Goal: Task Accomplishment & Management: Manage account settings

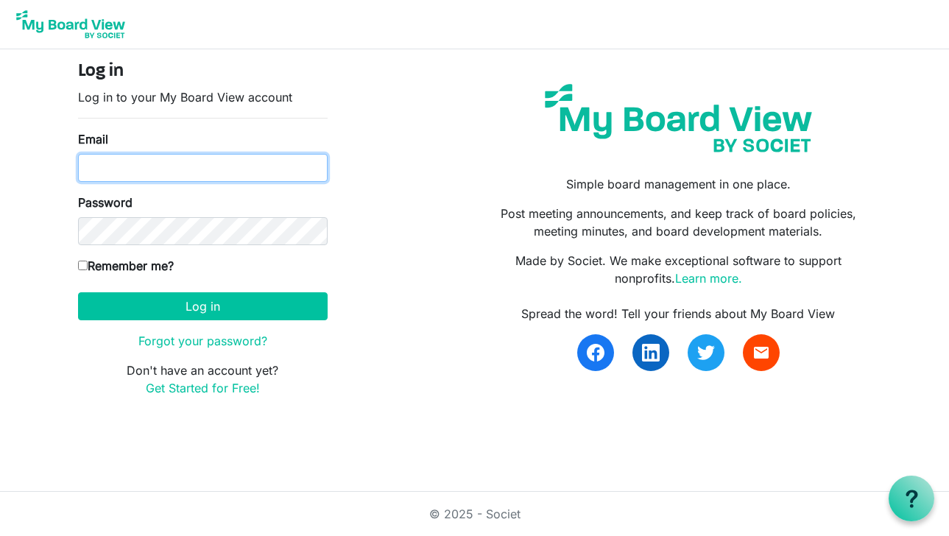
type input "[EMAIL_ADDRESS][DOMAIN_NAME]"
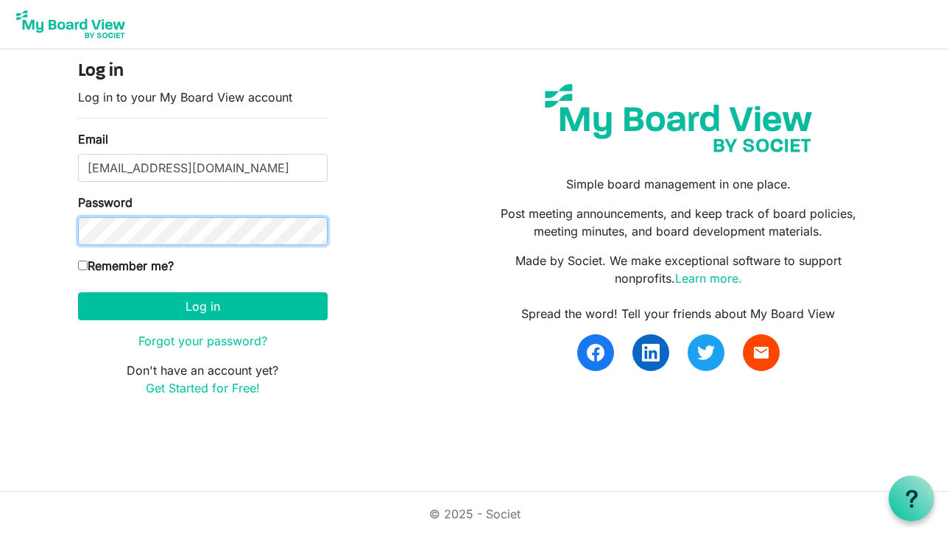
click at [202, 306] on button "Log in" at bounding box center [203, 306] width 250 height 28
click at [82, 266] on input "Remember me?" at bounding box center [83, 266] width 10 height 10
checkbox input "true"
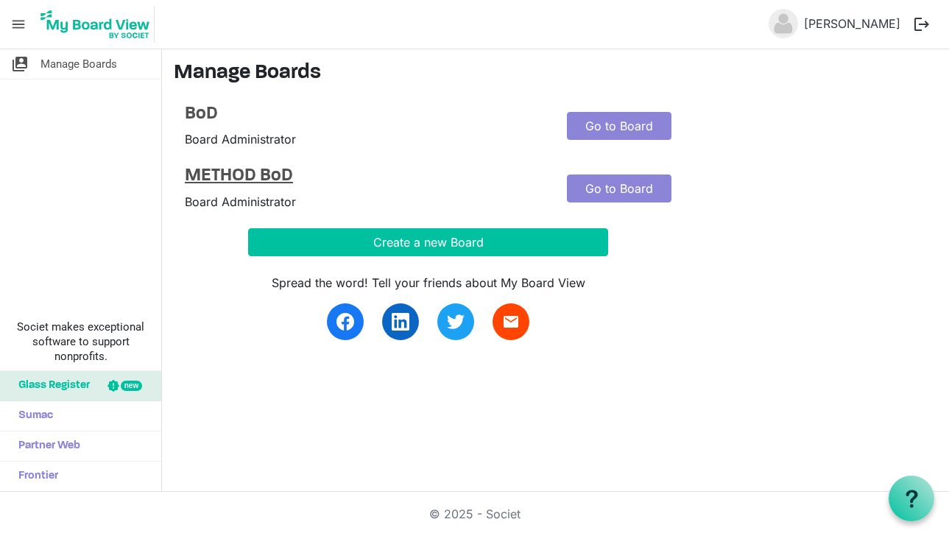
click at [230, 183] on h4 "METHOD BoD" at bounding box center [365, 176] width 360 height 21
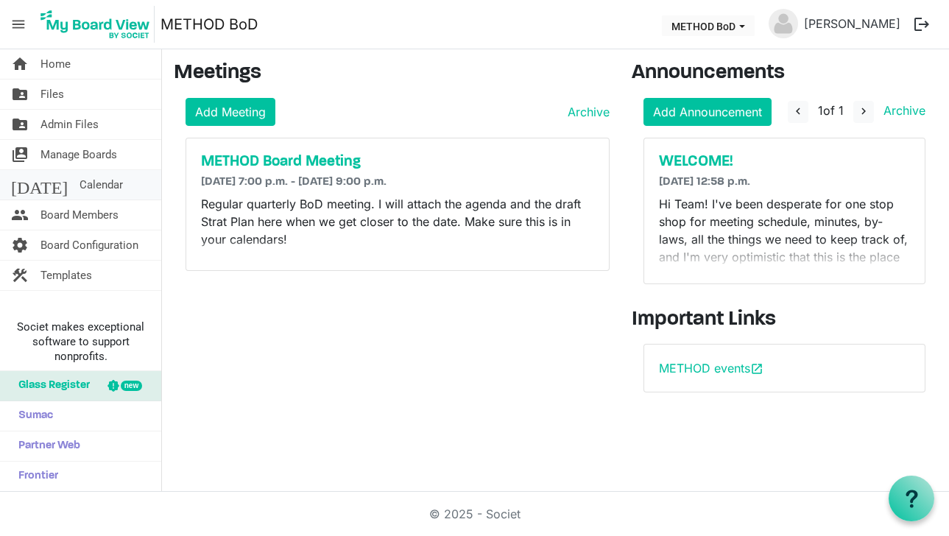
click at [80, 189] on span "Calendar" at bounding box center [101, 184] width 43 height 29
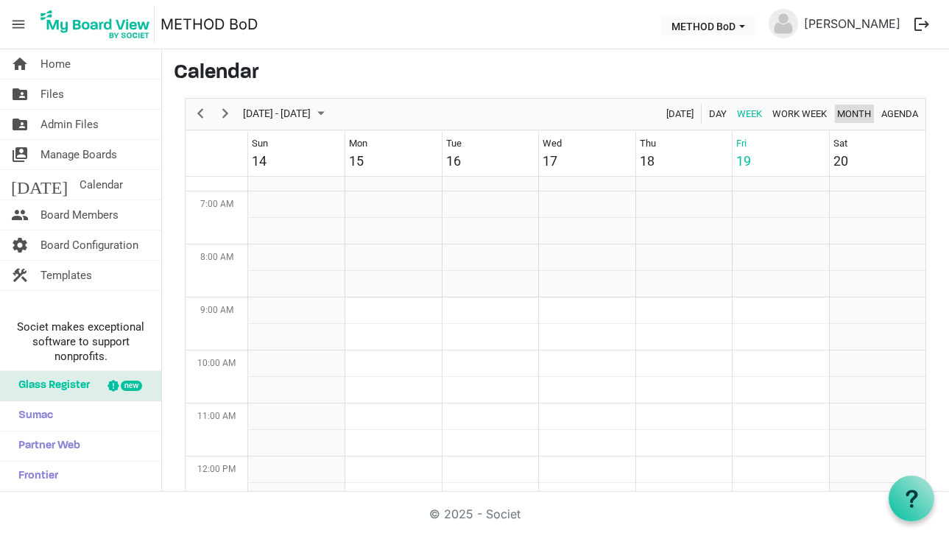
click at [836, 116] on span "Month" at bounding box center [854, 114] width 37 height 18
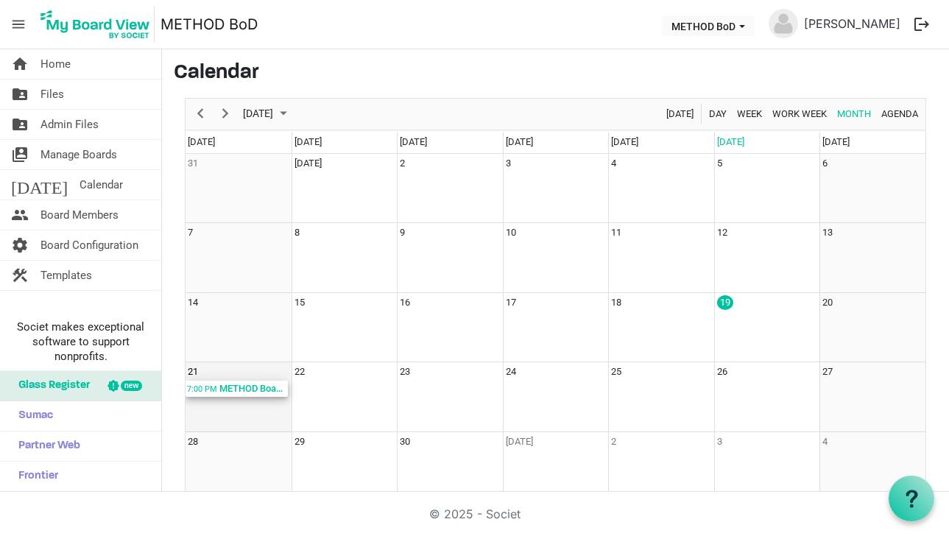
click at [241, 392] on div "METHOD Board Meeting; Online" at bounding box center [253, 389] width 70 height 16
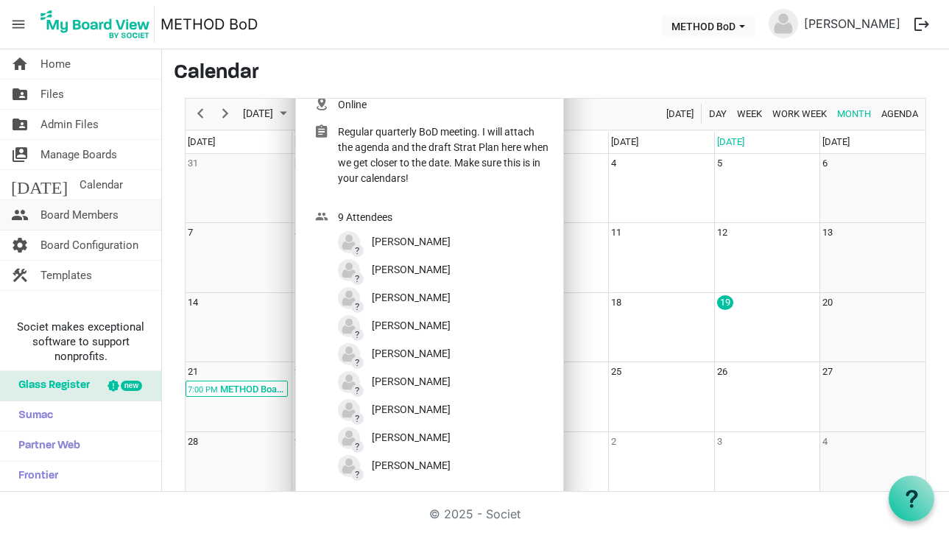
click at [86, 209] on span "Board Members" at bounding box center [79, 214] width 78 height 29
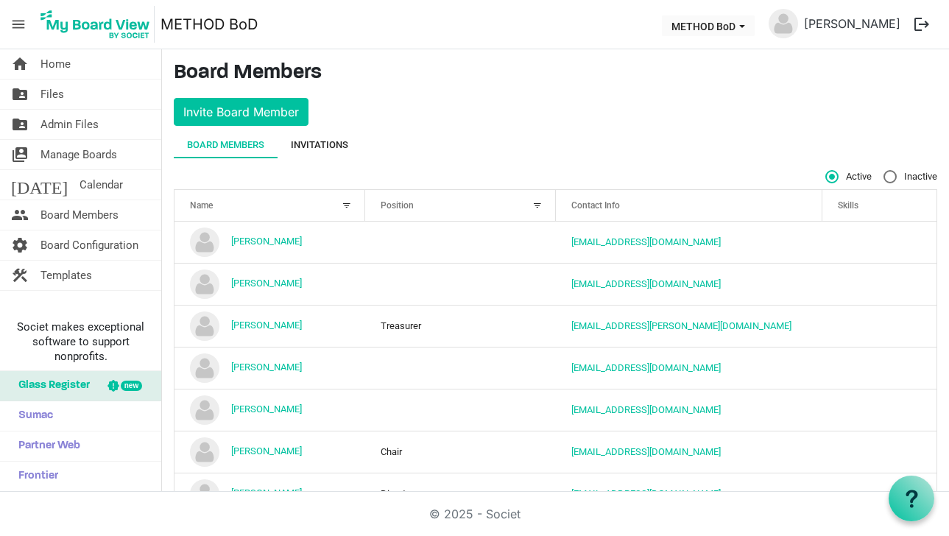
click at [336, 147] on div "Invitations" at bounding box center [319, 145] width 57 height 15
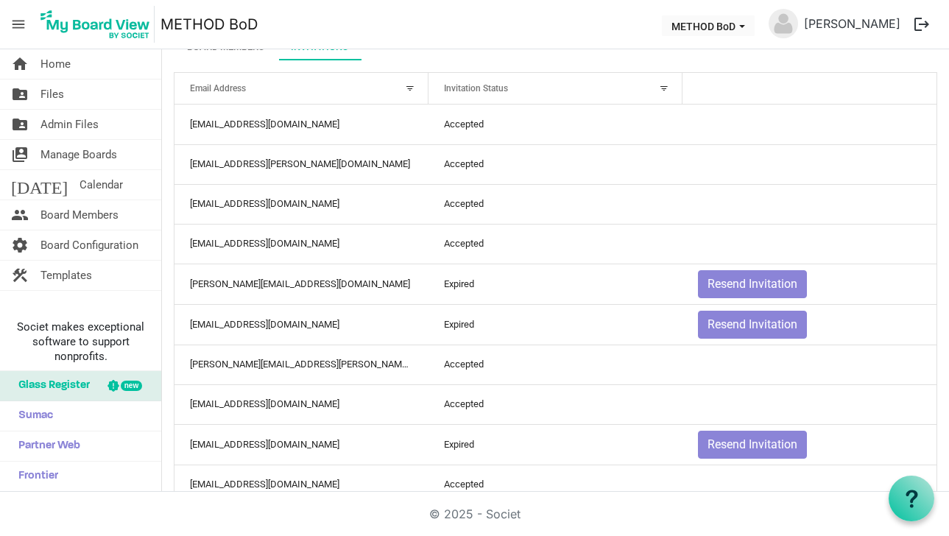
scroll to position [124, 0]
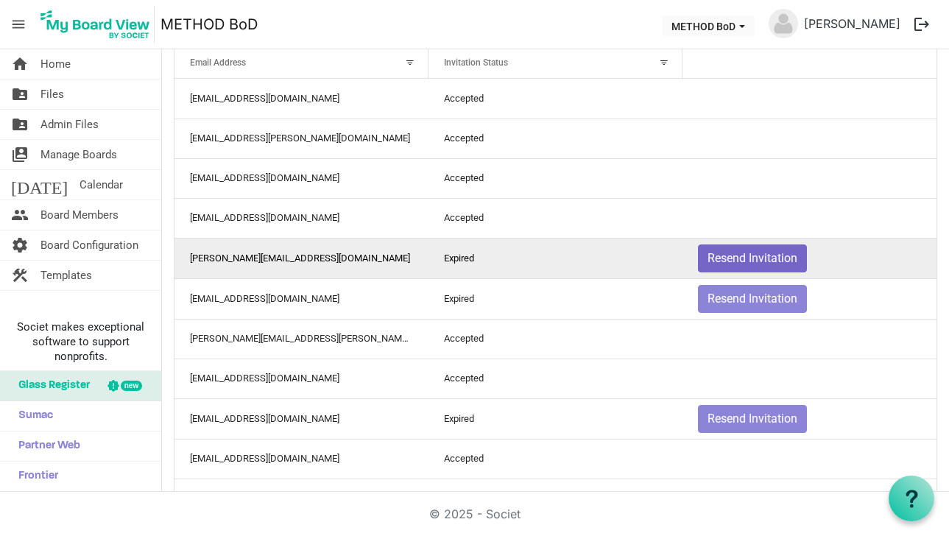
click at [774, 264] on button "Resend Invitation" at bounding box center [752, 258] width 109 height 28
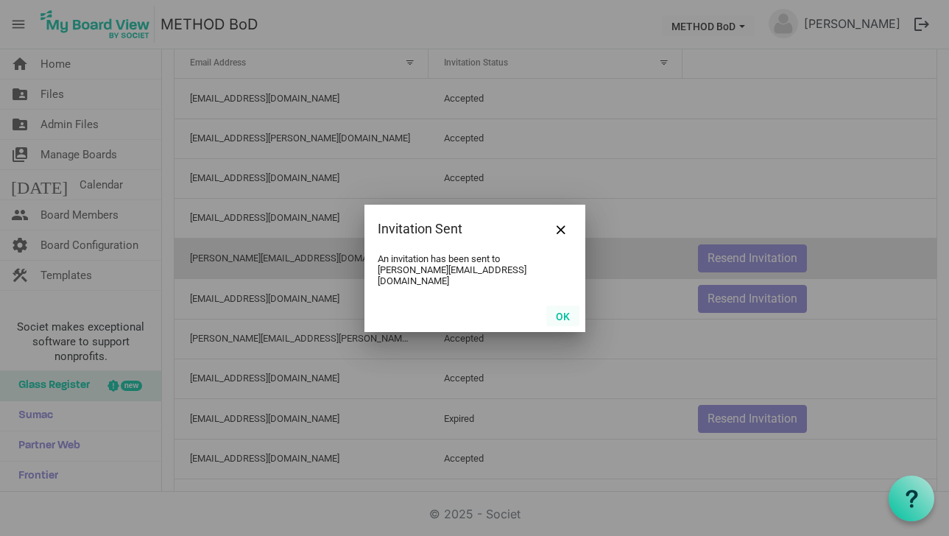
click at [570, 308] on button "OK" at bounding box center [562, 316] width 33 height 21
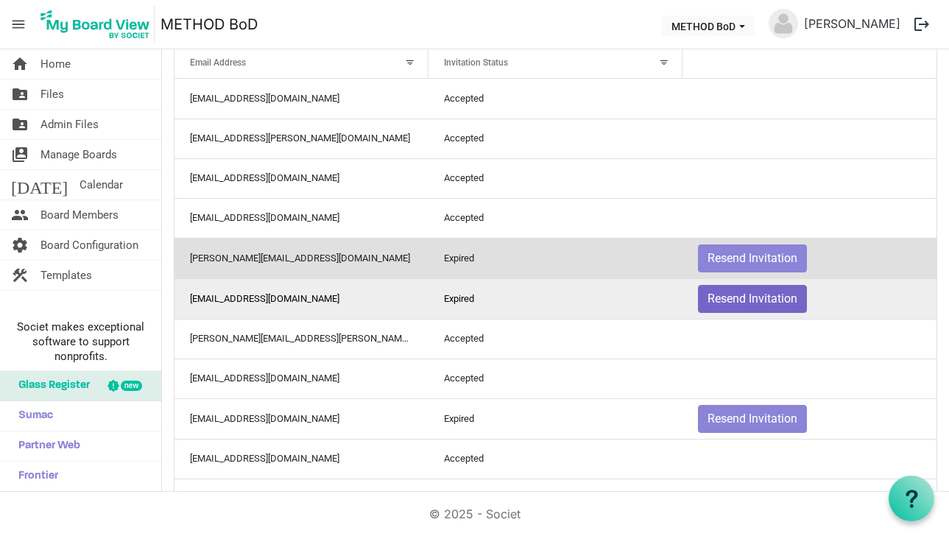
click at [736, 307] on button "Resend Invitation" at bounding box center [752, 299] width 109 height 28
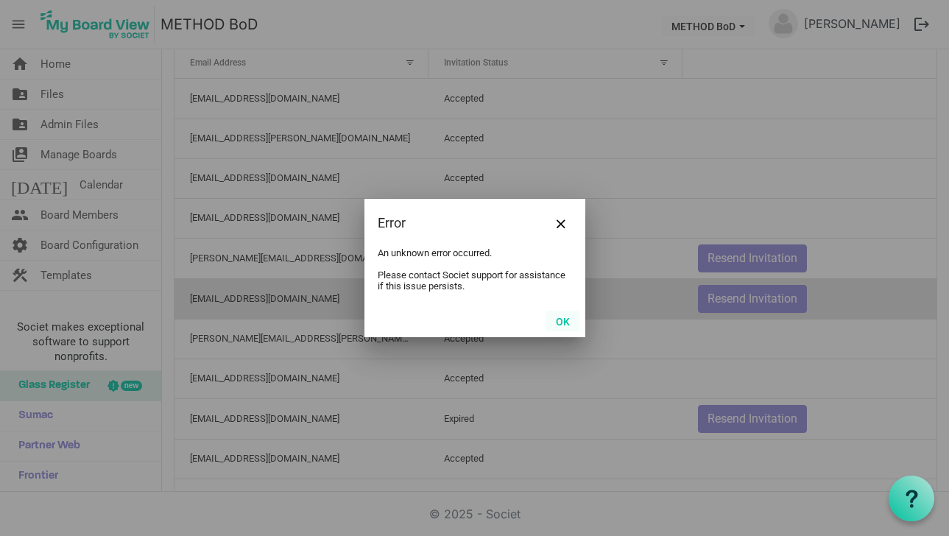
click at [571, 317] on button "OK" at bounding box center [562, 321] width 33 height 21
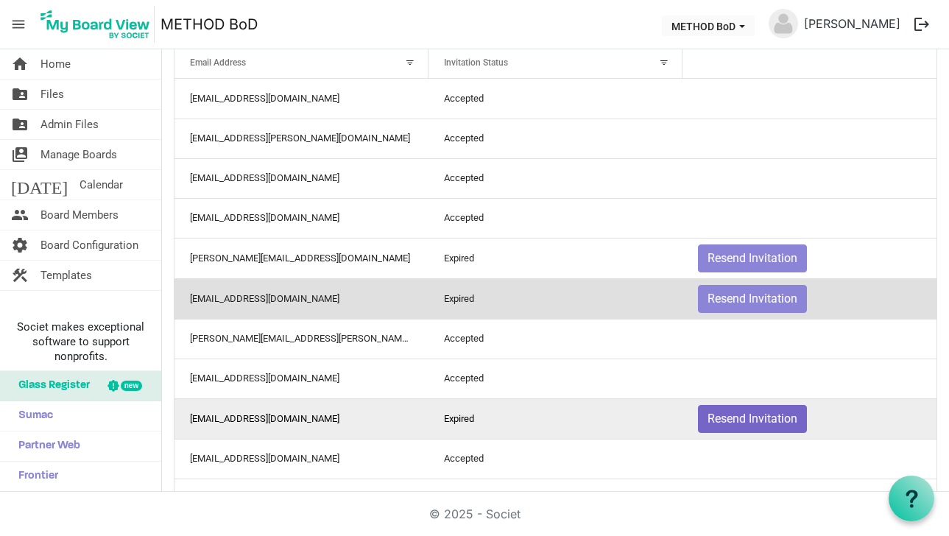
click at [783, 425] on button "Resend Invitation" at bounding box center [752, 419] width 109 height 28
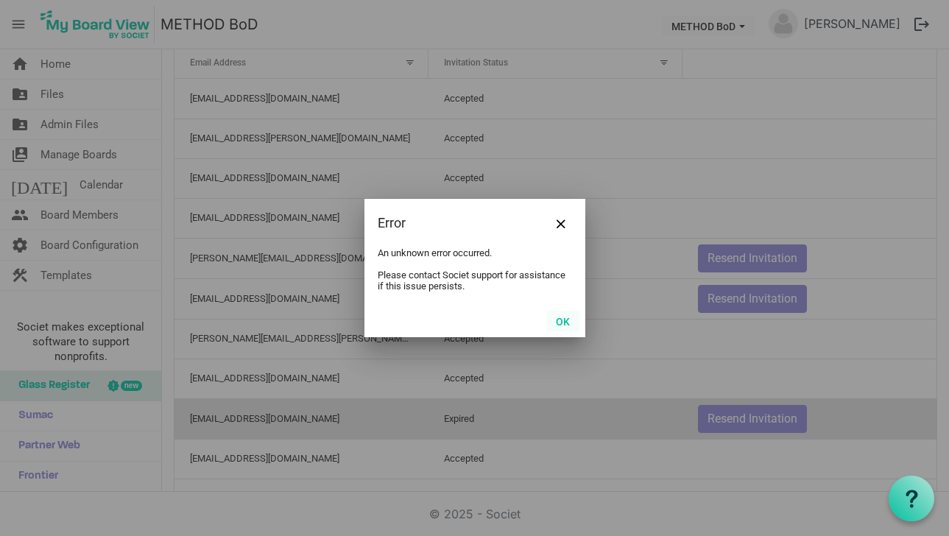
click at [566, 321] on button "OK" at bounding box center [562, 321] width 33 height 21
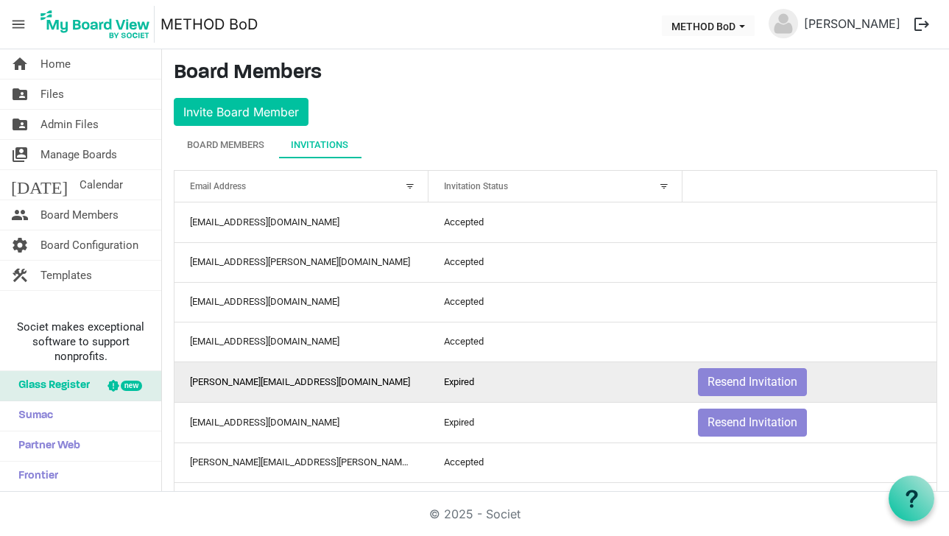
scroll to position [0, 0]
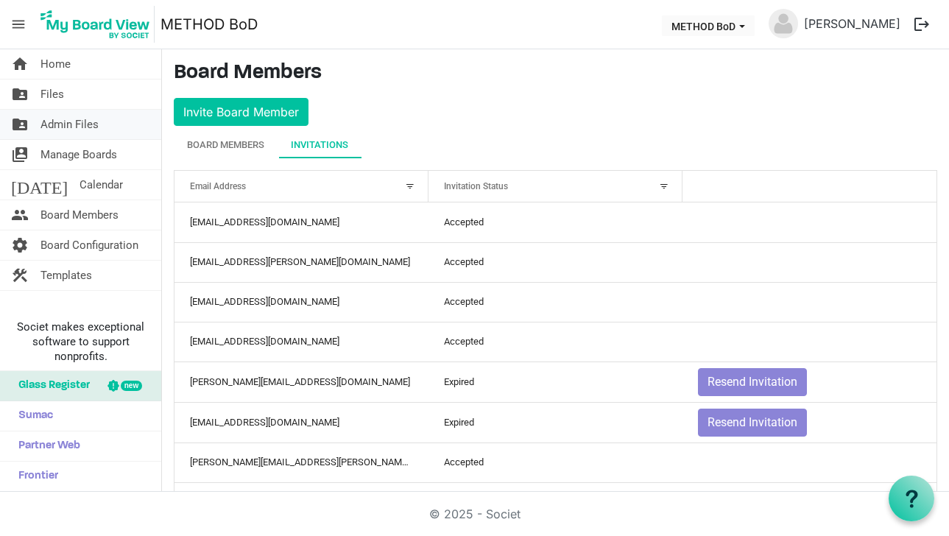
click at [97, 121] on span "Admin Files" at bounding box center [69, 124] width 58 height 29
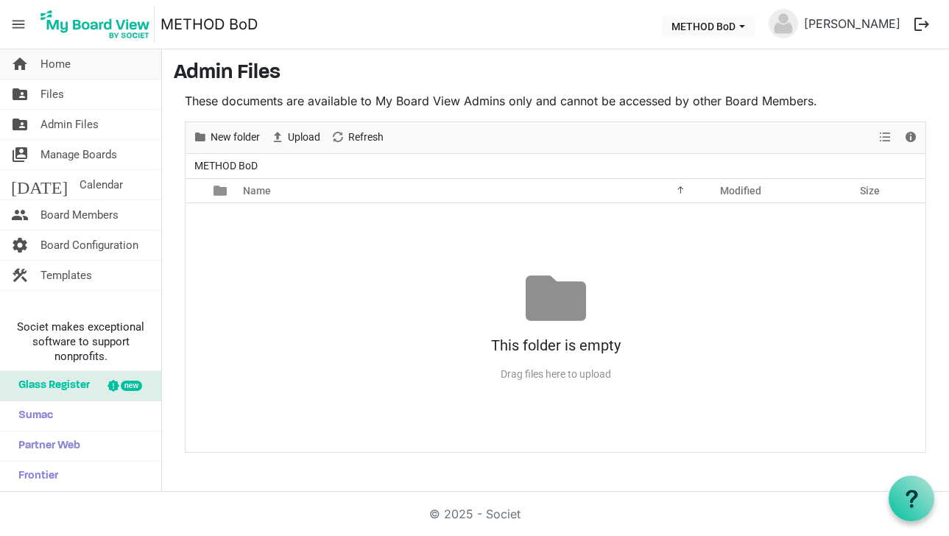
click at [72, 61] on link "home Home" at bounding box center [80, 63] width 161 height 29
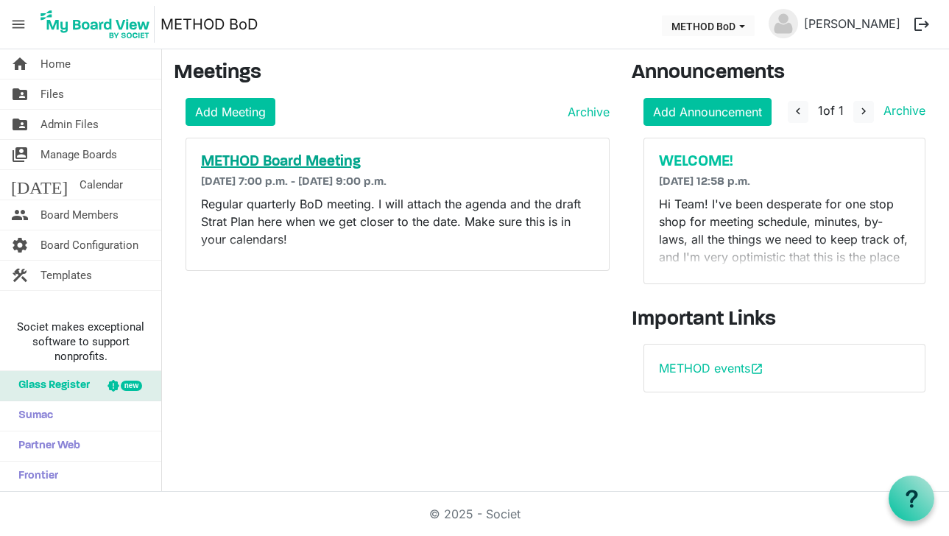
click at [308, 155] on h5 "METHOD Board Meeting" at bounding box center [397, 162] width 393 height 18
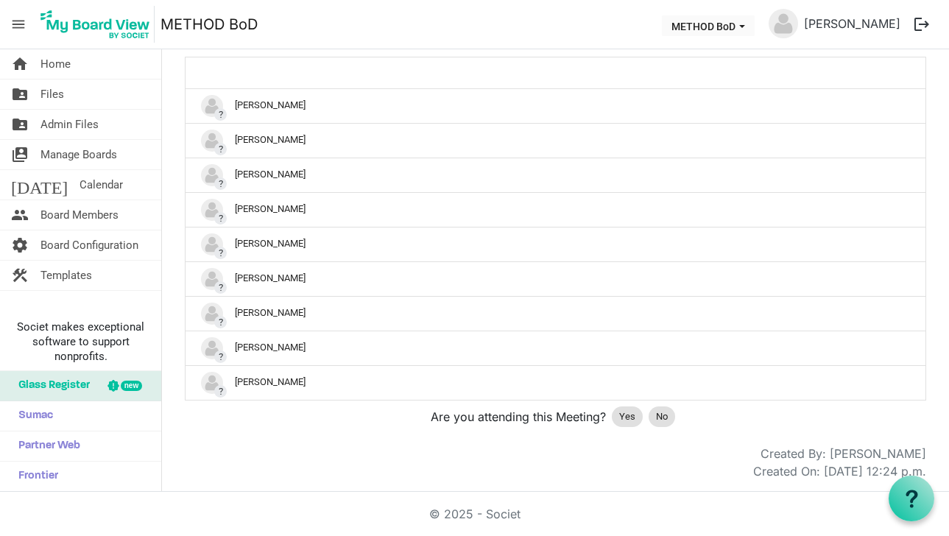
scroll to position [433, 0]
click at [614, 423] on div "Yes" at bounding box center [627, 416] width 31 height 21
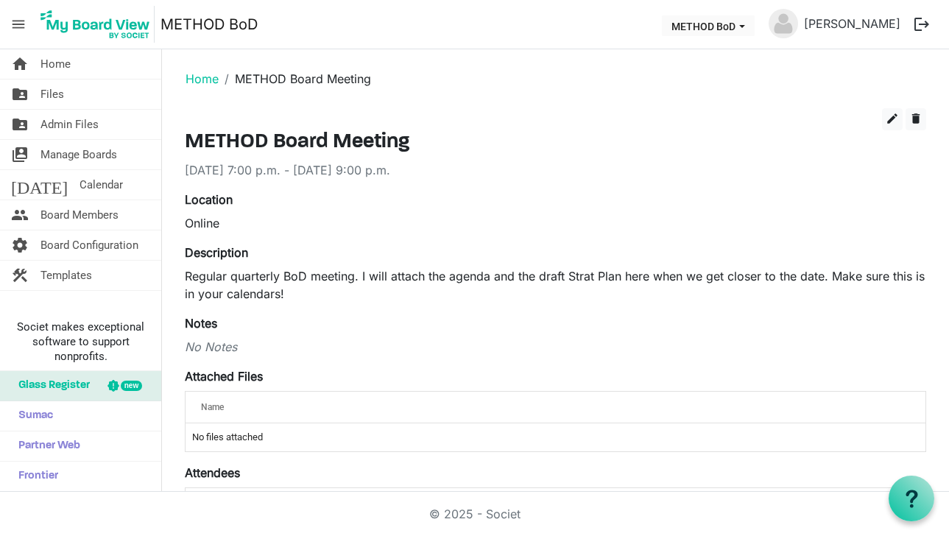
scroll to position [0, 0]
click at [891, 118] on span "edit" at bounding box center [892, 118] width 13 height 13
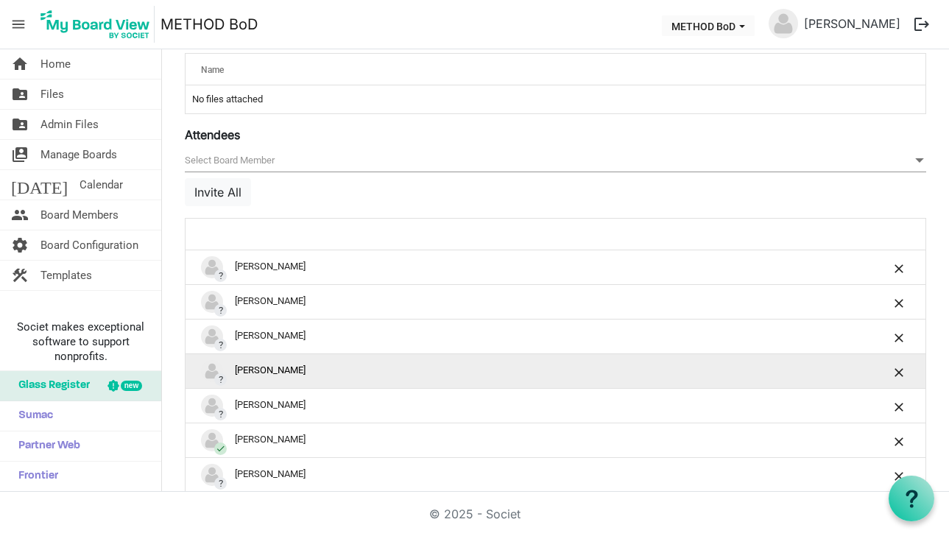
scroll to position [604, 0]
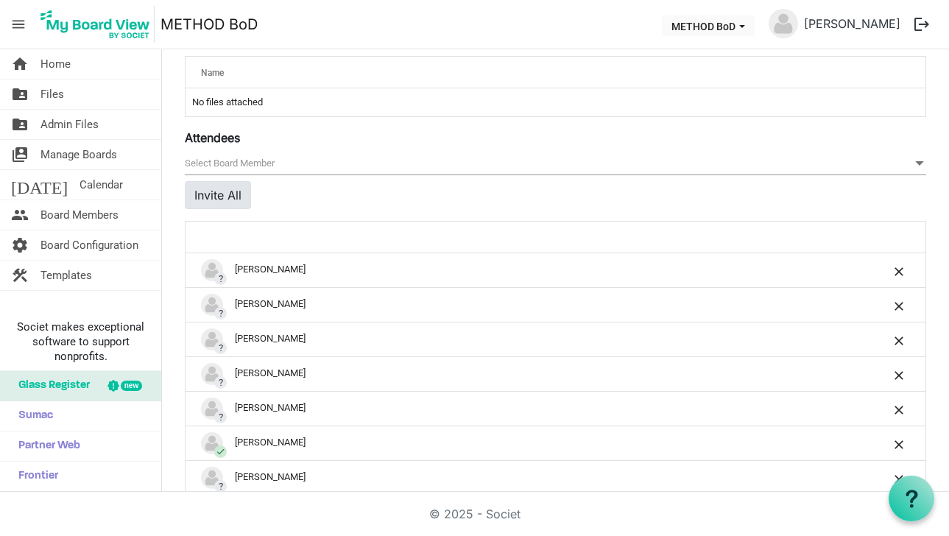
click at [213, 193] on button "Invite All" at bounding box center [218, 195] width 66 height 28
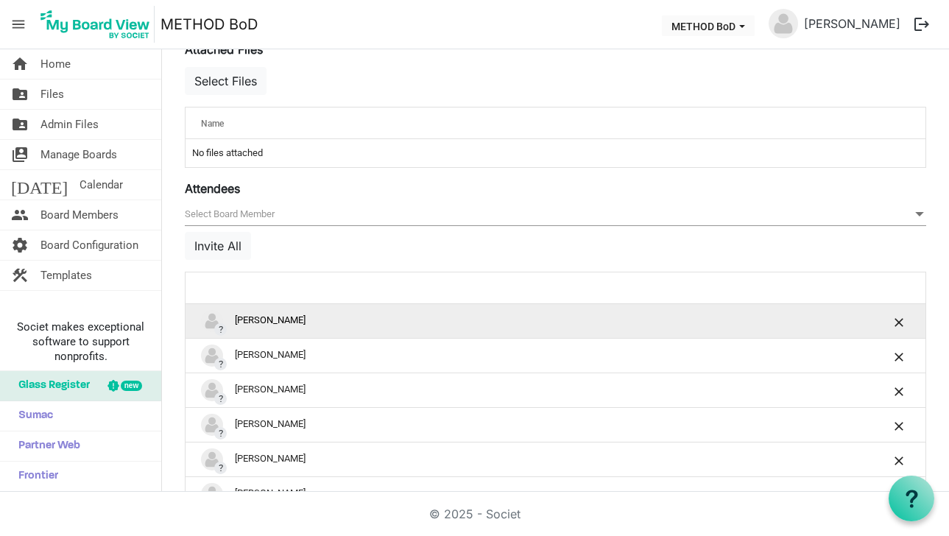
scroll to position [548, 0]
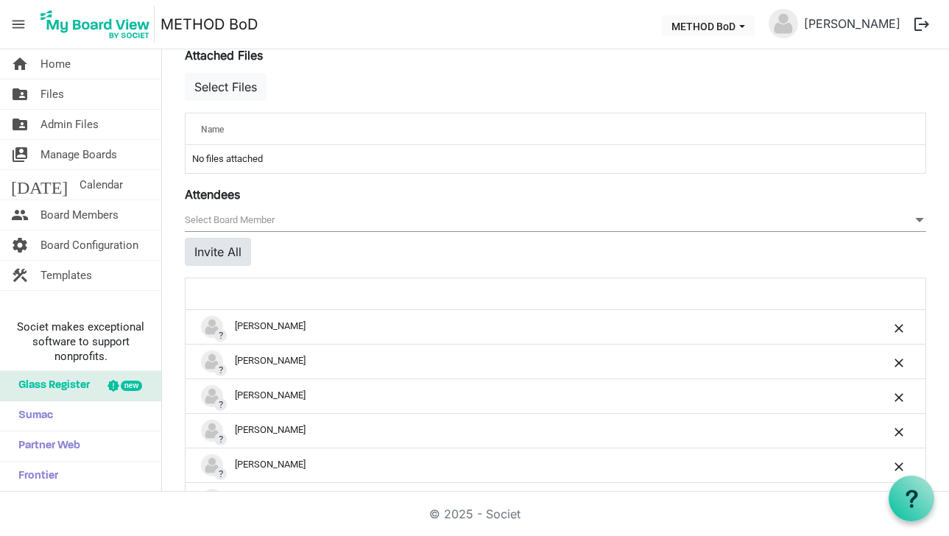
click at [235, 244] on button "Invite All" at bounding box center [218, 252] width 66 height 28
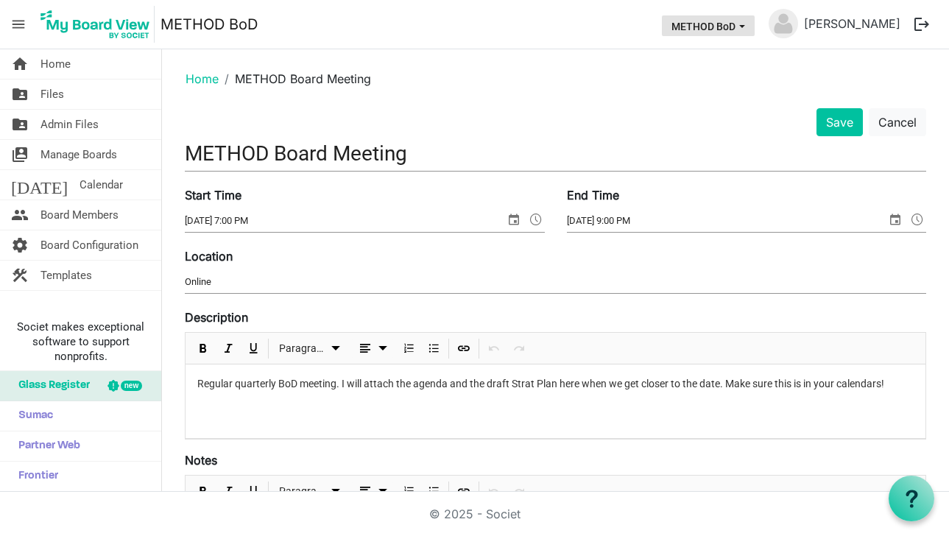
scroll to position [0, 0]
click at [825, 124] on button "Save" at bounding box center [839, 122] width 46 height 28
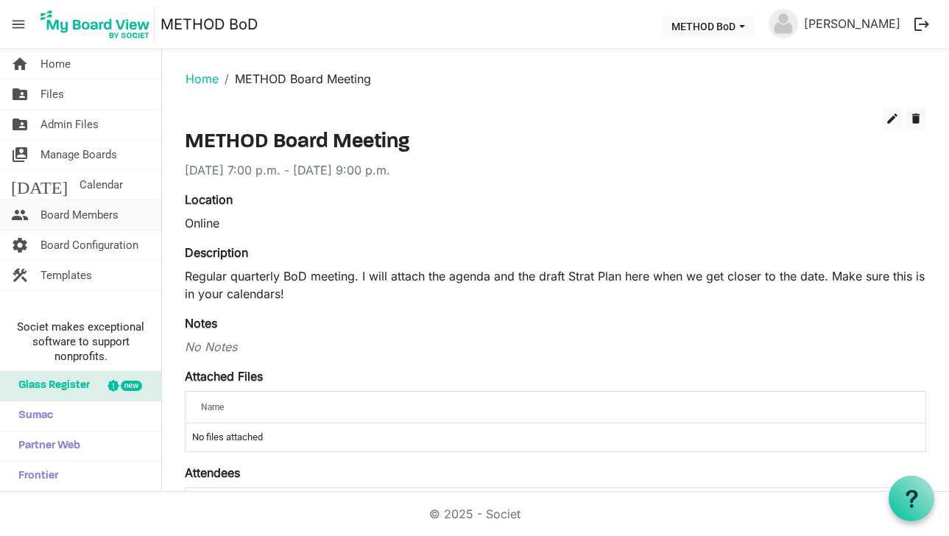
click at [61, 216] on span "Board Members" at bounding box center [79, 214] width 78 height 29
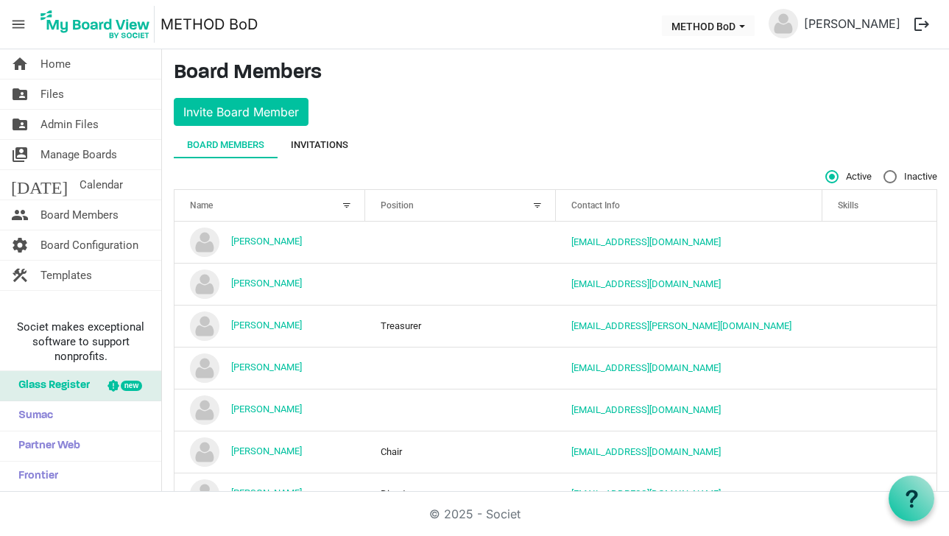
click at [310, 145] on div "Invitations" at bounding box center [319, 145] width 57 height 15
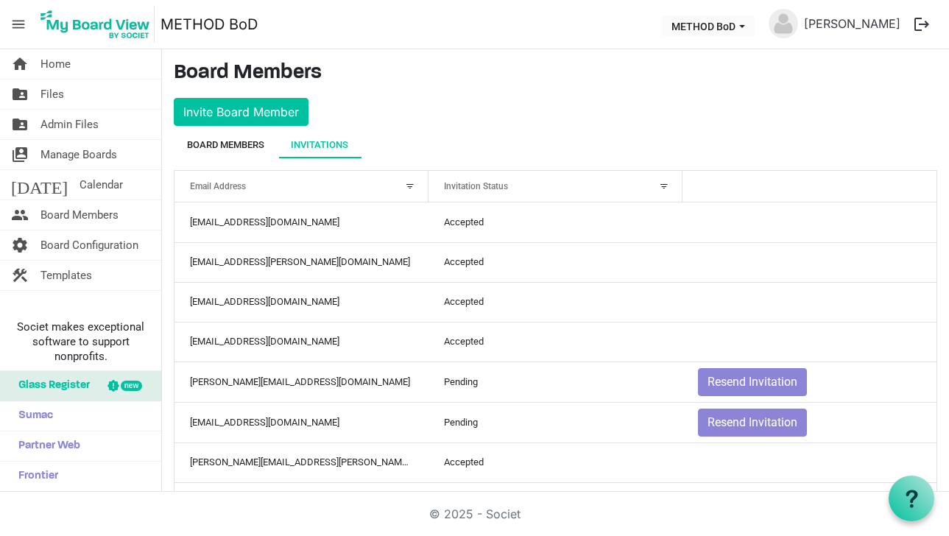
click at [234, 138] on div "Board Members" at bounding box center [225, 145] width 77 height 15
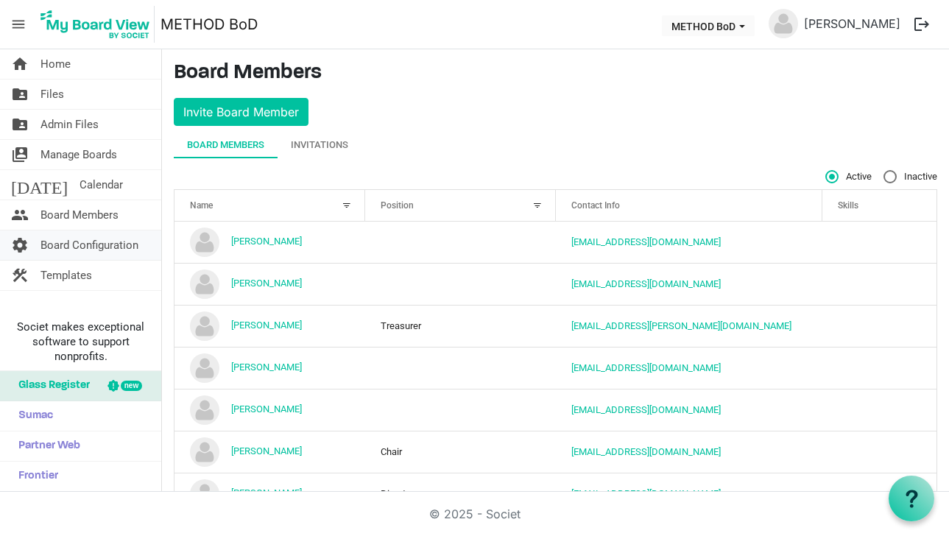
click at [94, 251] on span "Board Configuration" at bounding box center [89, 244] width 98 height 29
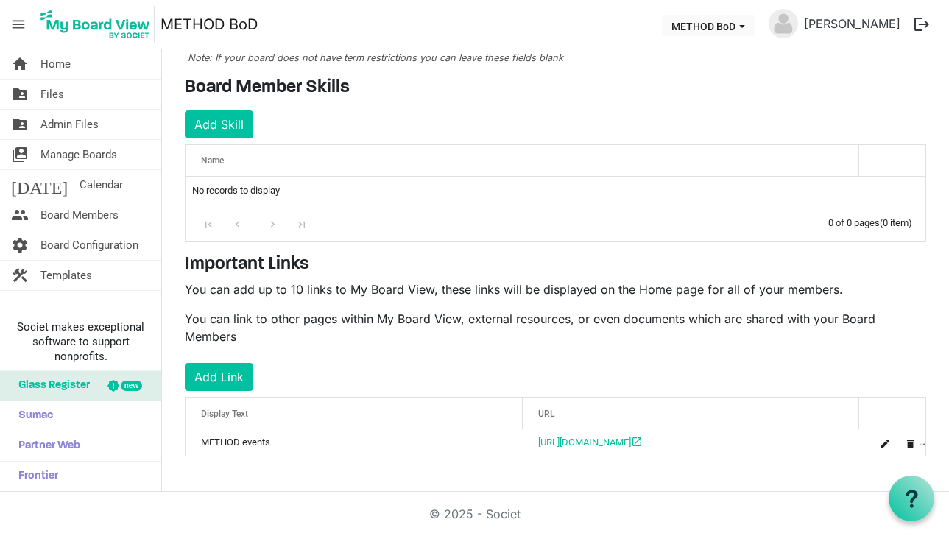
scroll to position [193, 0]
click at [91, 208] on span "Board Members" at bounding box center [79, 214] width 78 height 29
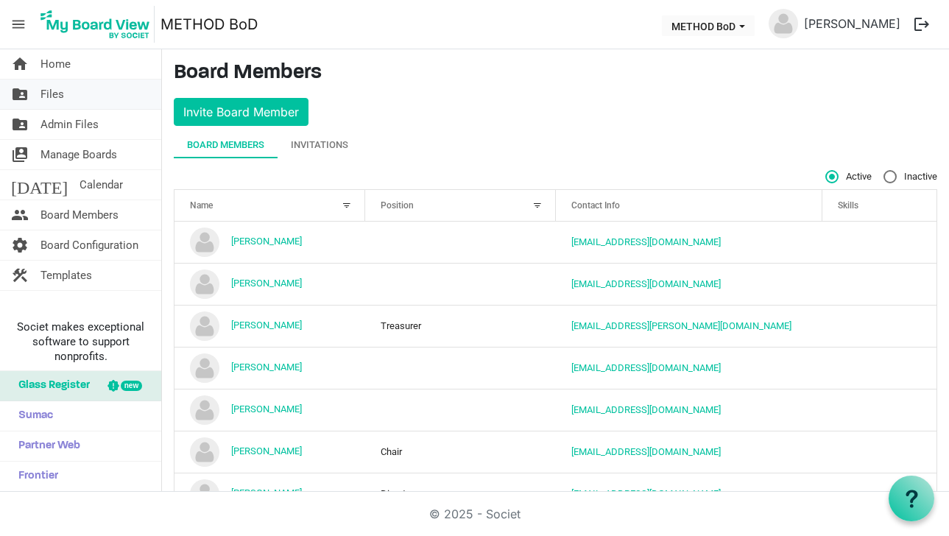
click at [61, 99] on span "Files" at bounding box center [52, 94] width 24 height 29
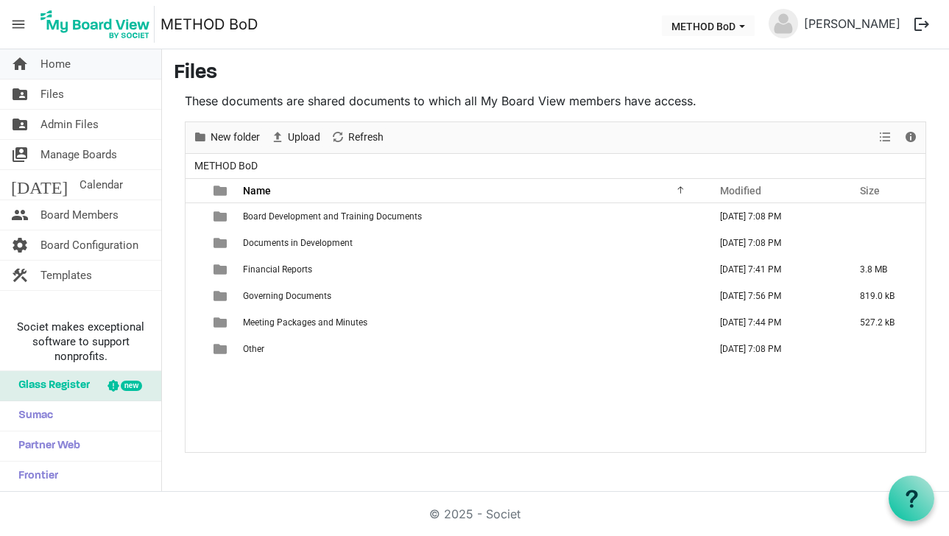
click at [54, 68] on span "Home" at bounding box center [55, 63] width 30 height 29
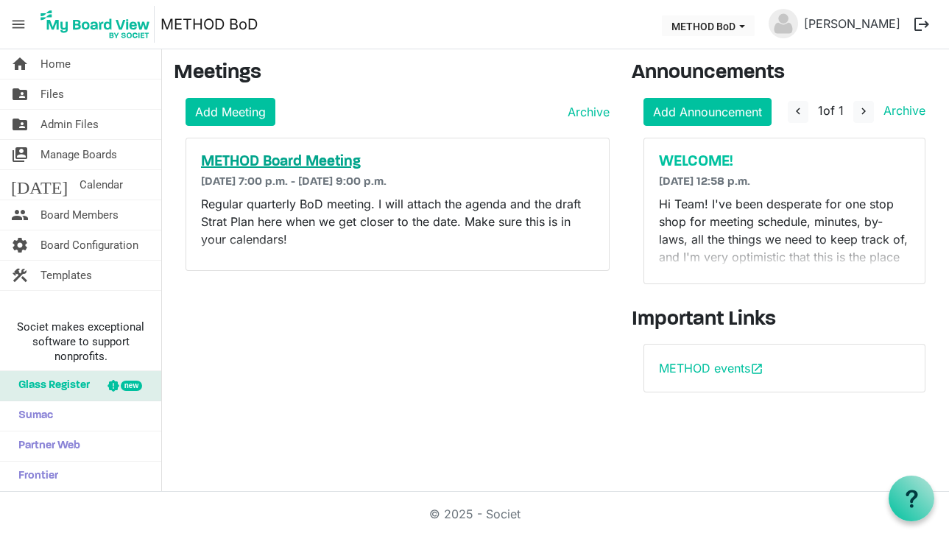
click at [319, 166] on h5 "METHOD Board Meeting" at bounding box center [397, 162] width 393 height 18
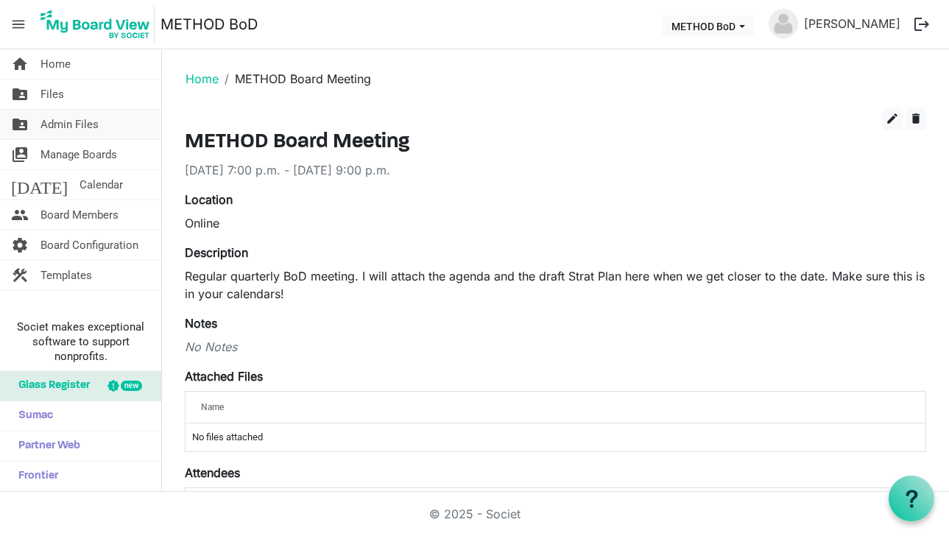
click at [67, 127] on span "Admin Files" at bounding box center [69, 124] width 58 height 29
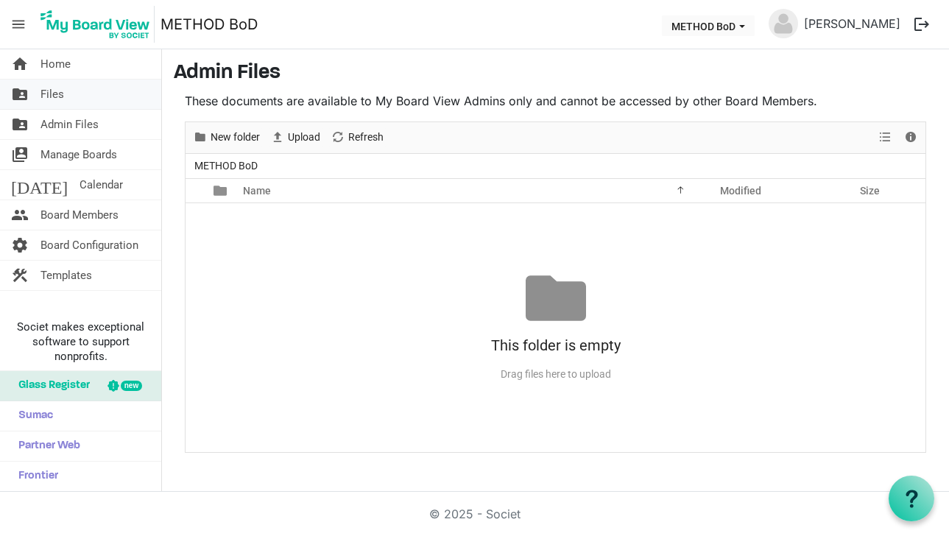
click at [54, 105] on span "Files" at bounding box center [52, 94] width 24 height 29
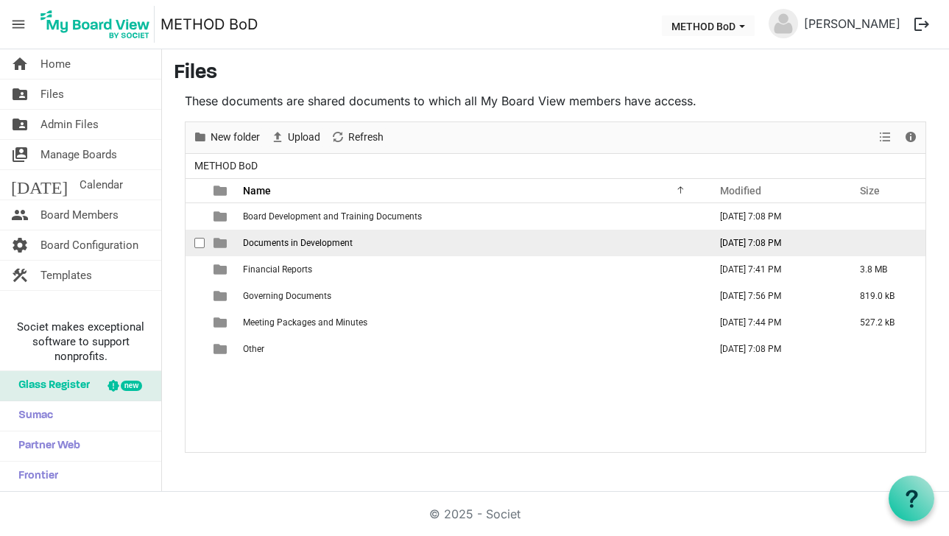
click at [229, 250] on td "is template cell column header type" at bounding box center [222, 243] width 34 height 27
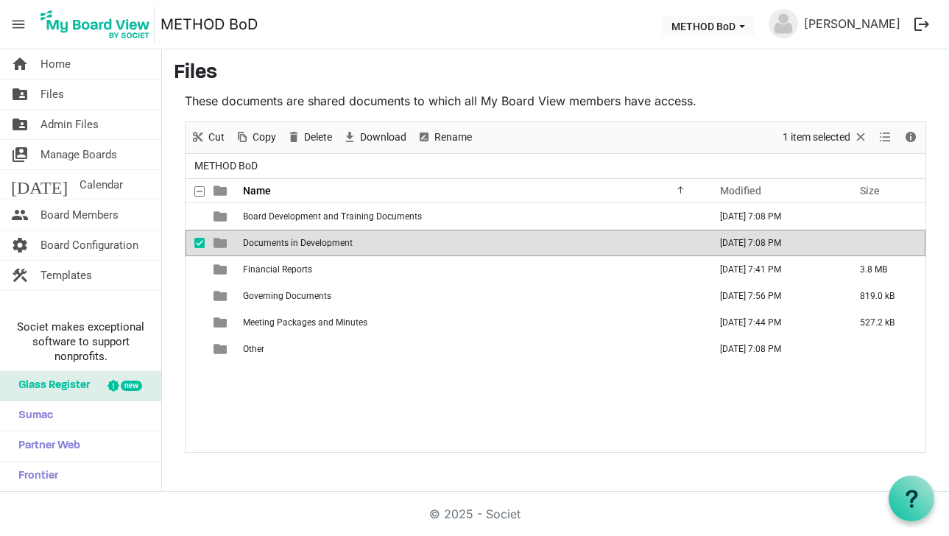
click at [222, 246] on span "is template cell column header type" at bounding box center [220, 242] width 13 height 13
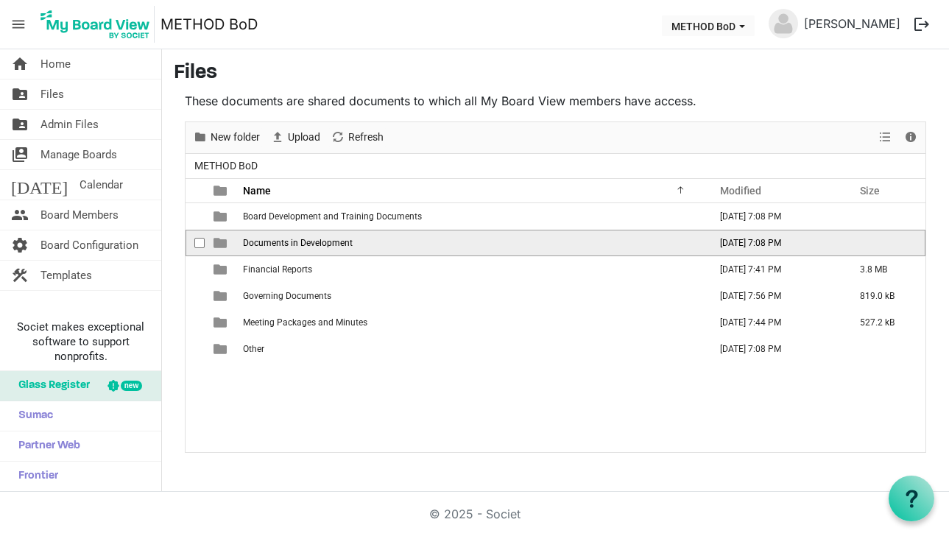
click at [222, 246] on span "is template cell column header type" at bounding box center [220, 242] width 13 height 13
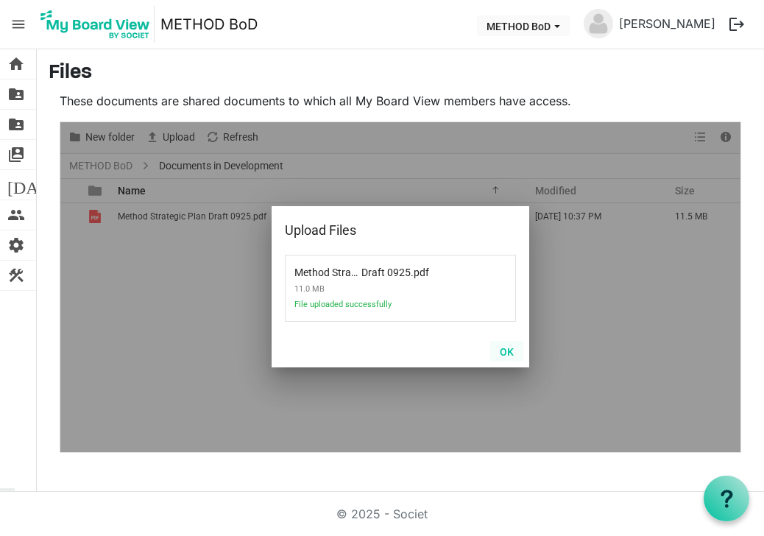
click at [512, 352] on button "OK" at bounding box center [506, 351] width 33 height 21
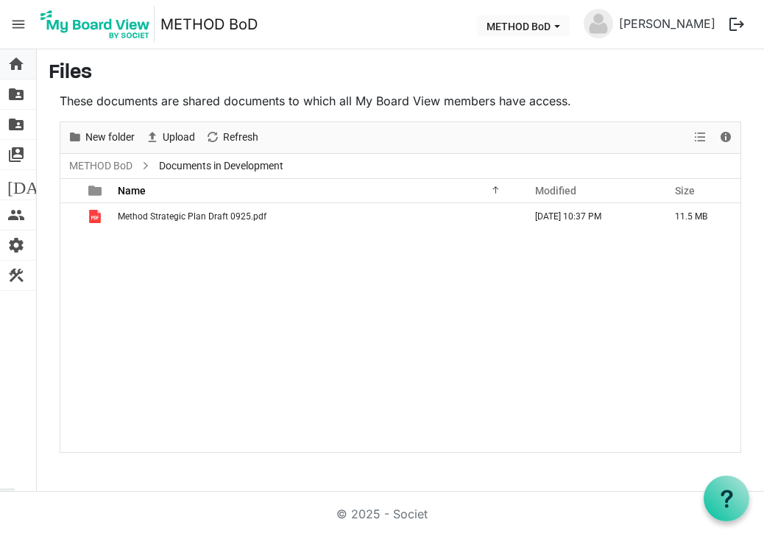
click at [22, 70] on span "home" at bounding box center [16, 63] width 18 height 29
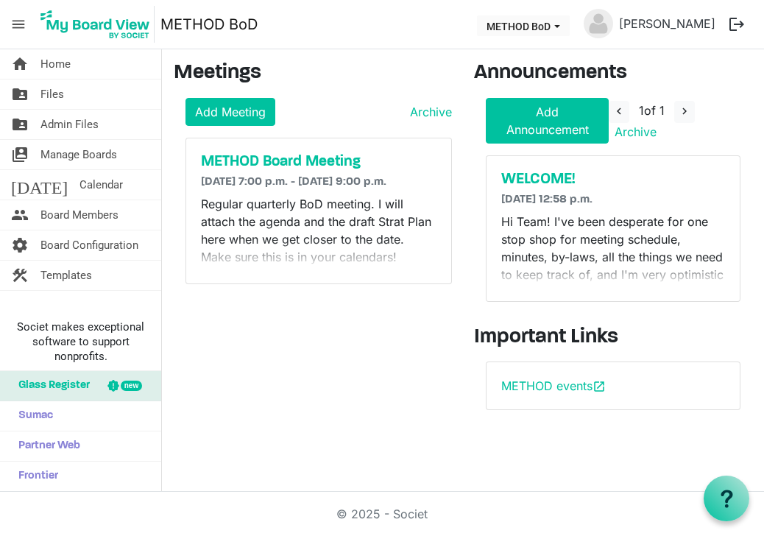
click at [323, 172] on div "METHOD Board Meeting [DATE] 7:00 p.m. - [DATE] 9:00 p.m. Regular quarterly BoD …" at bounding box center [318, 210] width 265 height 145
click at [297, 160] on h5 "METHOD Board Meeting" at bounding box center [319, 162] width 236 height 18
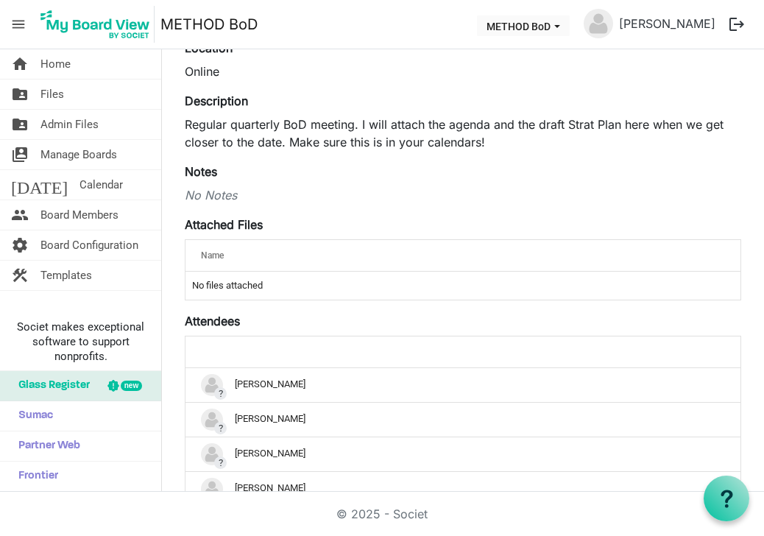
scroll to position [166, 0]
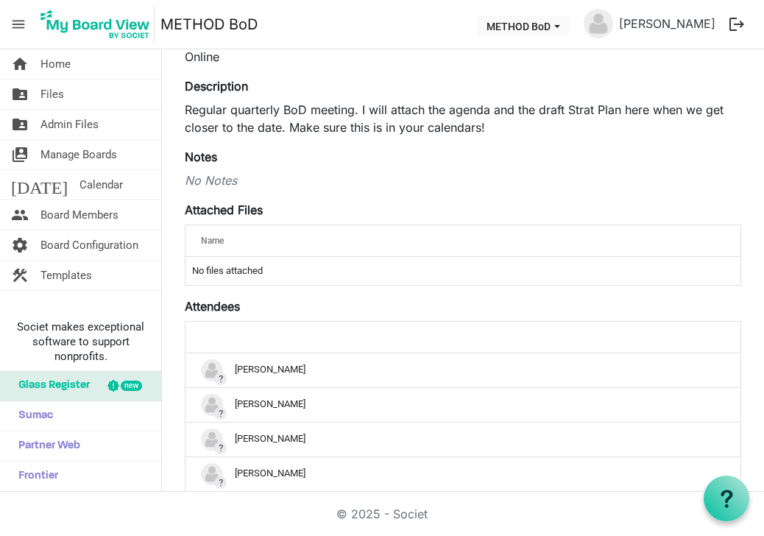
click at [221, 242] on span "Name" at bounding box center [212, 241] width 23 height 10
click at [221, 274] on td "No files attached" at bounding box center [463, 271] width 555 height 28
click at [235, 209] on label "Attached Files" at bounding box center [224, 210] width 78 height 18
click at [645, 126] on p "Regular quarterly BoD meeting. I will attach the agenda and the draft Strat Pla…" at bounding box center [463, 118] width 557 height 35
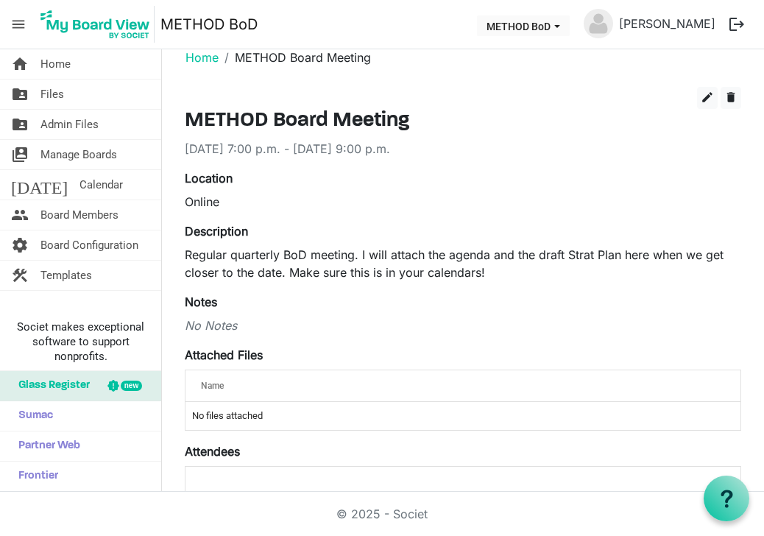
scroll to position [9, 0]
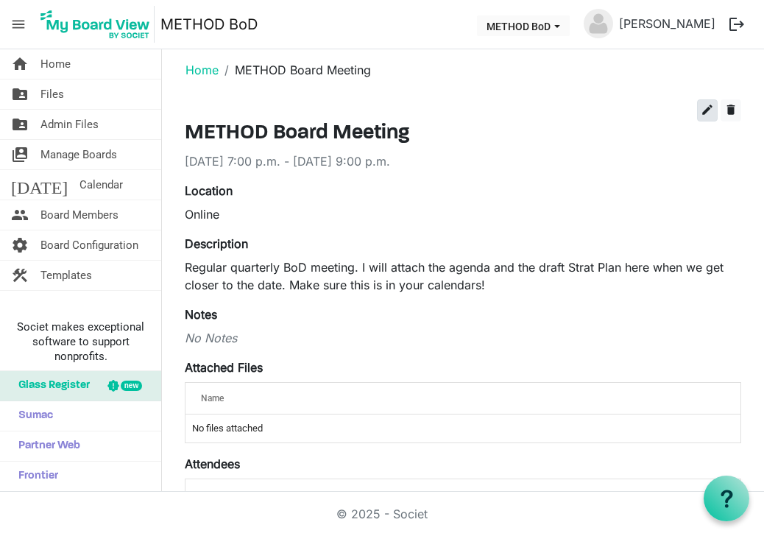
click at [715, 109] on button "edit" at bounding box center [707, 110] width 21 height 22
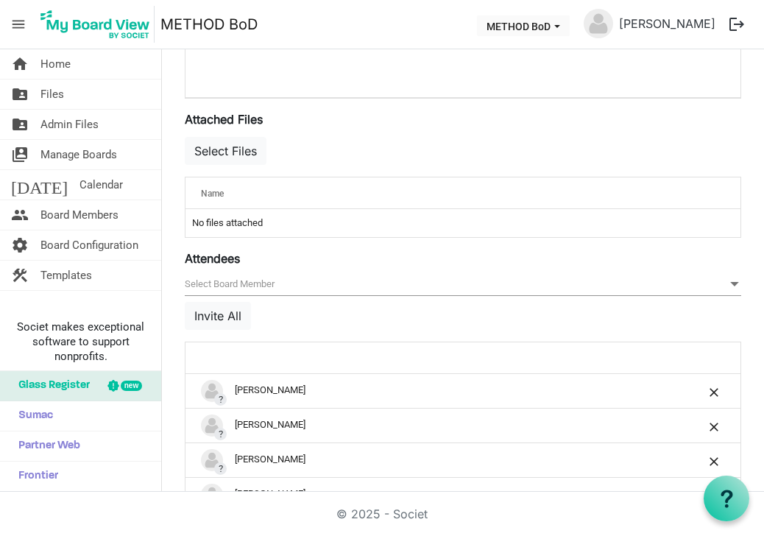
scroll to position [480, 0]
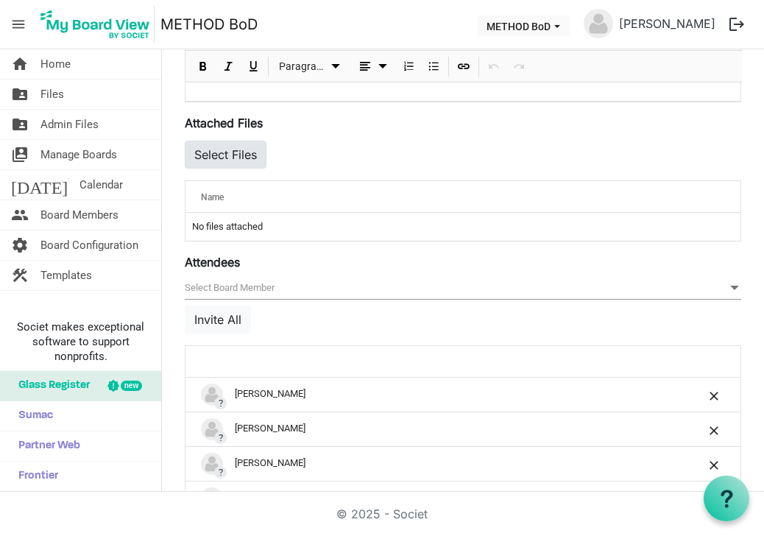
click at [214, 156] on button "Select Files" at bounding box center [226, 155] width 82 height 28
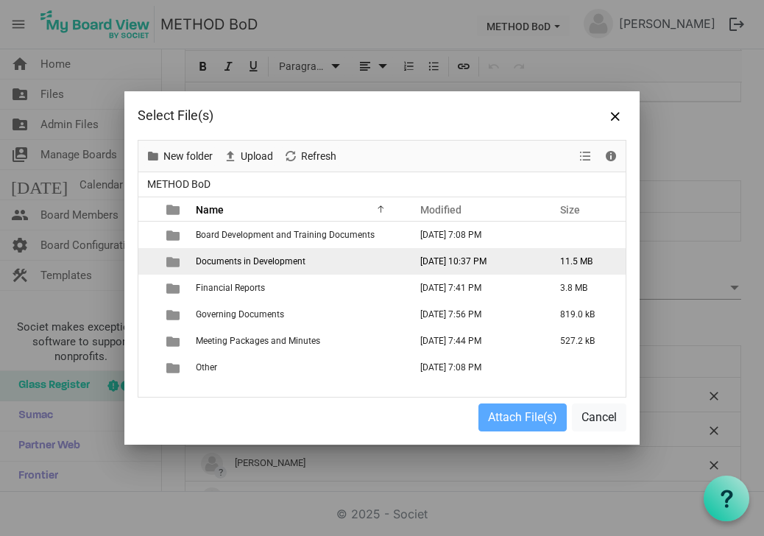
click at [240, 258] on span "Documents in Development" at bounding box center [251, 261] width 110 height 10
click at [172, 264] on span "is template cell column header type" at bounding box center [172, 261] width 13 height 13
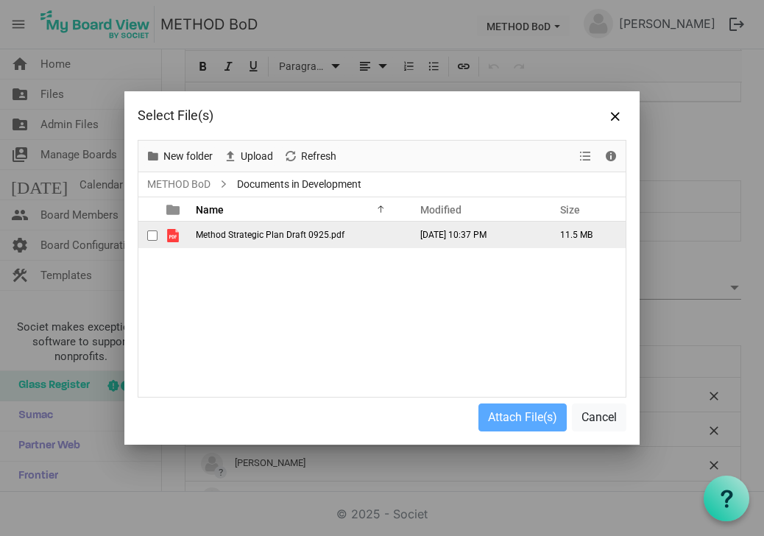
click at [230, 237] on span "Method Strategic Plan Draft 0925.pdf" at bounding box center [270, 235] width 149 height 10
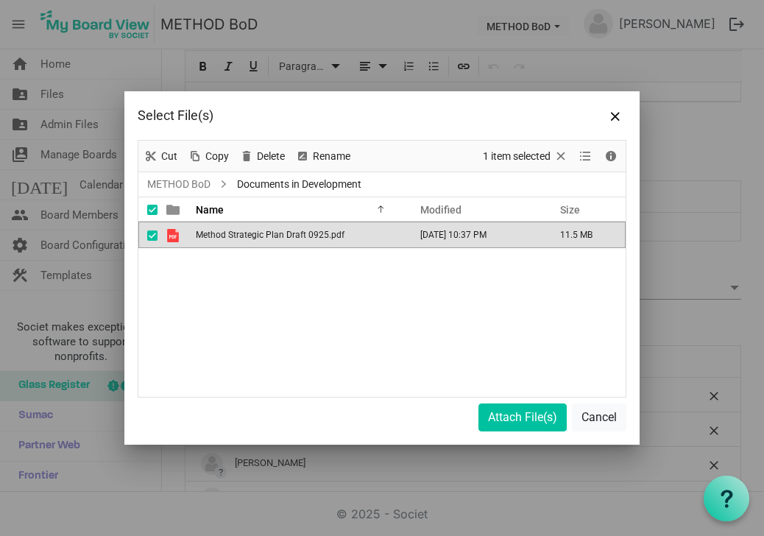
click at [230, 237] on span "Method Strategic Plan Draft 0925.pdf" at bounding box center [270, 235] width 149 height 10
click at [525, 421] on button "Attach File(s)" at bounding box center [523, 417] width 88 height 28
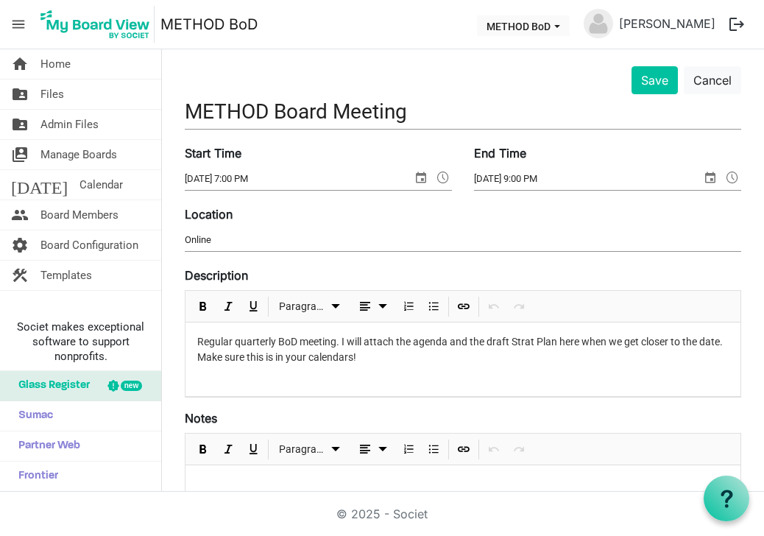
scroll to position [40, 0]
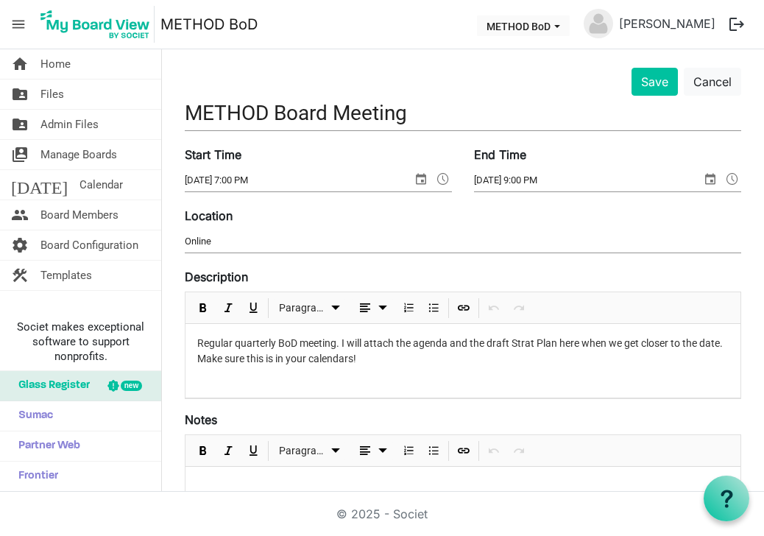
click at [430, 353] on p "Regular quarterly BoD meeting. I will attach the agenda and the draft Strat Pla…" at bounding box center [463, 351] width 532 height 31
drag, startPoint x: 348, startPoint y: 344, endPoint x: 481, endPoint y: 347, distance: 133.3
click at [481, 347] on p "Regular quarterly BoD meeting. I will attach the agenda and the draft Strat Pla…" at bounding box center [463, 351] width 532 height 31
click at [437, 345] on p "Regular quarterly BoD meeting. A draft of the e draft Strat Plan here when we g…" at bounding box center [463, 351] width 532 height 31
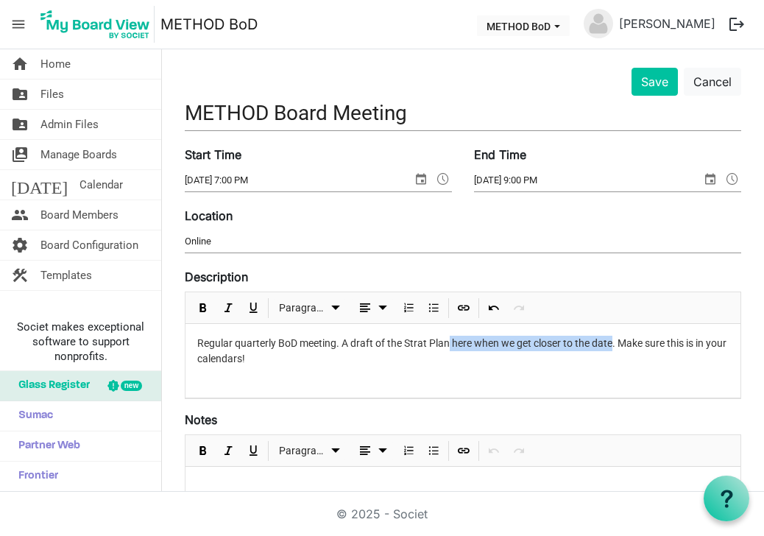
drag, startPoint x: 450, startPoint y: 339, endPoint x: 615, endPoint y: 341, distance: 164.9
click at [615, 341] on p "Regular quarterly BoD meeting. A draft of the Strat Plan here when we get close…" at bounding box center [463, 351] width 532 height 31
drag, startPoint x: 457, startPoint y: 370, endPoint x: 681, endPoint y: 347, distance: 225.0
click at [681, 347] on div "Regular quarterly BoD meeting. A draft of the Strat Plan is attached for you to…" at bounding box center [463, 361] width 555 height 74
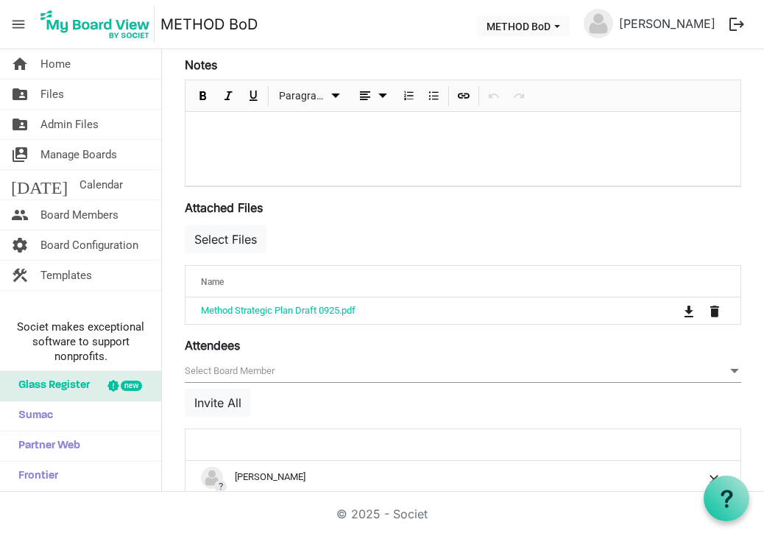
scroll to position [401, 0]
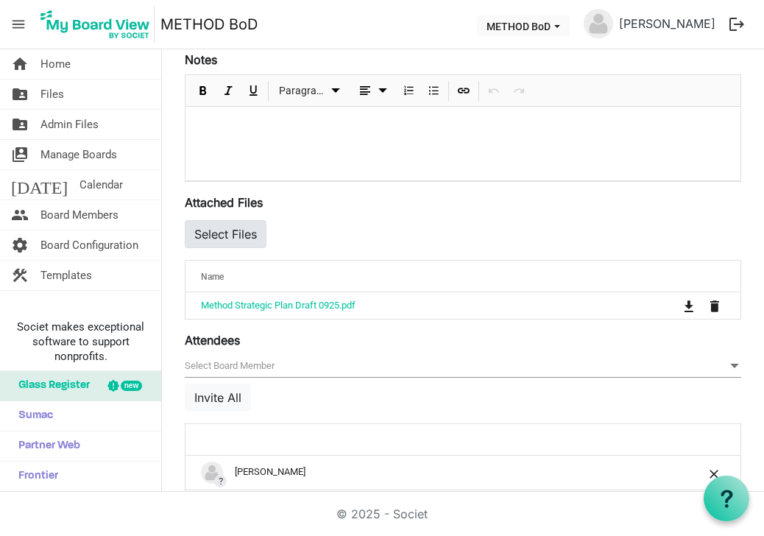
click at [236, 235] on button "Select Files" at bounding box center [226, 234] width 82 height 28
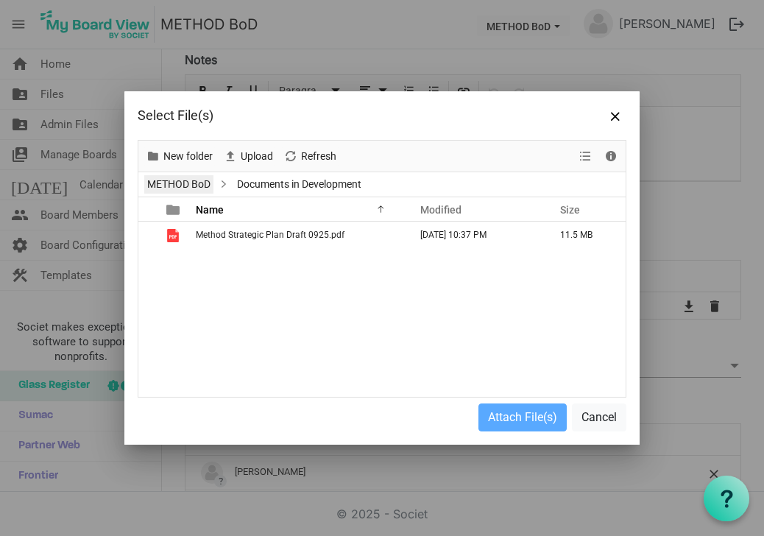
click at [198, 188] on link "METHOD BoD" at bounding box center [178, 184] width 69 height 18
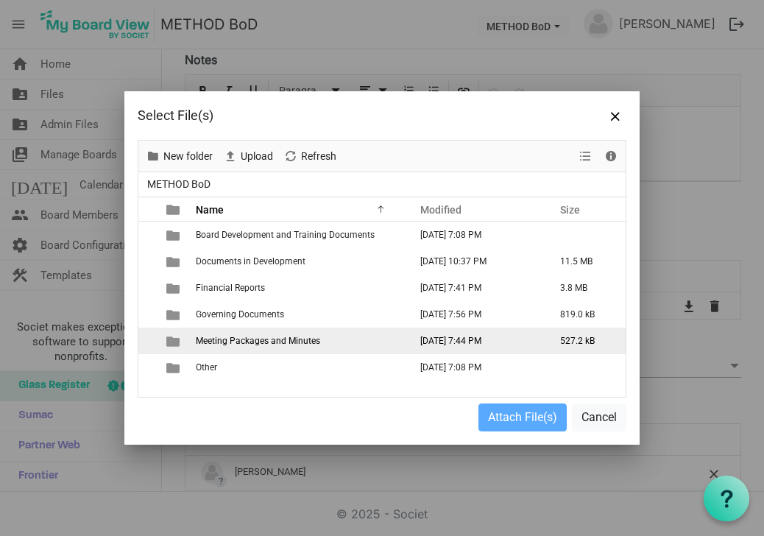
click at [258, 342] on span "Meeting Packages and Minutes" at bounding box center [258, 341] width 124 height 10
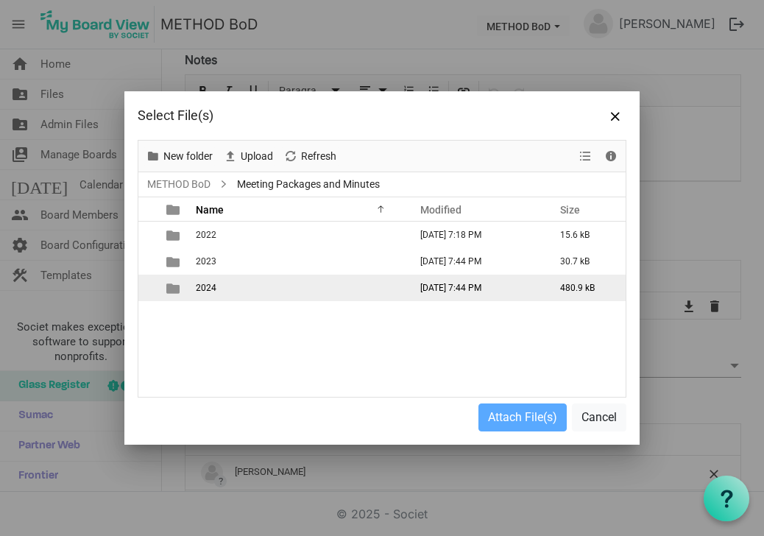
click at [190, 289] on td "is template cell column header type" at bounding box center [175, 288] width 34 height 27
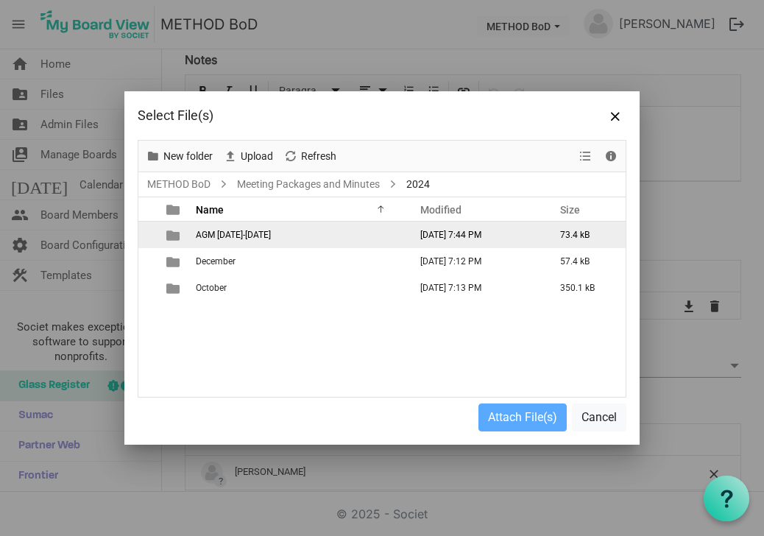
click at [177, 236] on span "is template cell column header type" at bounding box center [172, 235] width 13 height 13
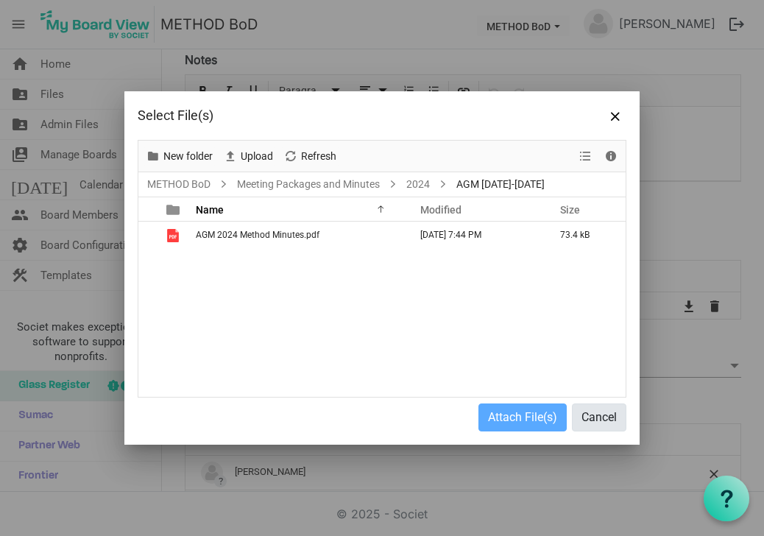
click at [591, 414] on button "Cancel" at bounding box center [599, 417] width 54 height 28
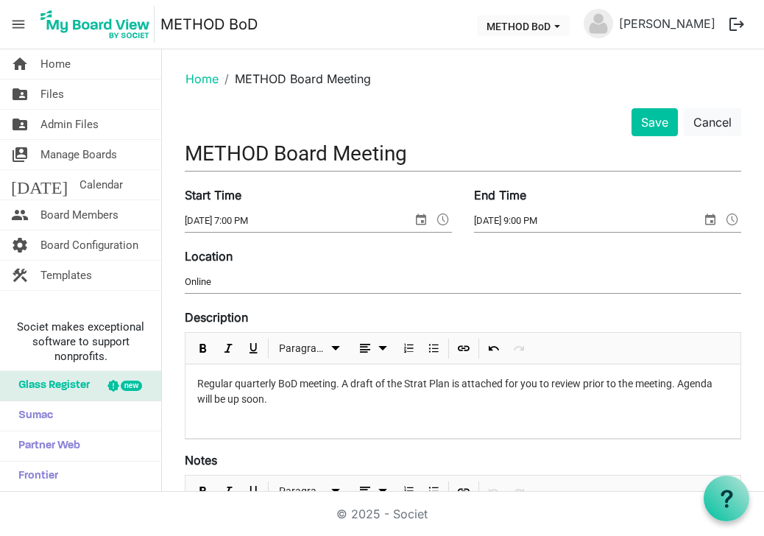
scroll to position [0, 0]
click at [60, 94] on span "Files" at bounding box center [52, 94] width 24 height 29
click at [659, 121] on button "Save" at bounding box center [655, 122] width 46 height 28
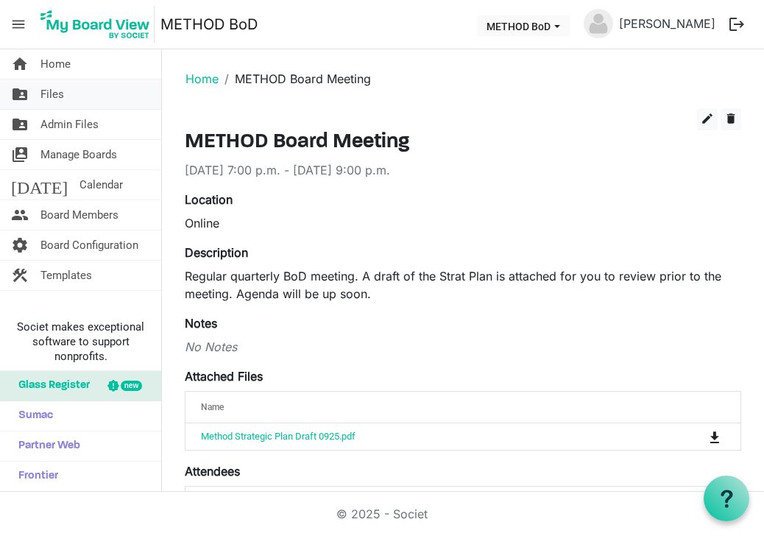
click at [51, 96] on span "Files" at bounding box center [52, 94] width 24 height 29
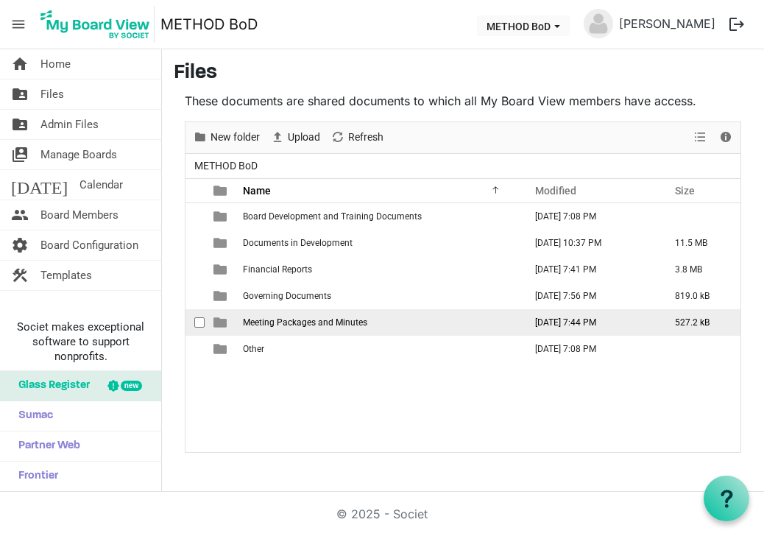
click at [276, 318] on span "Meeting Packages and Minutes" at bounding box center [305, 322] width 124 height 10
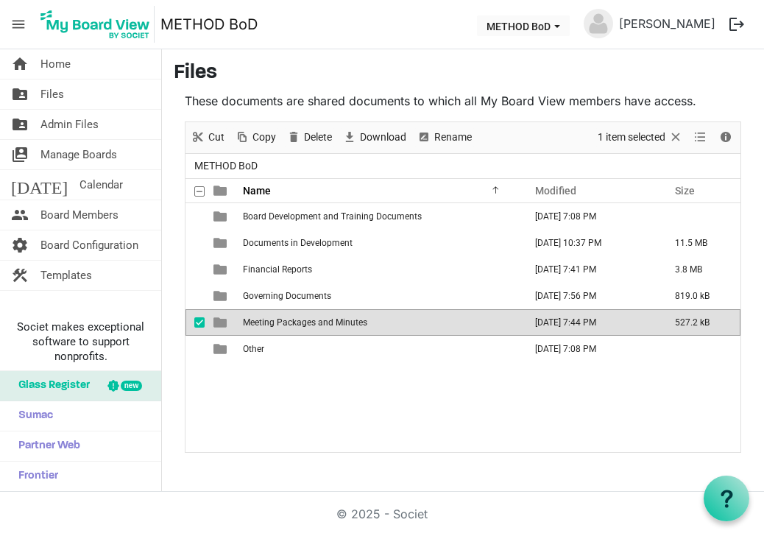
click at [276, 318] on span "Meeting Packages and Minutes" at bounding box center [305, 322] width 124 height 10
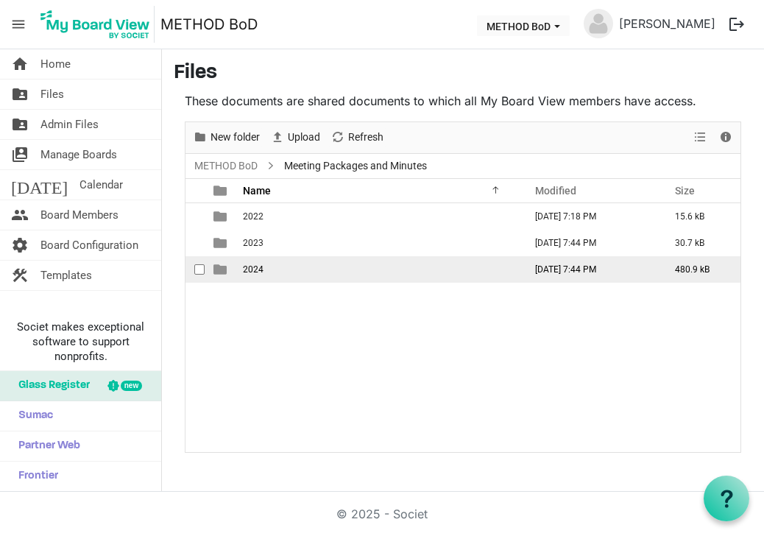
click at [245, 271] on span "2024" at bounding box center [253, 269] width 21 height 10
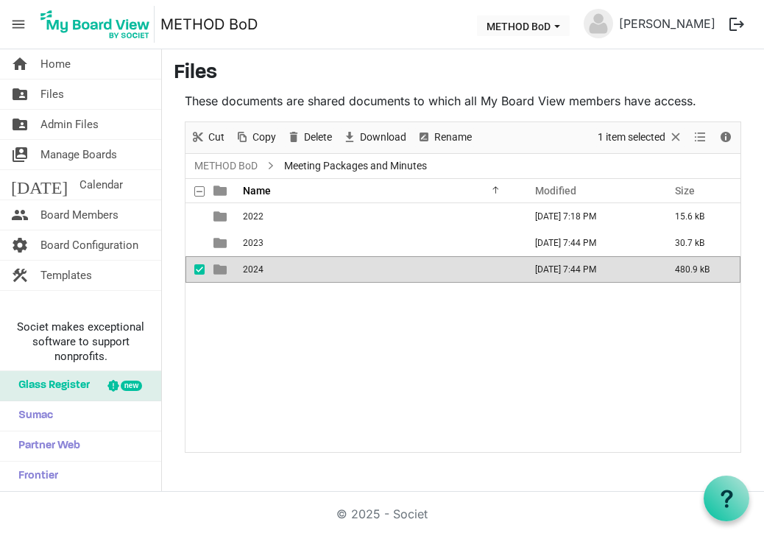
click at [245, 271] on span "2024" at bounding box center [253, 269] width 21 height 10
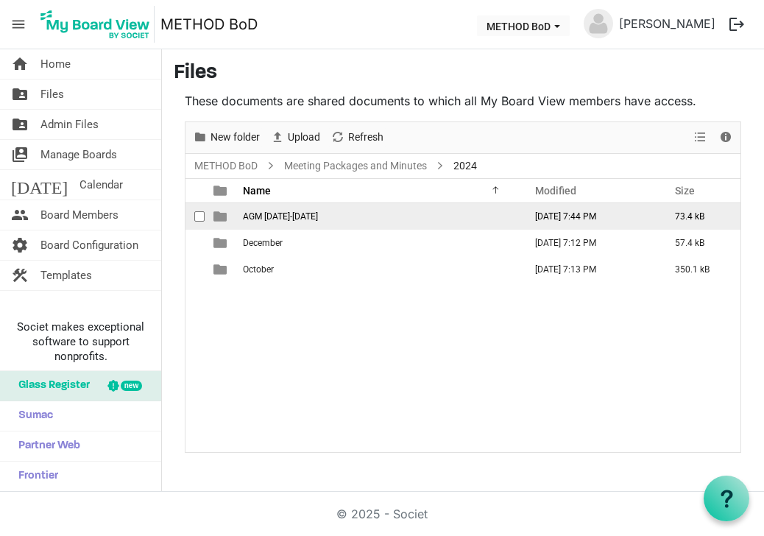
click at [258, 217] on span "AGM 2023-2024" at bounding box center [280, 216] width 75 height 10
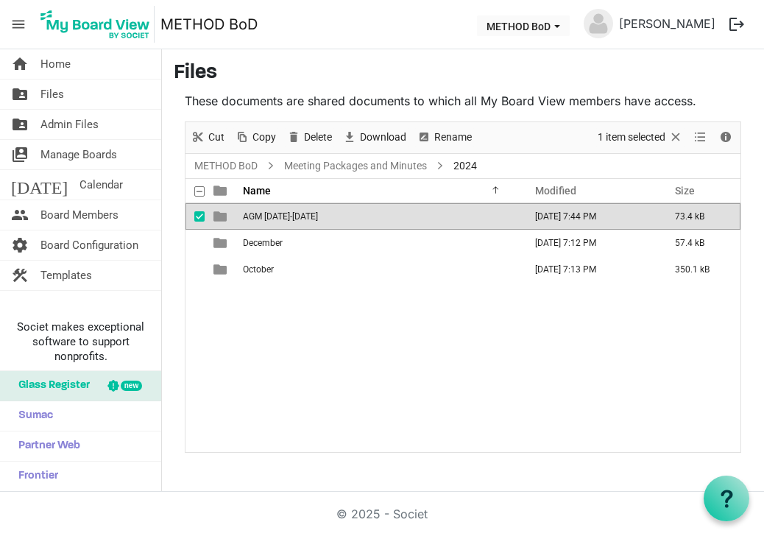
click at [258, 217] on span "AGM 2023-2024" at bounding box center [280, 216] width 75 height 10
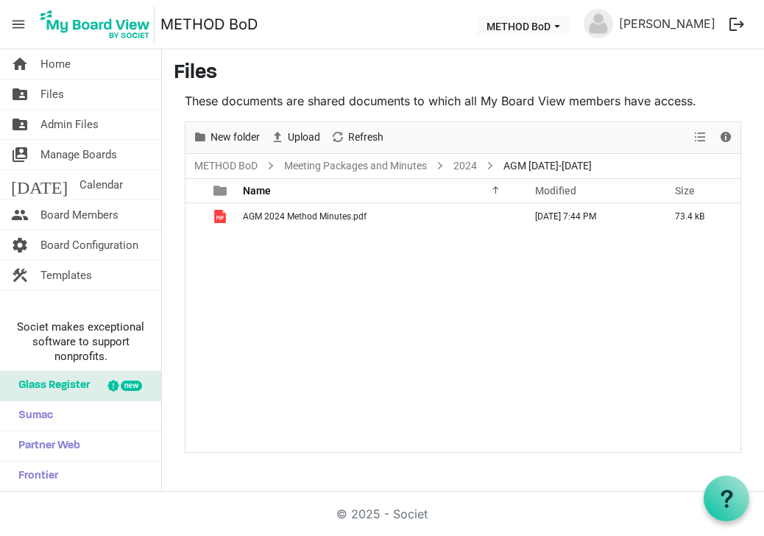
click at [258, 217] on span "AGM 2024 Method Minutes.pdf" at bounding box center [305, 216] width 124 height 10
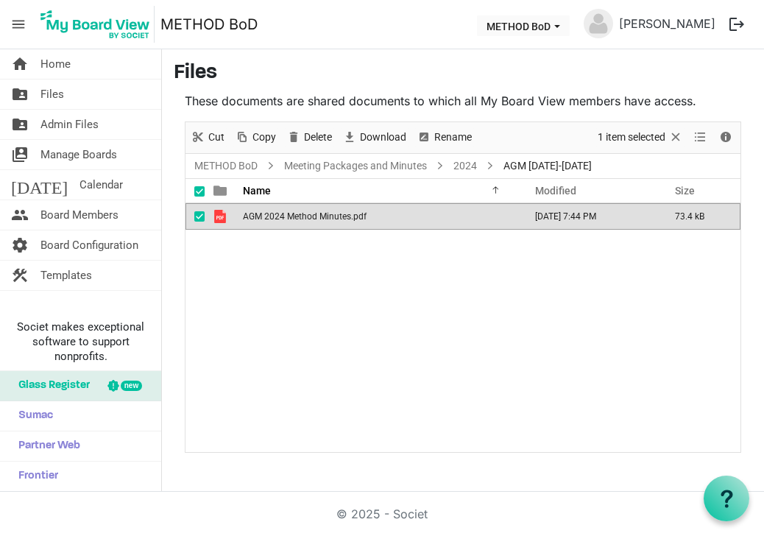
click at [258, 217] on span "AGM 2024 Method Minutes.pdf" at bounding box center [305, 216] width 124 height 10
click at [468, 160] on link "2024" at bounding box center [465, 166] width 29 height 18
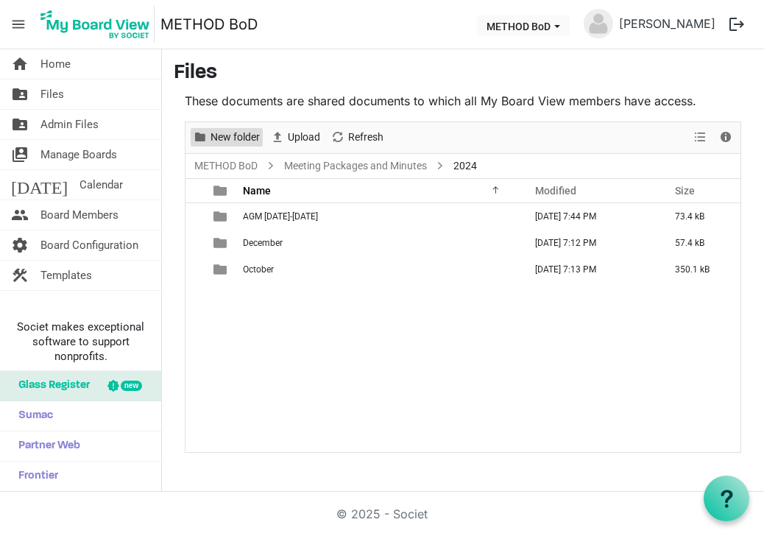
click at [229, 140] on span "New folder" at bounding box center [235, 137] width 52 height 18
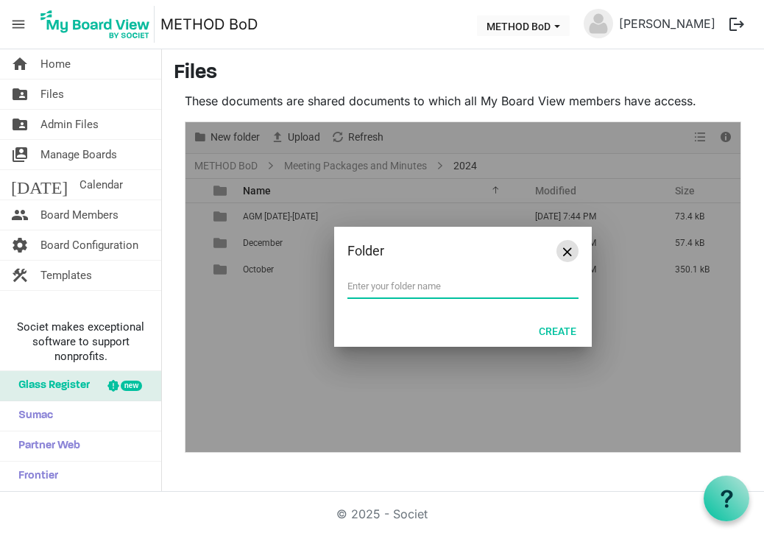
click at [563, 247] on button "Close" at bounding box center [568, 251] width 22 height 22
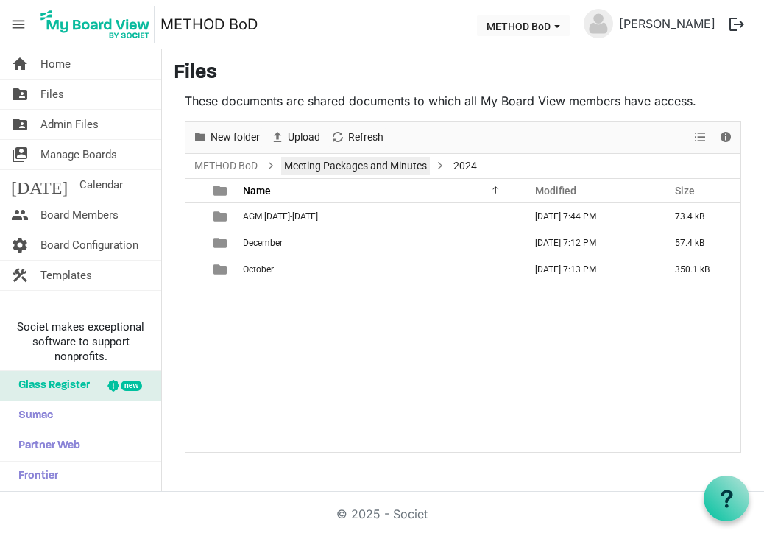
click at [392, 160] on link "Meeting Packages and Minutes" at bounding box center [355, 166] width 149 height 18
click at [233, 134] on span "New folder" at bounding box center [235, 137] width 52 height 18
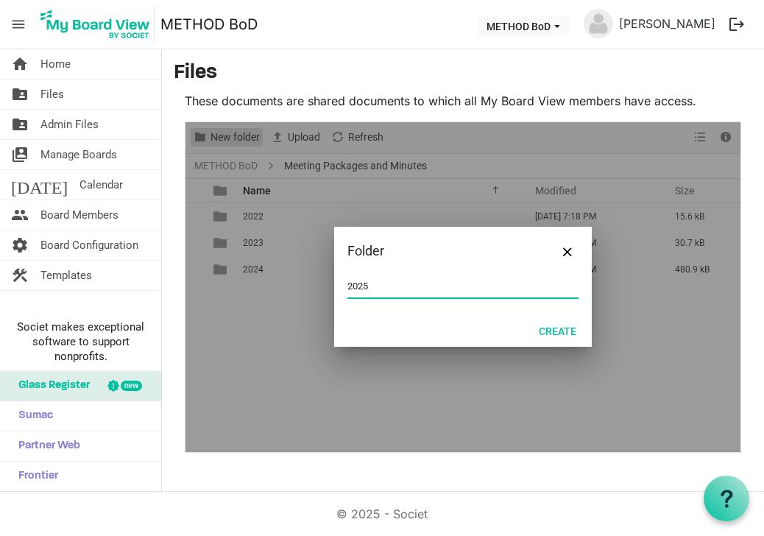
type input "2025"
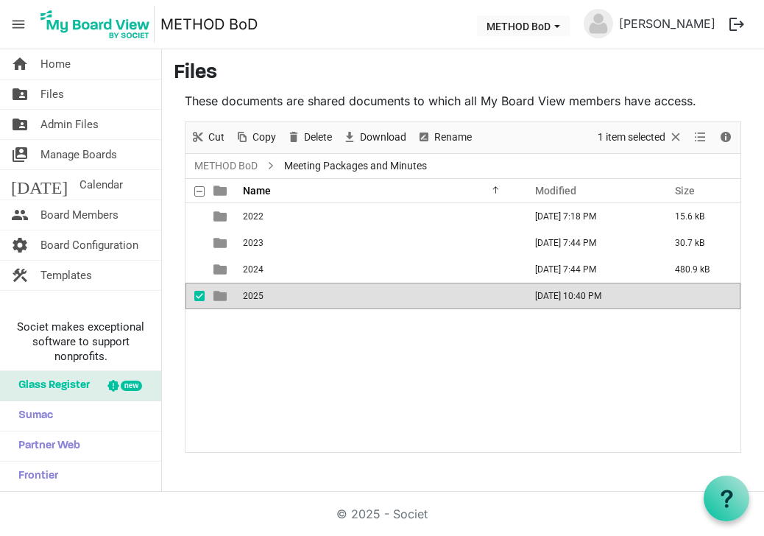
click at [258, 395] on div "2022 June 13, 2025 7:18 PM 15.6 kB 2023 June 13, 2025 7:44 PM 30.7 kB 2024 June…" at bounding box center [463, 327] width 555 height 248
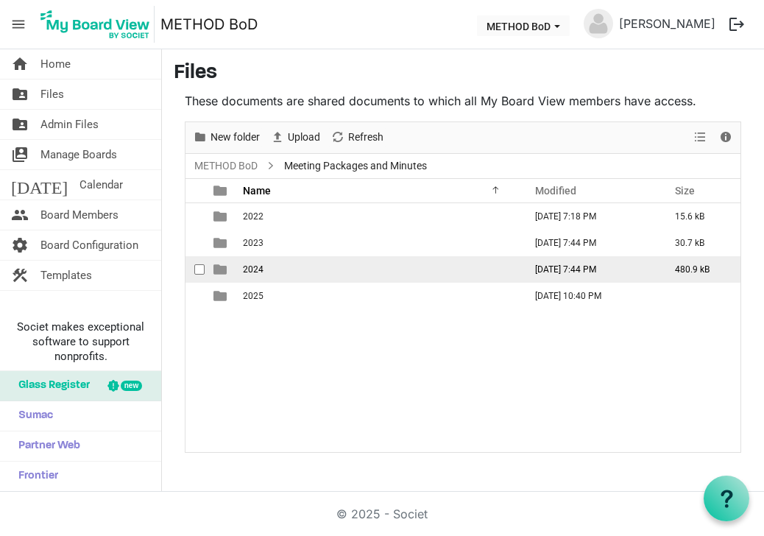
click at [218, 266] on span "is template cell column header type" at bounding box center [220, 269] width 13 height 13
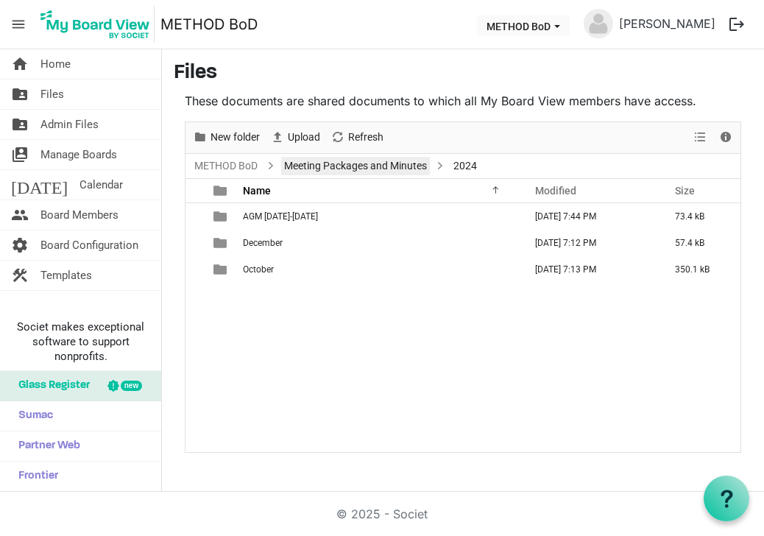
click at [385, 166] on link "Meeting Packages and Minutes" at bounding box center [355, 166] width 149 height 18
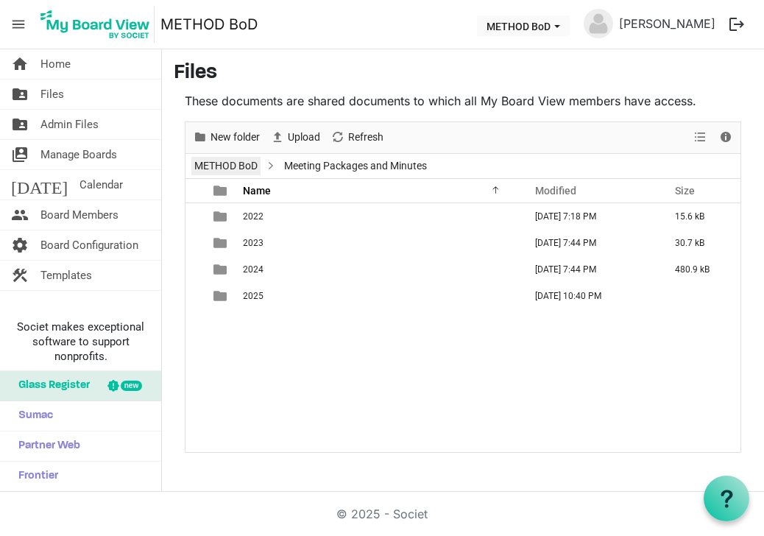
click at [247, 166] on link "METHOD BoD" at bounding box center [225, 166] width 69 height 18
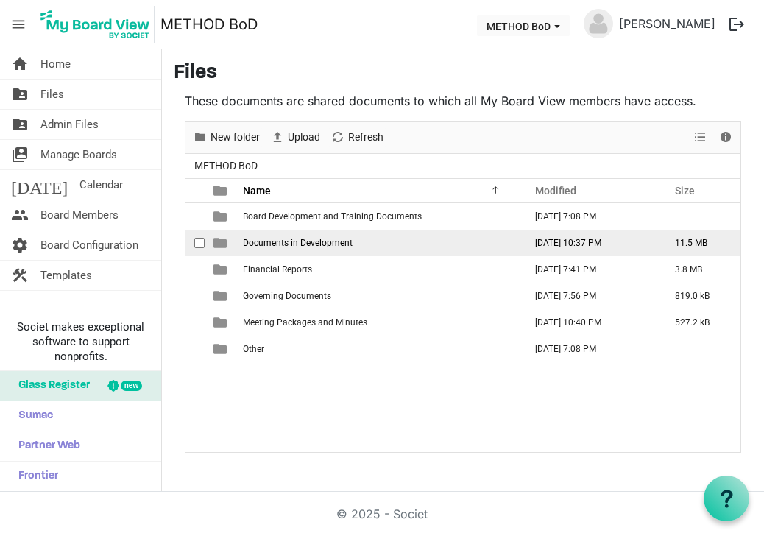
click at [283, 243] on span "Documents in Development" at bounding box center [298, 243] width 110 height 10
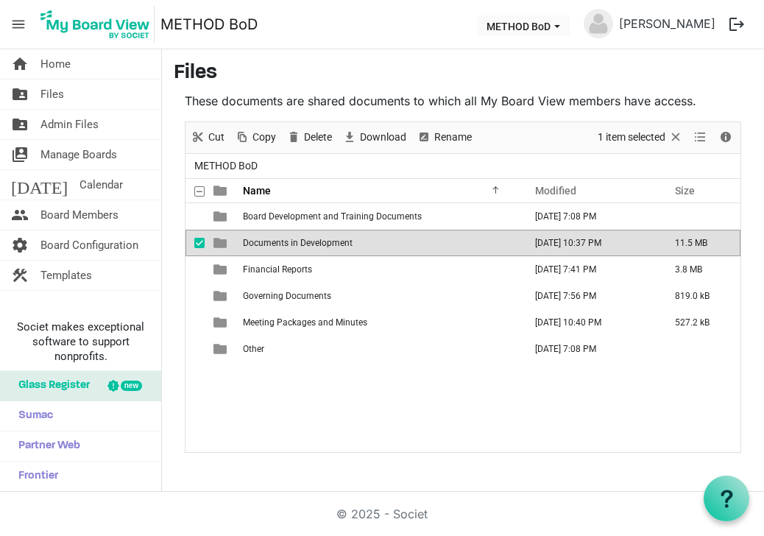
click at [283, 243] on span "Documents in Development" at bounding box center [298, 243] width 110 height 10
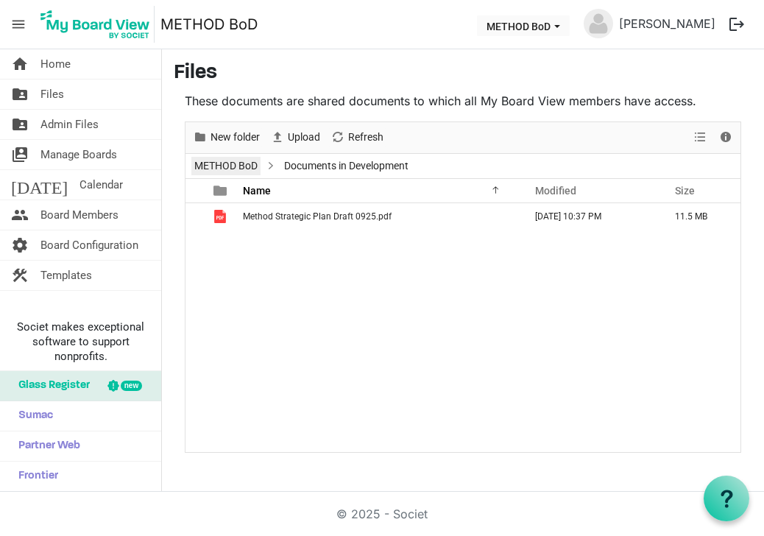
click at [248, 163] on link "METHOD BoD" at bounding box center [225, 166] width 69 height 18
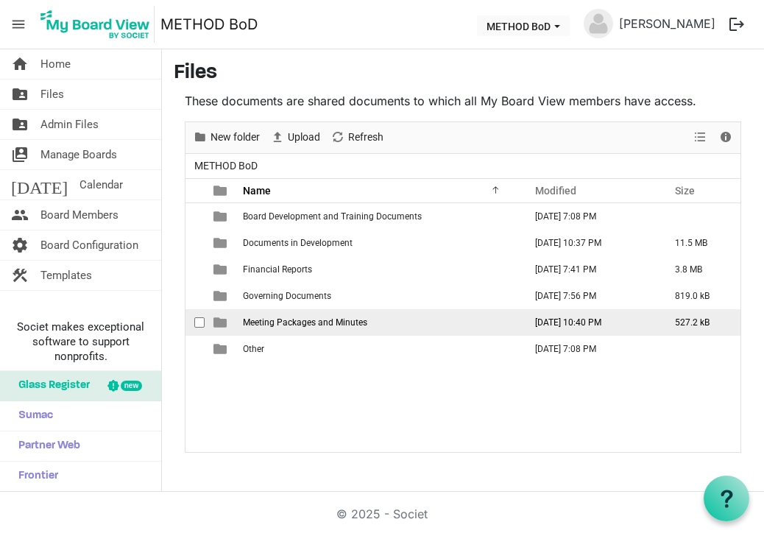
click at [270, 324] on span "Meeting Packages and Minutes" at bounding box center [305, 322] width 124 height 10
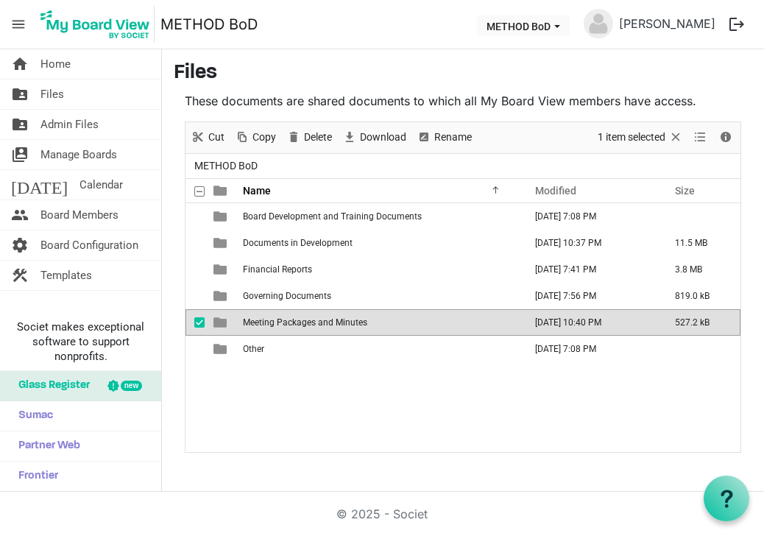
click at [220, 325] on span "is template cell column header type" at bounding box center [220, 322] width 13 height 13
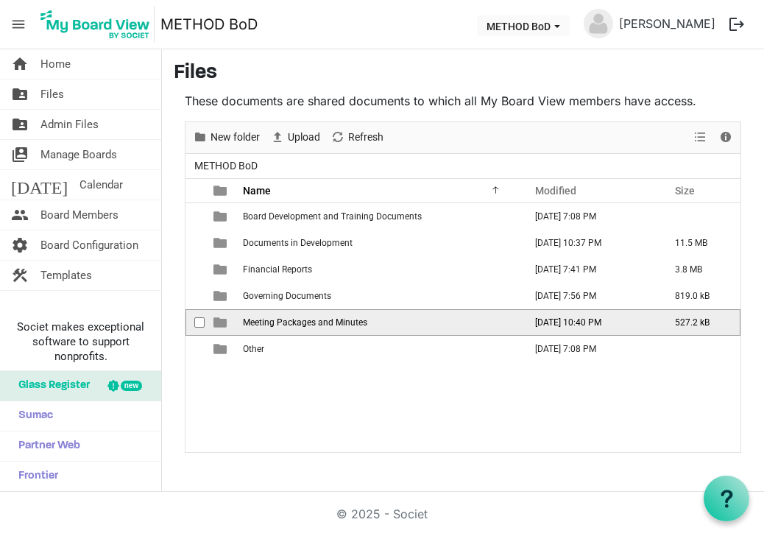
click at [220, 325] on span "is template cell column header type" at bounding box center [220, 322] width 13 height 13
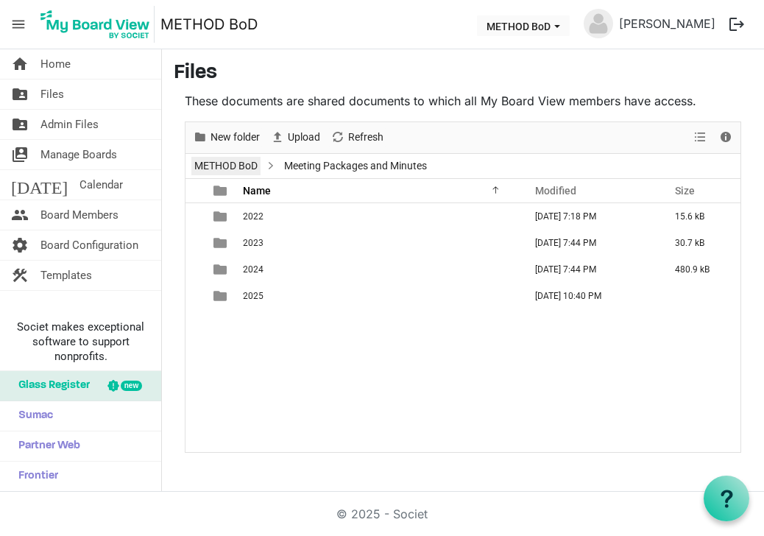
click at [247, 165] on link "METHOD BoD" at bounding box center [225, 166] width 69 height 18
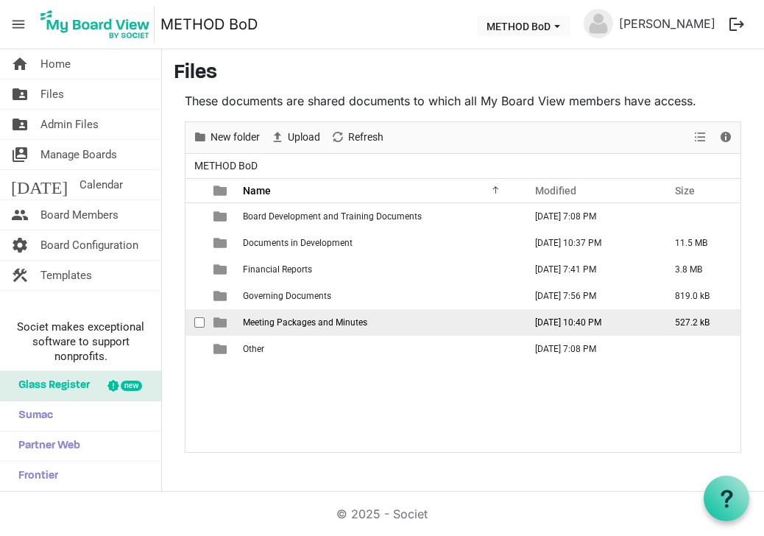
click at [222, 322] on span "is template cell column header type" at bounding box center [220, 322] width 13 height 13
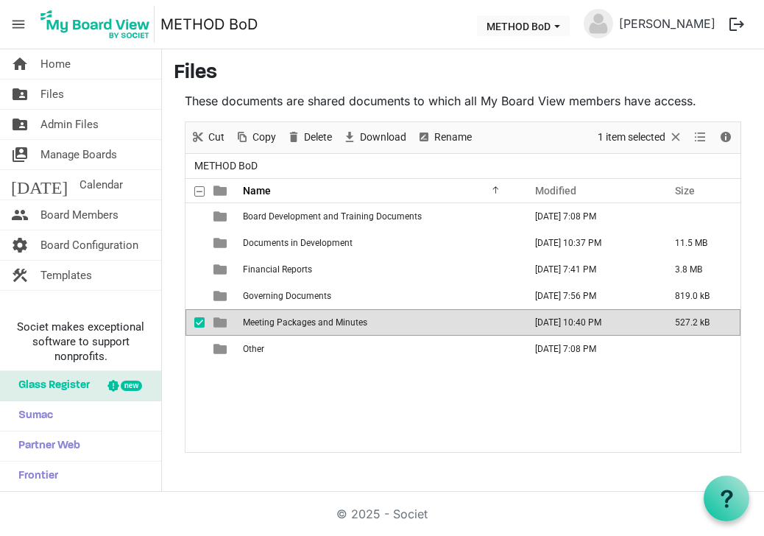
click at [222, 322] on span "is template cell column header type" at bounding box center [220, 322] width 13 height 13
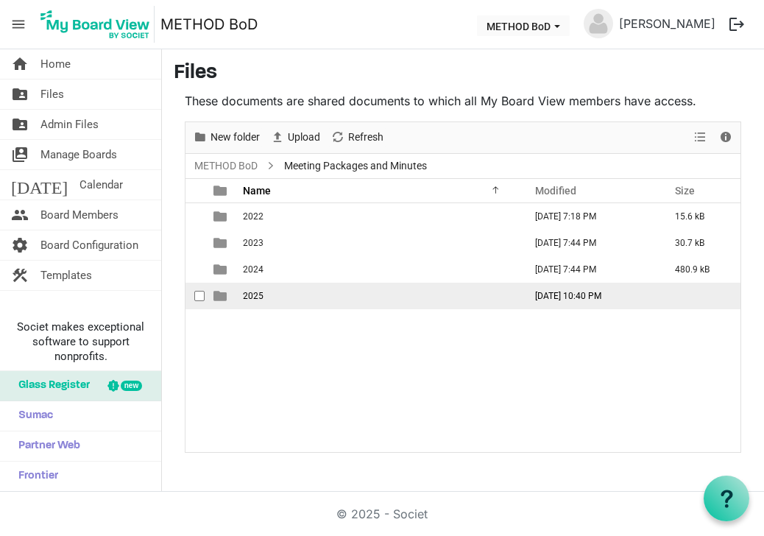
click at [252, 297] on span "2025" at bounding box center [253, 296] width 21 height 10
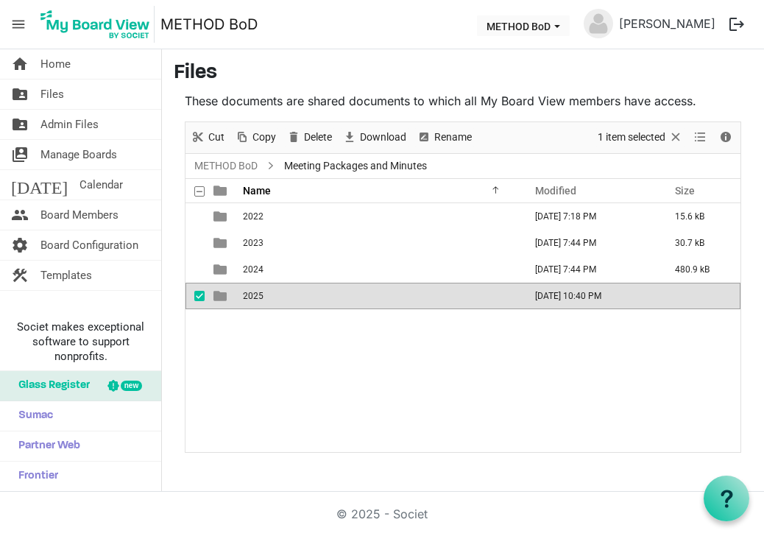
click at [252, 297] on span "2025" at bounding box center [253, 296] width 21 height 10
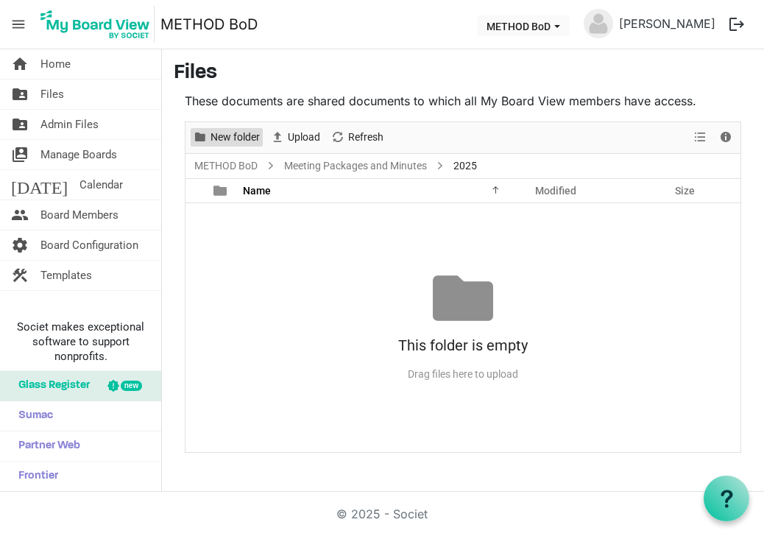
click at [225, 135] on span "New folder" at bounding box center [235, 137] width 52 height 18
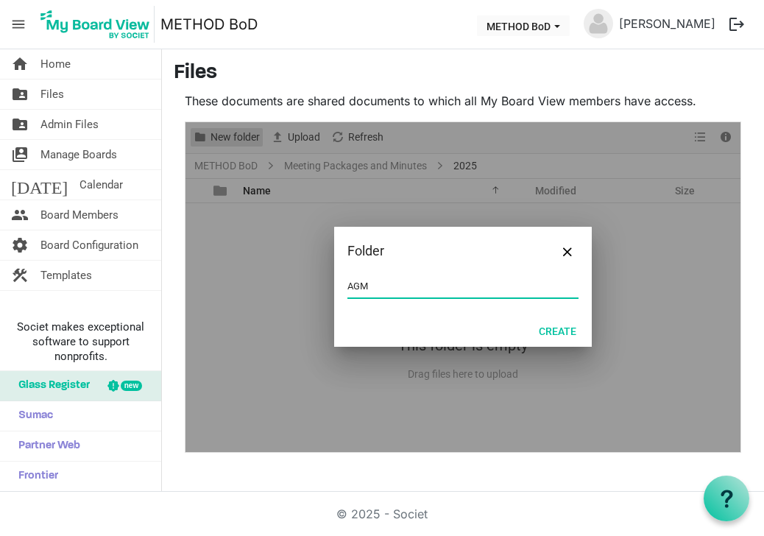
type input "AGM"
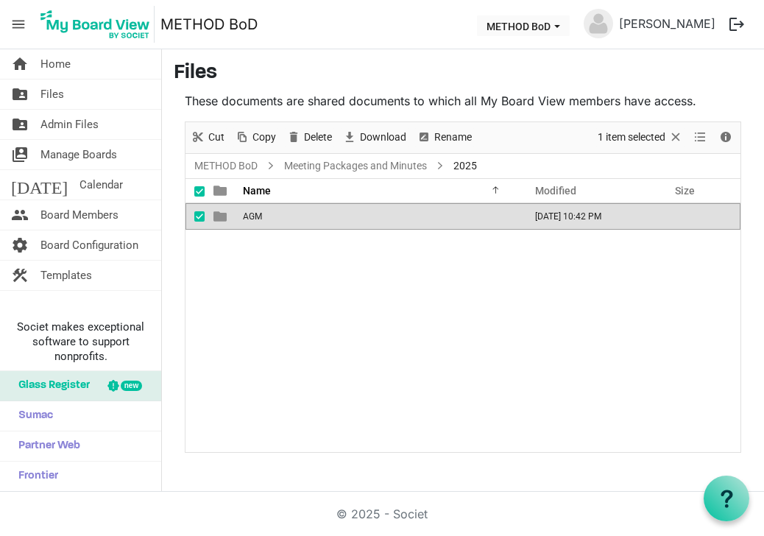
click at [269, 279] on div "AGM September 19, 2025 10:42 PM" at bounding box center [463, 327] width 555 height 248
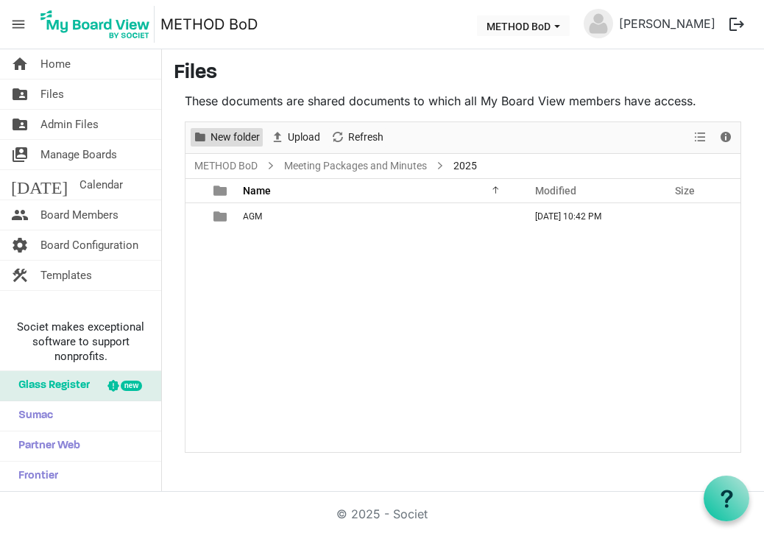
click at [212, 138] on span "New folder" at bounding box center [235, 137] width 52 height 18
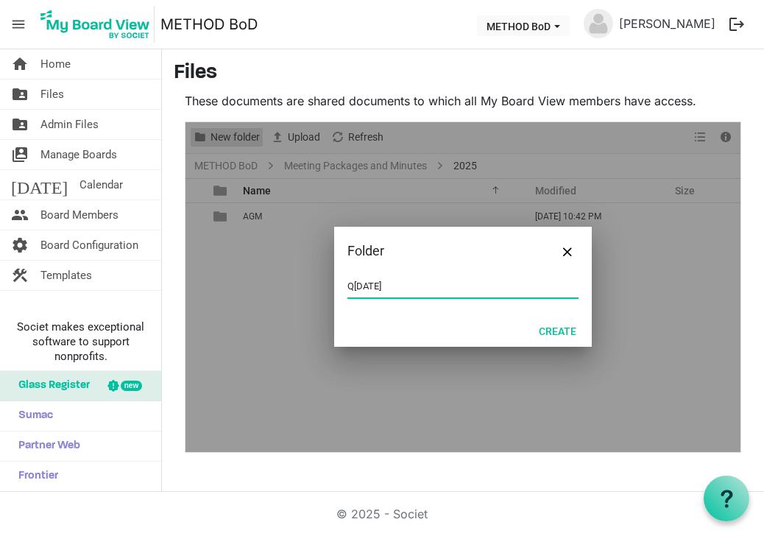
type input "Q[DATE]"
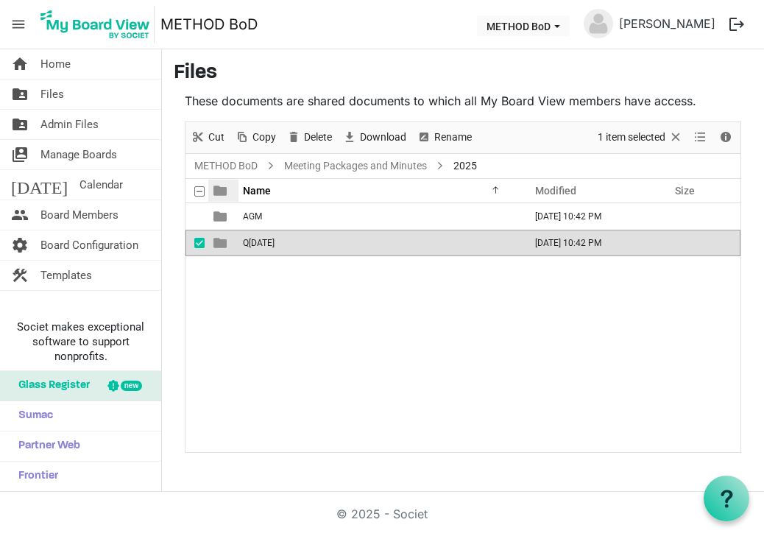
click at [229, 186] on div at bounding box center [225, 191] width 35 height 22
click at [317, 349] on div "AGM September 19, 2025 10:42 PM Q3 September 2025 September 19, 2025 10:42 PM" at bounding box center [463, 327] width 555 height 248
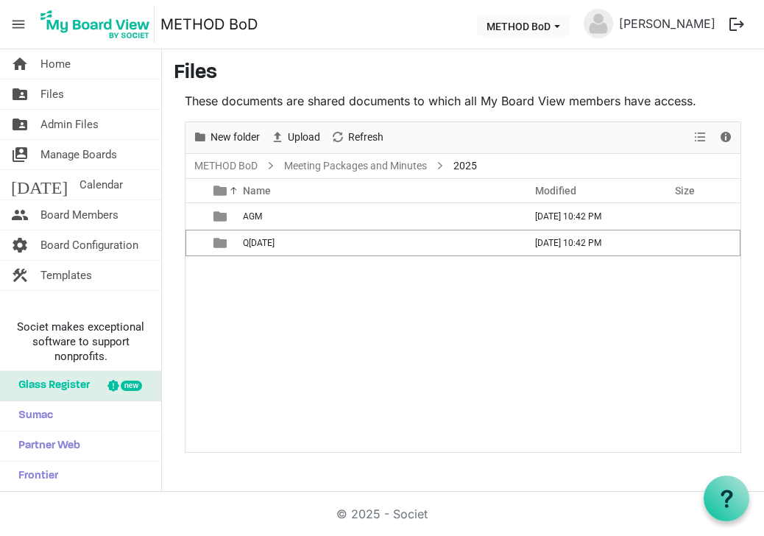
click at [217, 147] on div "New folder" at bounding box center [226, 137] width 77 height 31
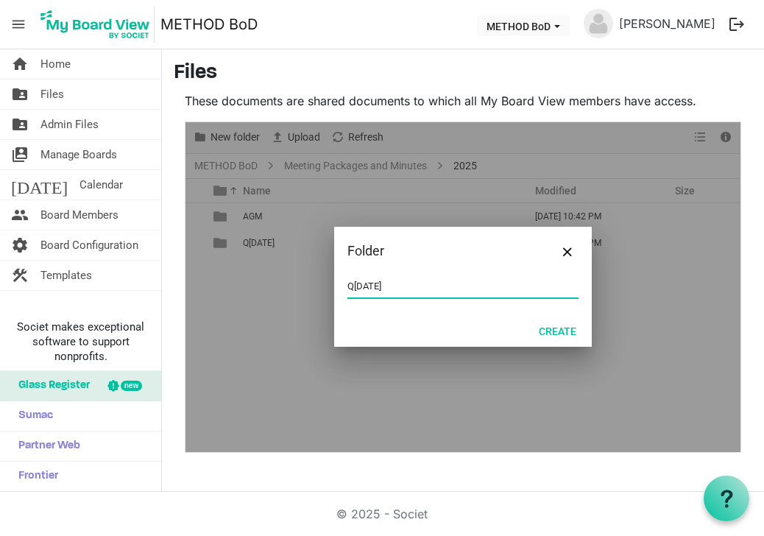
type input "Q[DATE]"
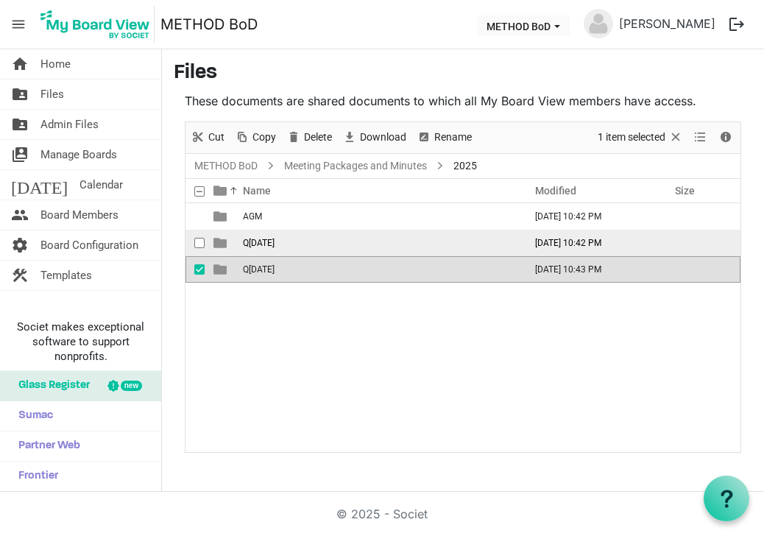
click at [275, 241] on span "Q[DATE]" at bounding box center [259, 243] width 32 height 10
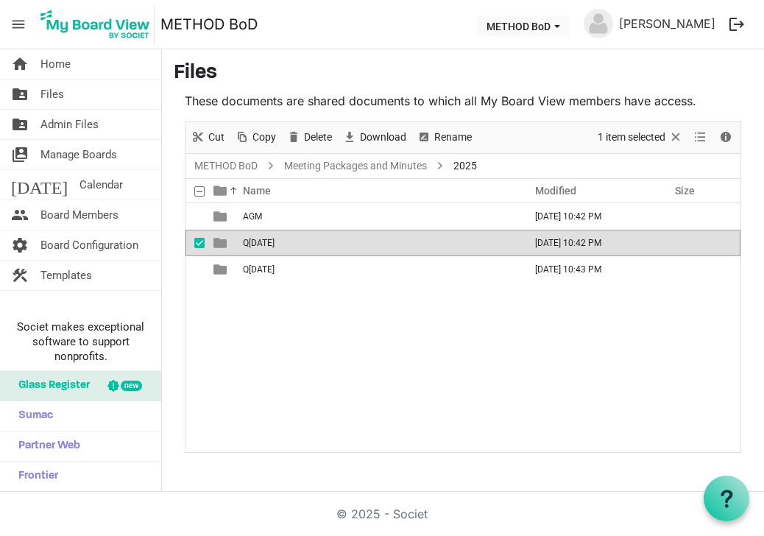
click at [275, 241] on span "Q[DATE]" at bounding box center [259, 243] width 32 height 10
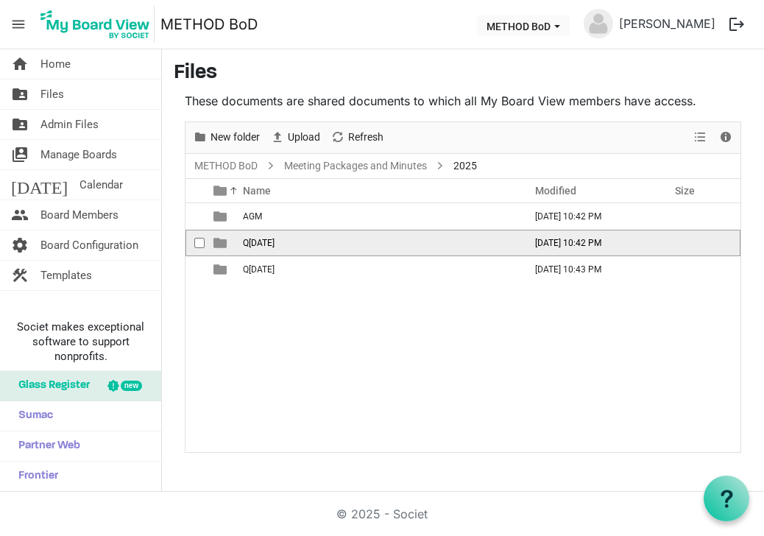
click at [275, 241] on span "Q[DATE]" at bounding box center [259, 243] width 32 height 10
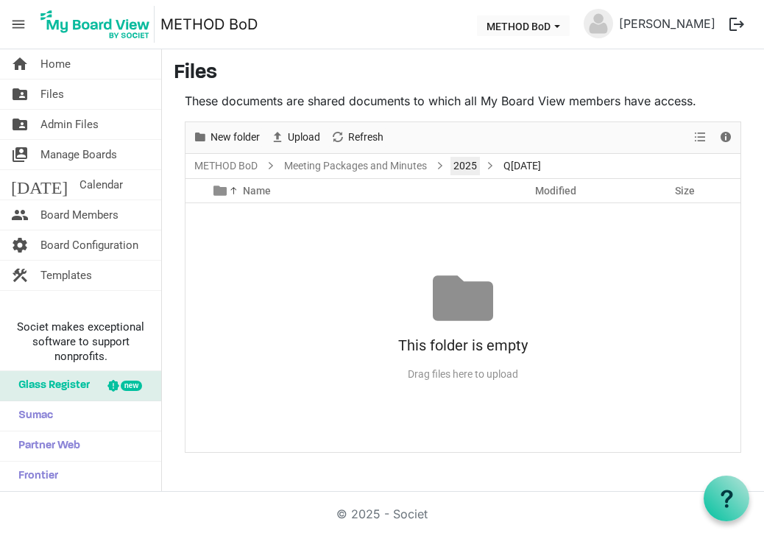
click at [470, 160] on link "2025" at bounding box center [465, 166] width 29 height 18
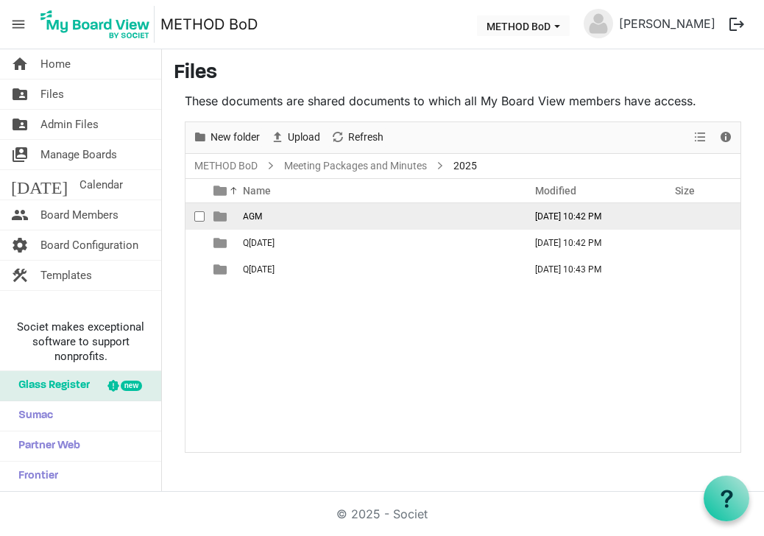
click at [236, 213] on td "is template cell column header type" at bounding box center [222, 216] width 34 height 27
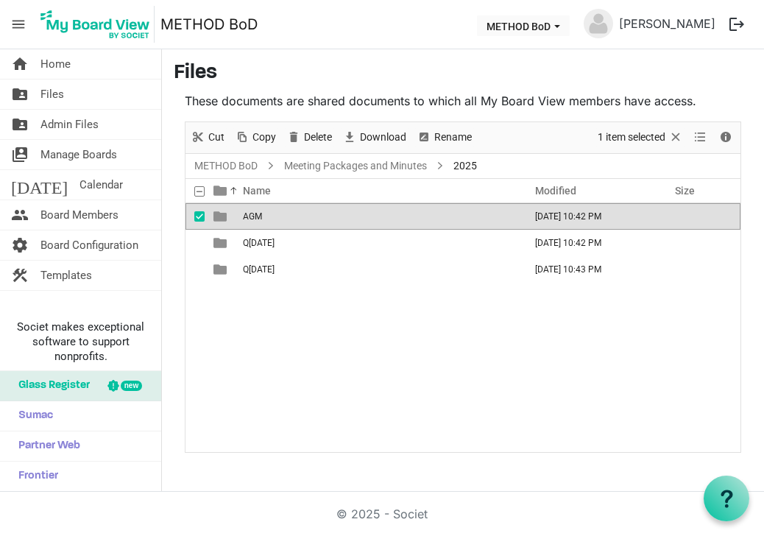
click at [255, 216] on span "AGM" at bounding box center [252, 216] width 19 height 10
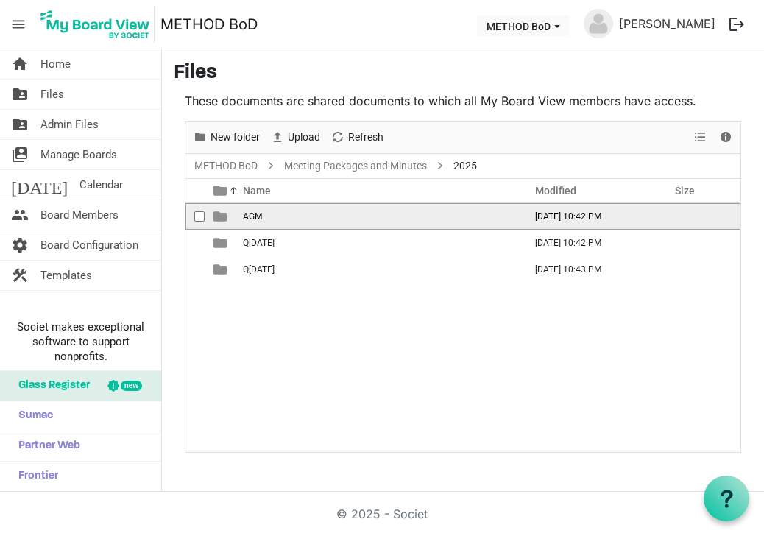
click at [255, 216] on span "AGM" at bounding box center [252, 216] width 19 height 10
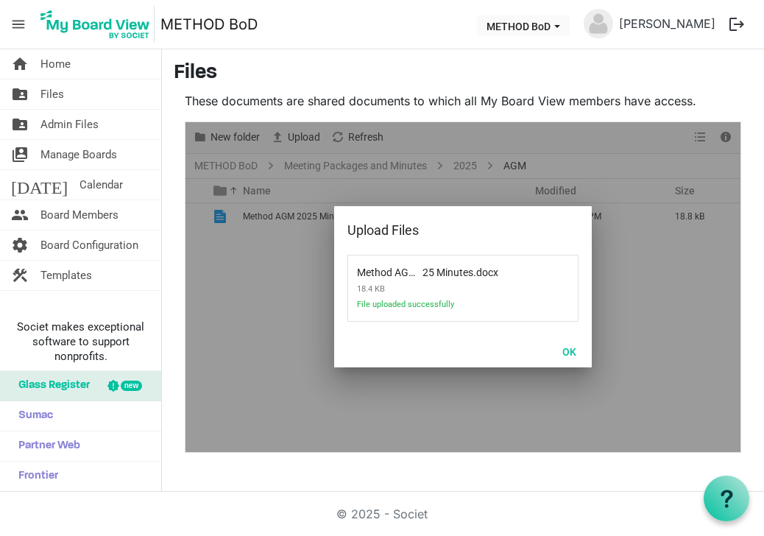
click at [257, 347] on div at bounding box center [463, 287] width 555 height 330
click at [564, 350] on button "OK" at bounding box center [569, 351] width 33 height 21
click at [570, 348] on button "OK" at bounding box center [569, 351] width 33 height 21
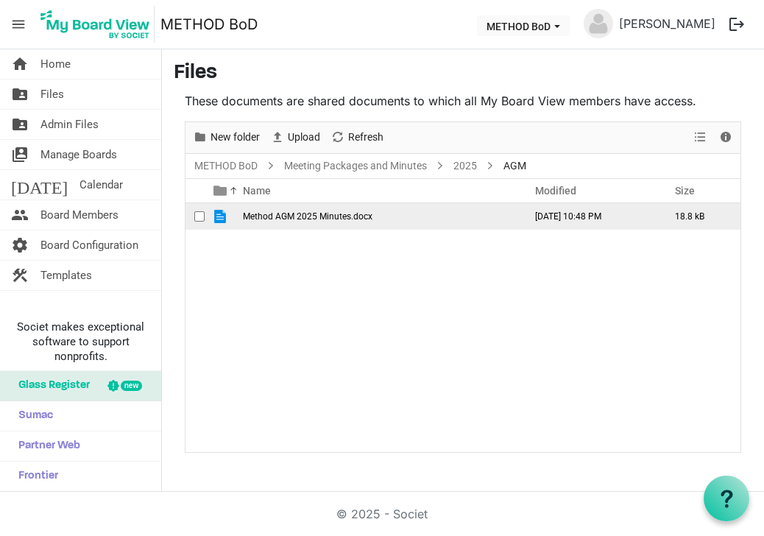
click at [306, 216] on span "Method AGM 2025 Minutes.docx" at bounding box center [308, 216] width 130 height 10
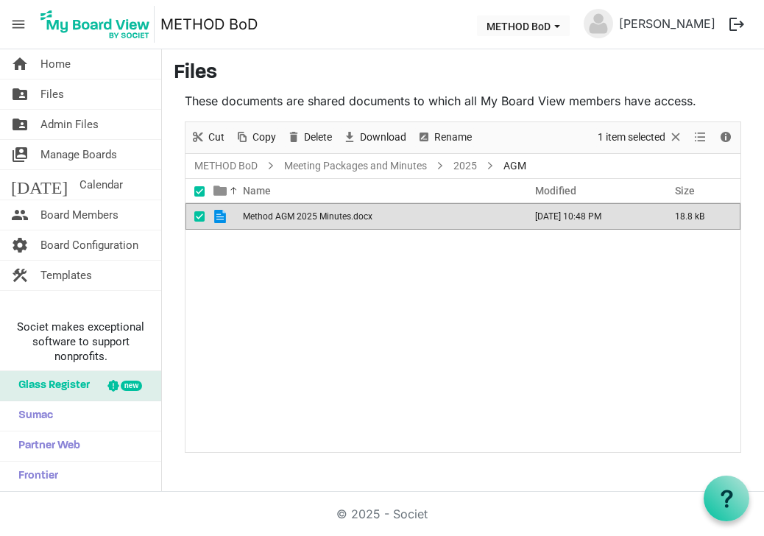
click at [306, 216] on span "Method AGM 2025 Minutes.docx" at bounding box center [308, 216] width 130 height 10
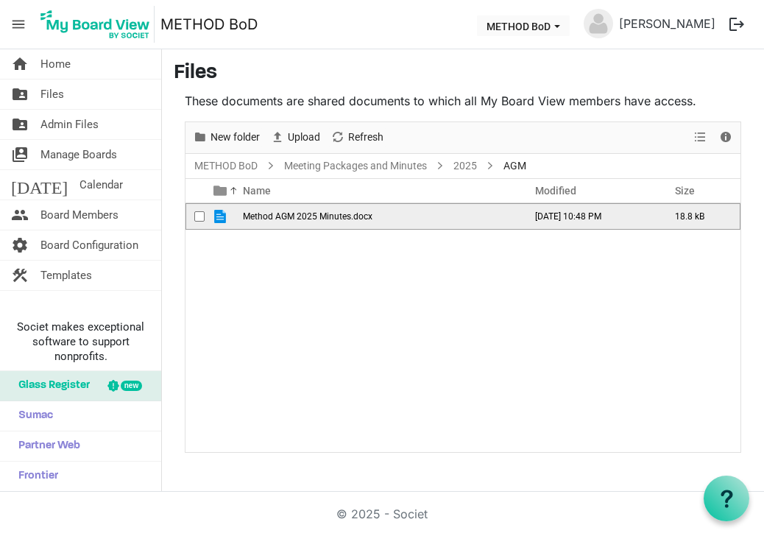
click at [298, 215] on span "Method AGM 2025 Minutes.docx" at bounding box center [308, 216] width 130 height 10
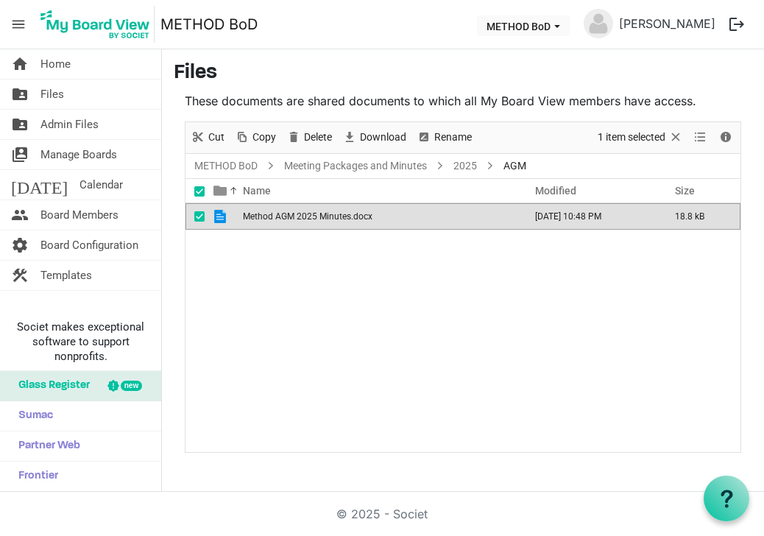
click at [299, 215] on span "Method AGM 2025 Minutes.docx" at bounding box center [308, 216] width 130 height 10
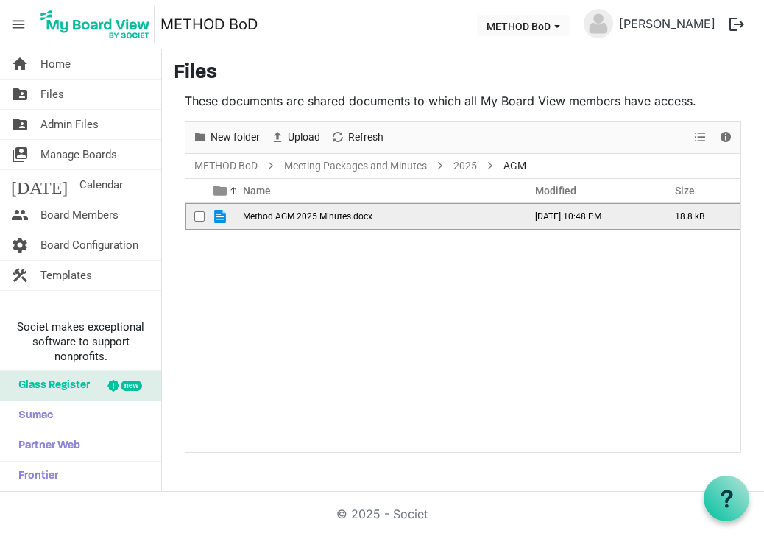
click at [333, 221] on span "Method AGM 2025 Minutes.docx" at bounding box center [308, 216] width 130 height 10
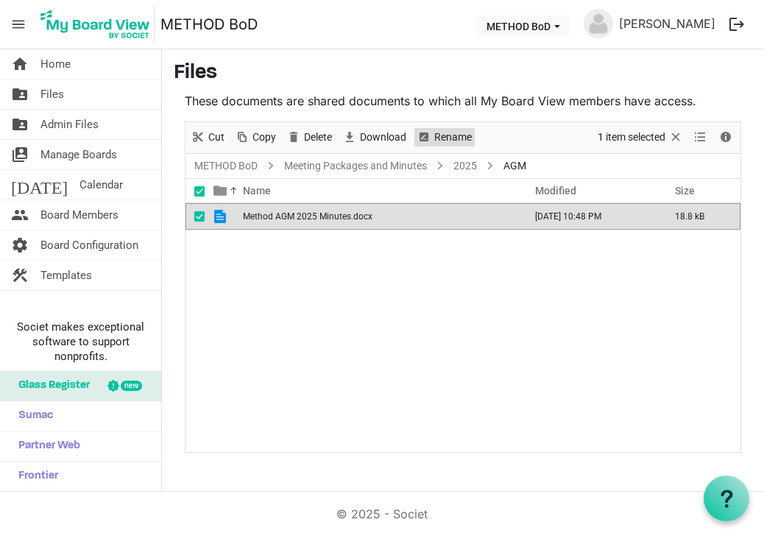
click at [440, 133] on span "Rename" at bounding box center [453, 137] width 40 height 18
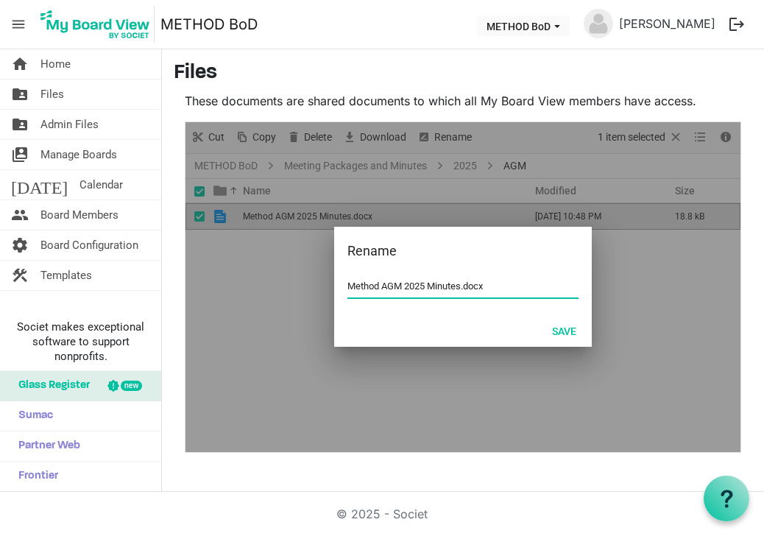
click at [424, 289] on input "Method AGM 2025 Minutes.docx" at bounding box center [462, 286] width 231 height 22
click at [406, 285] on input "Method AGM 2025 Minutes.docx" at bounding box center [462, 286] width 231 height 22
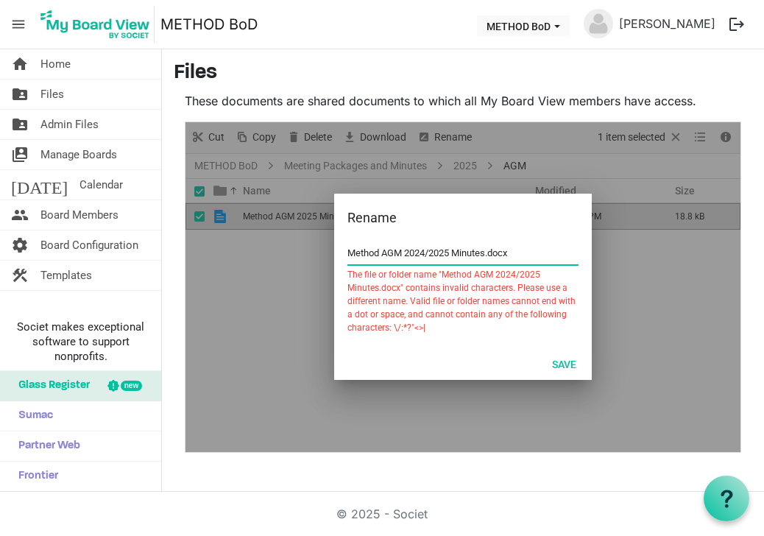
click at [433, 252] on input "Method AGM 2024/2025 Minutes.docx" at bounding box center [462, 253] width 231 height 22
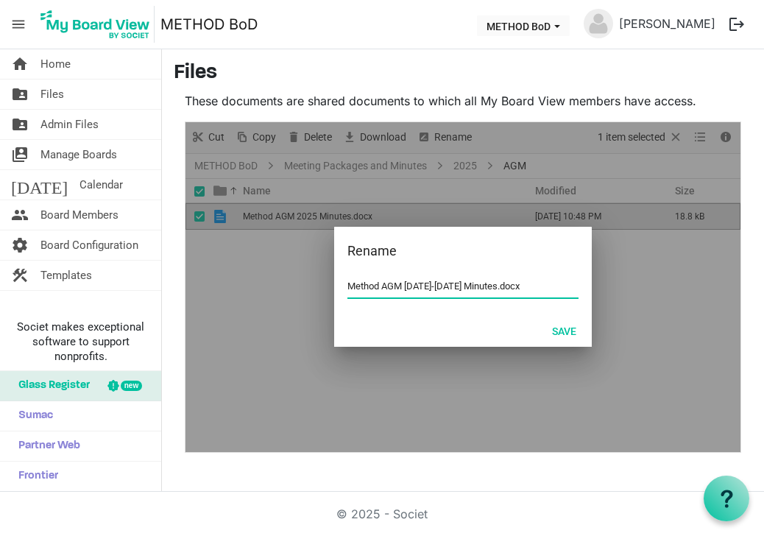
type input "Method AGM 2024-2025 Minutes.docx"
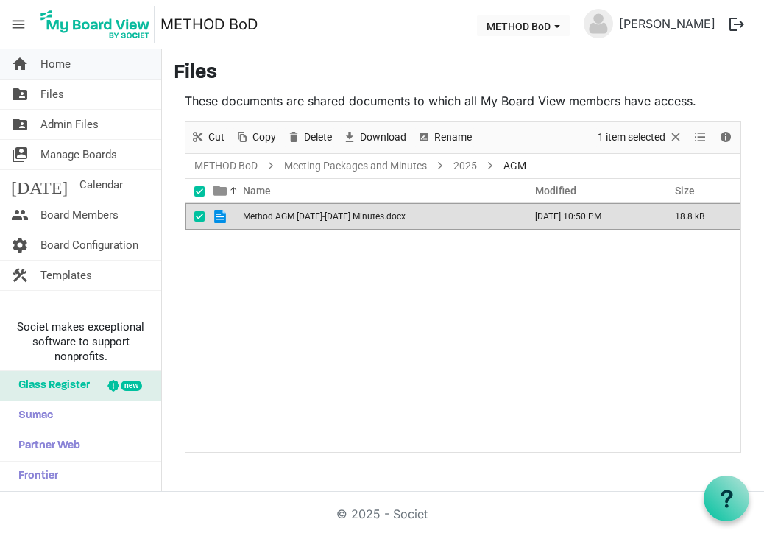
click at [62, 66] on span "Home" at bounding box center [55, 63] width 30 height 29
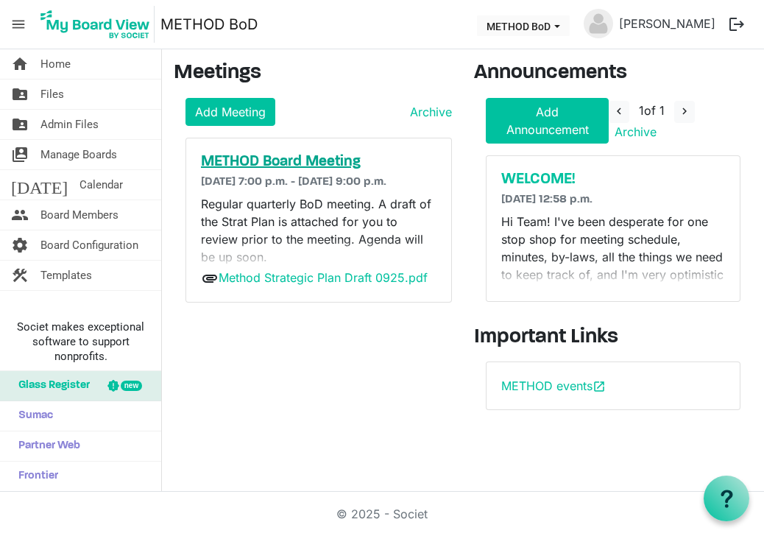
click at [331, 160] on h5 "METHOD Board Meeting" at bounding box center [319, 162] width 236 height 18
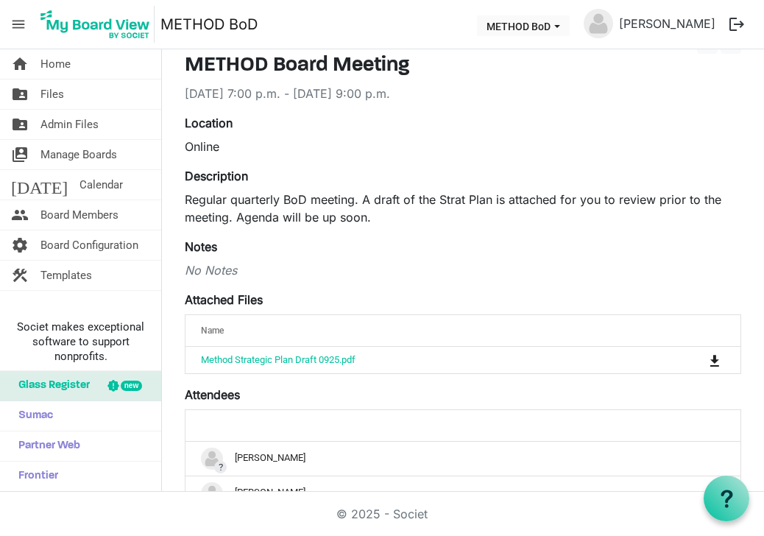
scroll to position [53, 0]
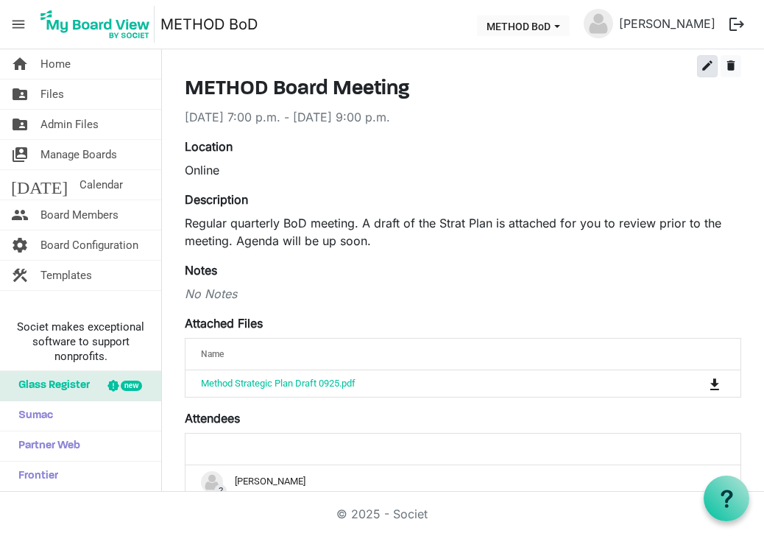
click at [708, 66] on span "edit" at bounding box center [707, 65] width 13 height 13
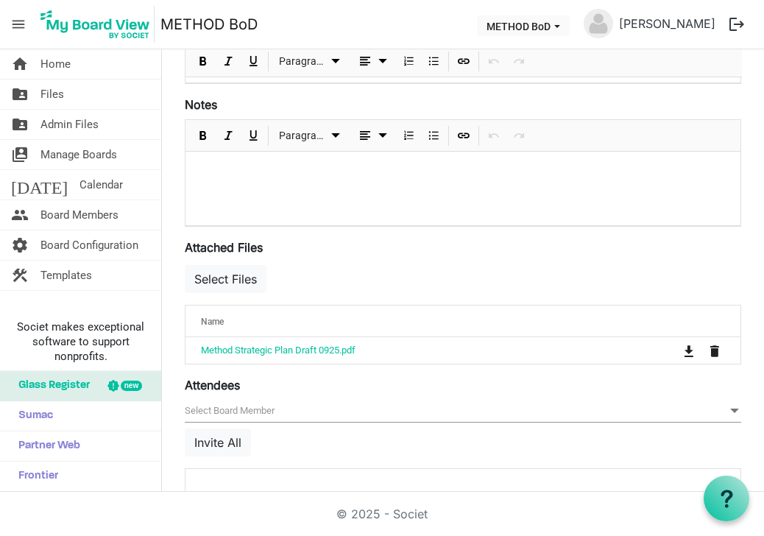
scroll to position [355, 0]
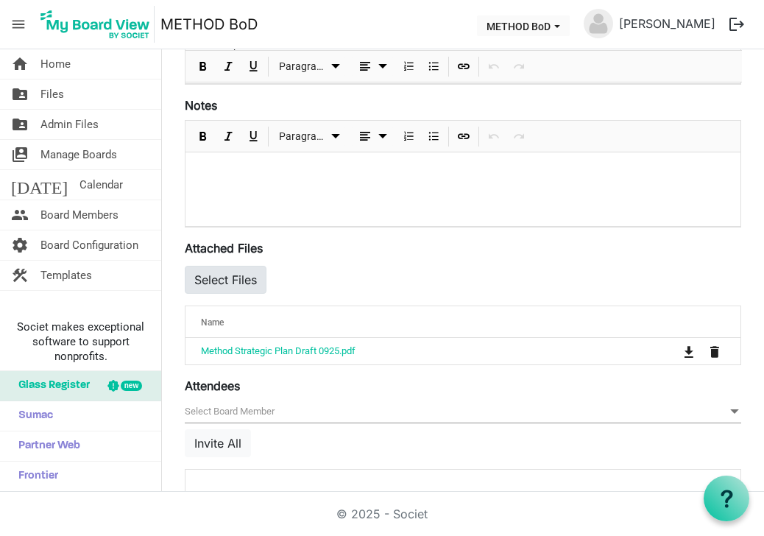
click at [244, 275] on button "Select Files" at bounding box center [226, 280] width 82 height 28
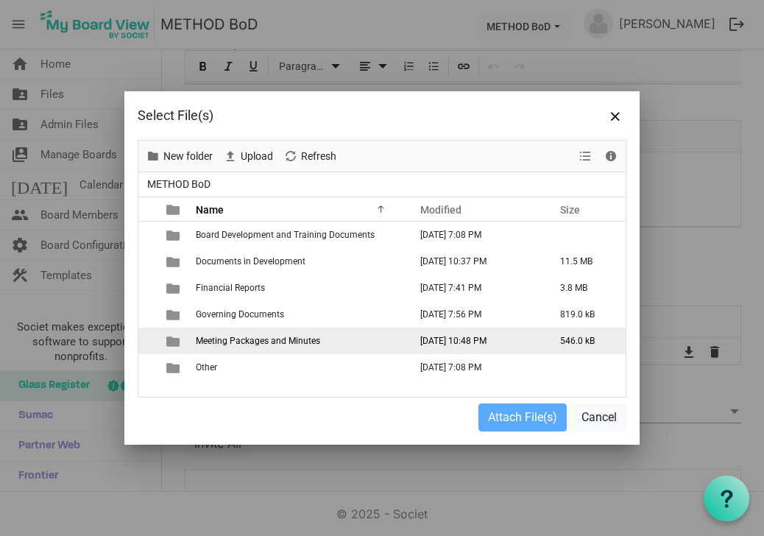
click at [250, 341] on span "Meeting Packages and Minutes" at bounding box center [258, 341] width 124 height 10
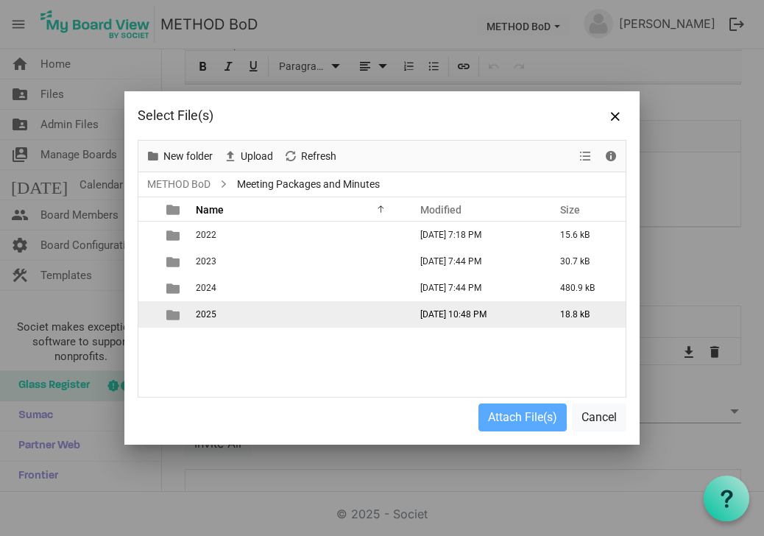
click at [208, 314] on span "2025" at bounding box center [206, 314] width 21 height 10
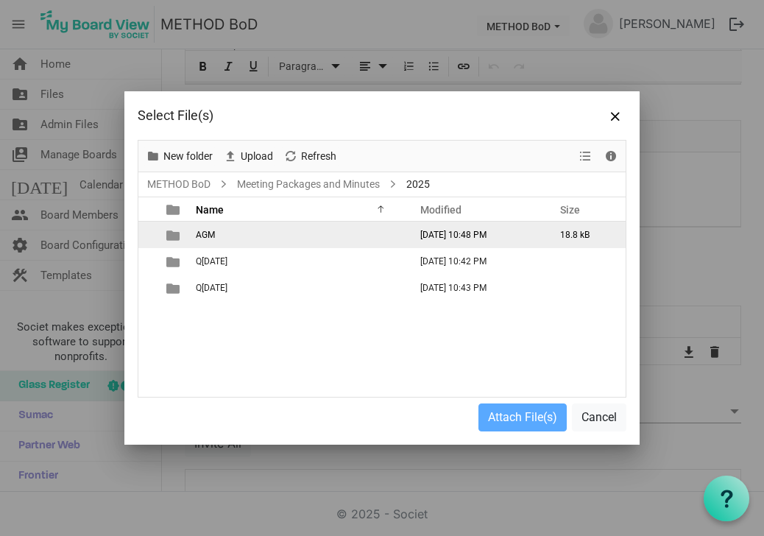
click at [211, 246] on td "AGM" at bounding box center [298, 235] width 214 height 27
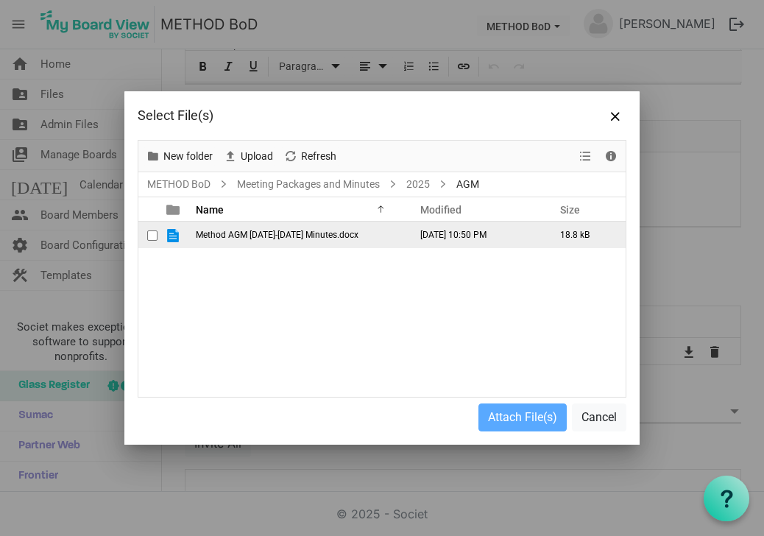
click at [221, 237] on span "Method AGM [DATE]-[DATE] Minutes.docx" at bounding box center [277, 235] width 163 height 10
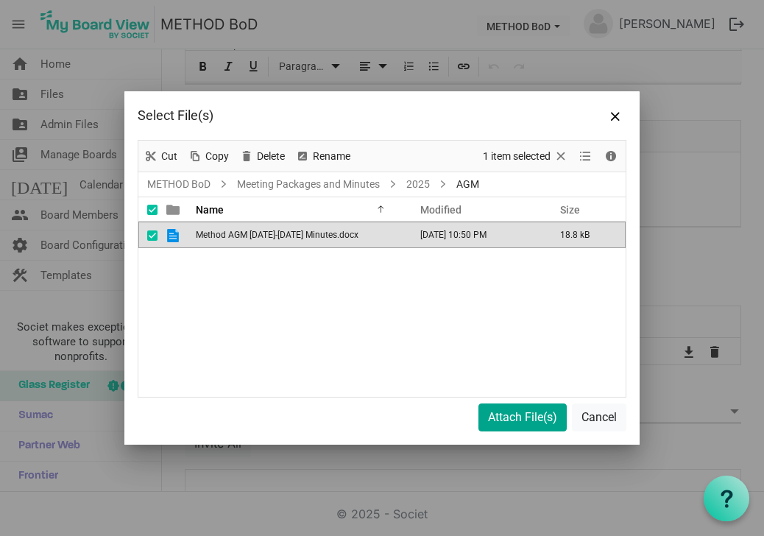
click at [514, 421] on button "Attach File(s)" at bounding box center [523, 417] width 88 height 28
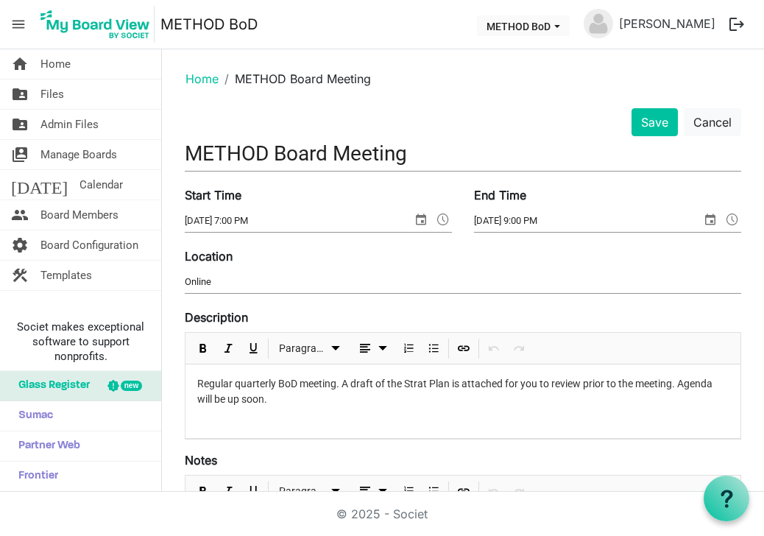
scroll to position [0, 0]
click at [60, 102] on span "Files" at bounding box center [52, 94] width 24 height 29
click at [650, 130] on button "Save" at bounding box center [655, 122] width 46 height 28
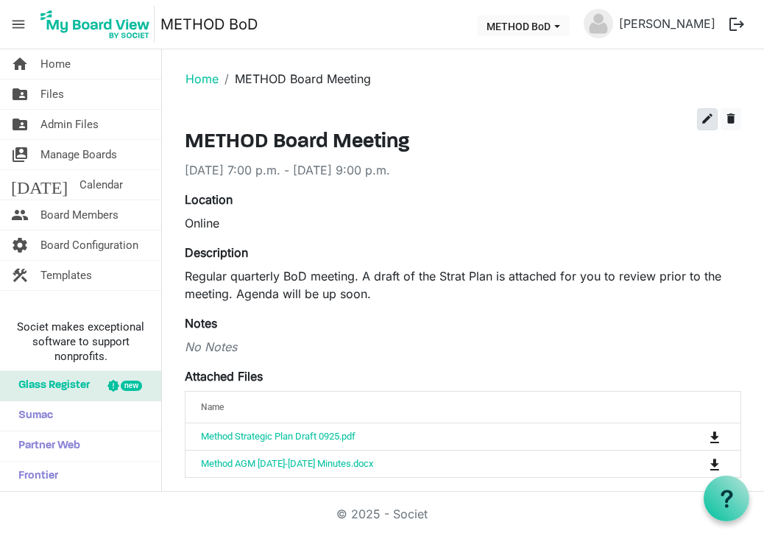
click at [705, 127] on button "edit" at bounding box center [707, 119] width 21 height 22
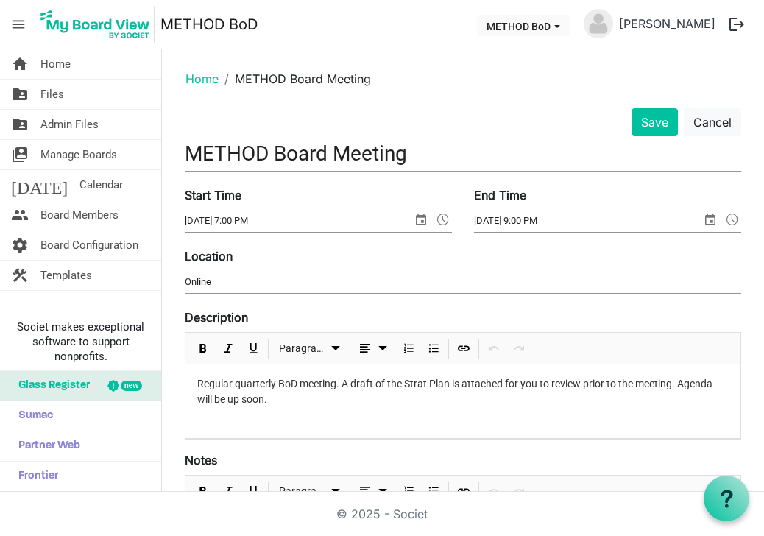
click at [451, 384] on p "Regular quarterly BoD meeting. A draft of the Strat Plan is attached for you to…" at bounding box center [463, 391] width 532 height 31
click at [576, 384] on p "Regular quarterly BoD meeting. A draft of the Strat Plan and the AGM minutes ar…" at bounding box center [463, 391] width 532 height 31
click at [659, 122] on button "Save" at bounding box center [655, 122] width 46 height 28
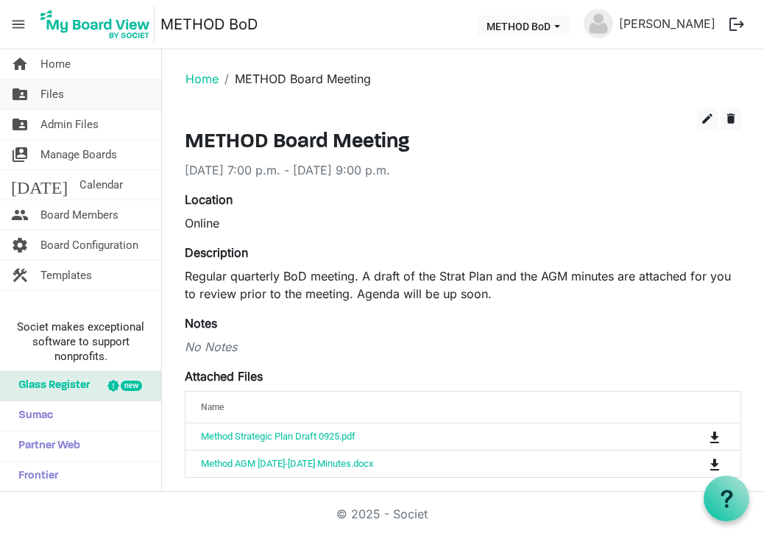
click at [67, 100] on link "folder_shared Files" at bounding box center [80, 94] width 161 height 29
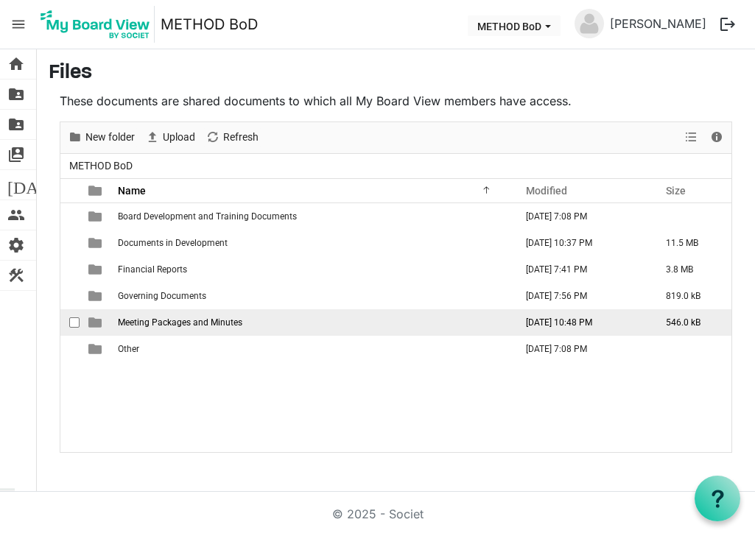
click at [210, 321] on span "Meeting Packages and Minutes" at bounding box center [180, 322] width 124 height 10
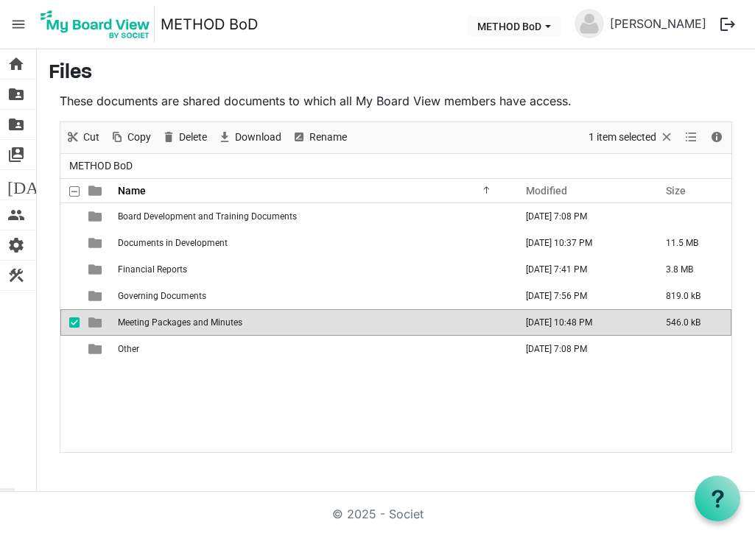
click at [153, 323] on span "Meeting Packages and Minutes" at bounding box center [180, 322] width 124 height 10
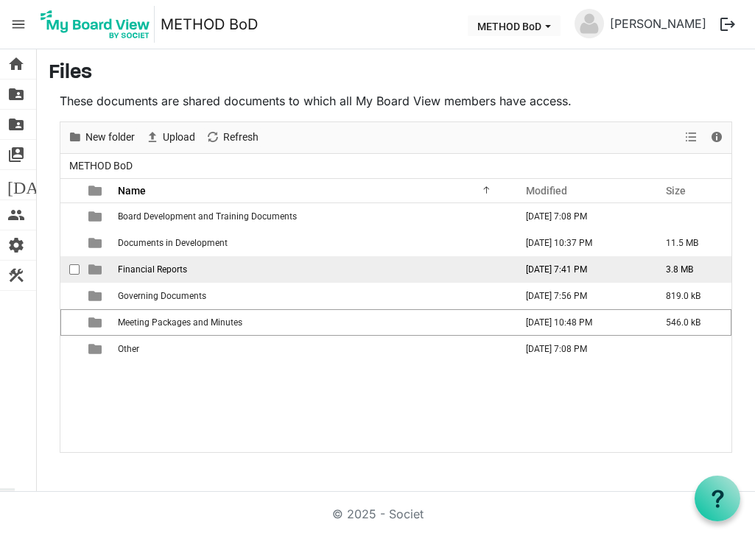
click at [152, 271] on span "Financial Reports" at bounding box center [152, 269] width 69 height 10
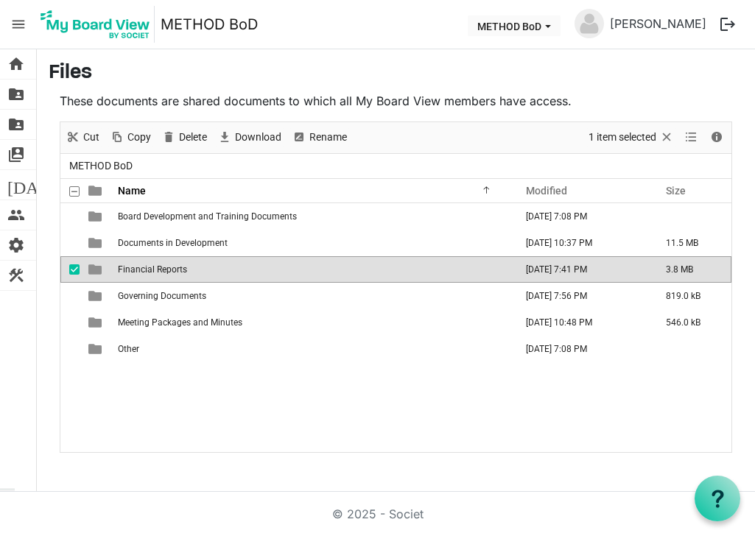
click at [152, 271] on span "Financial Reports" at bounding box center [152, 269] width 69 height 10
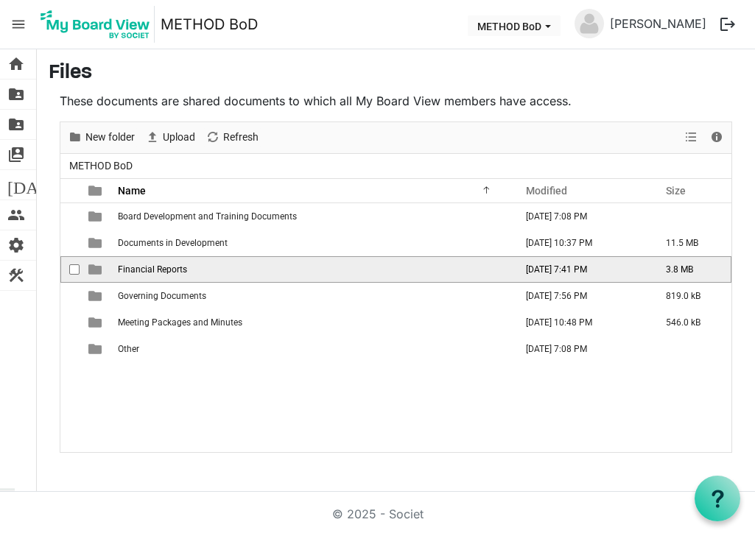
click at [95, 271] on span "is template cell column header type" at bounding box center [94, 269] width 13 height 13
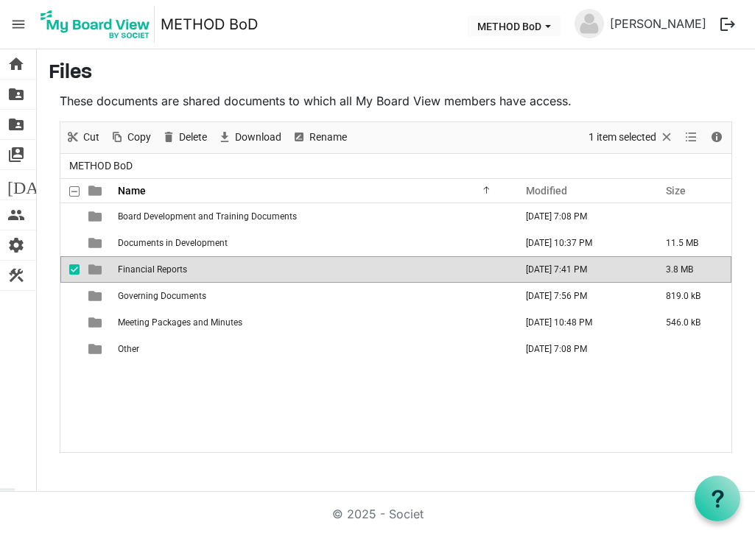
click at [95, 271] on span "is template cell column header type" at bounding box center [94, 269] width 13 height 13
click at [95, 271] on div at bounding box center [395, 287] width 671 height 330
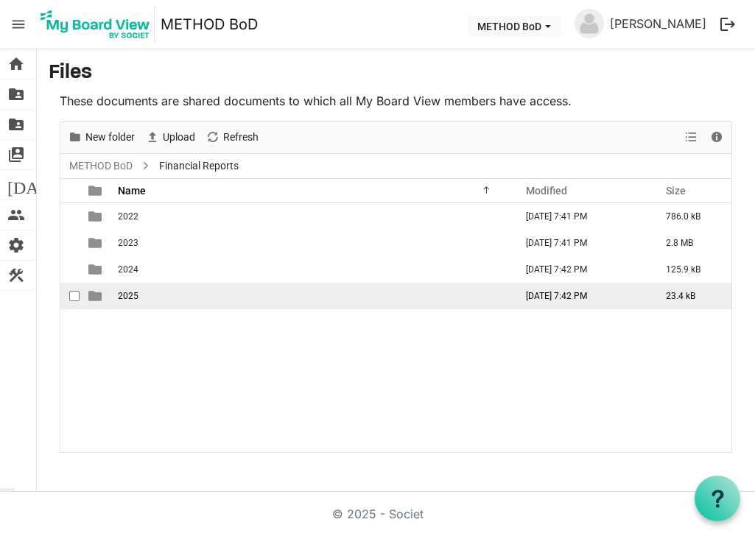
click at [116, 294] on td "2025" at bounding box center [311, 296] width 397 height 27
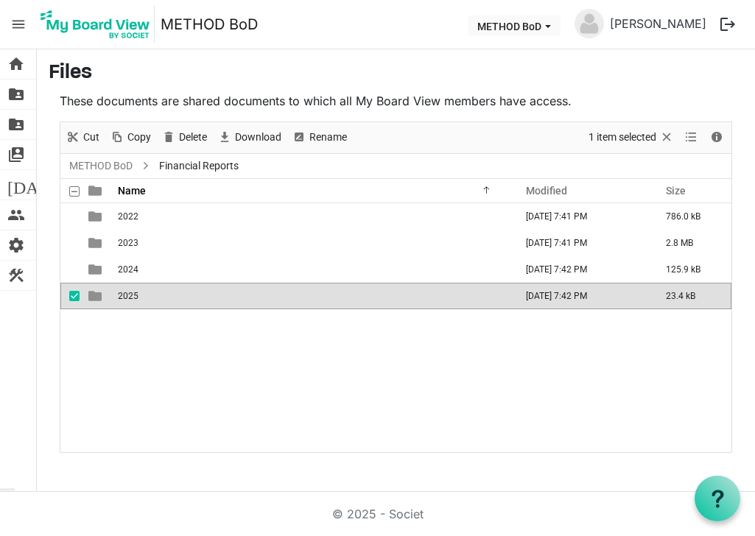
click at [116, 294] on td "2025" at bounding box center [311, 296] width 397 height 27
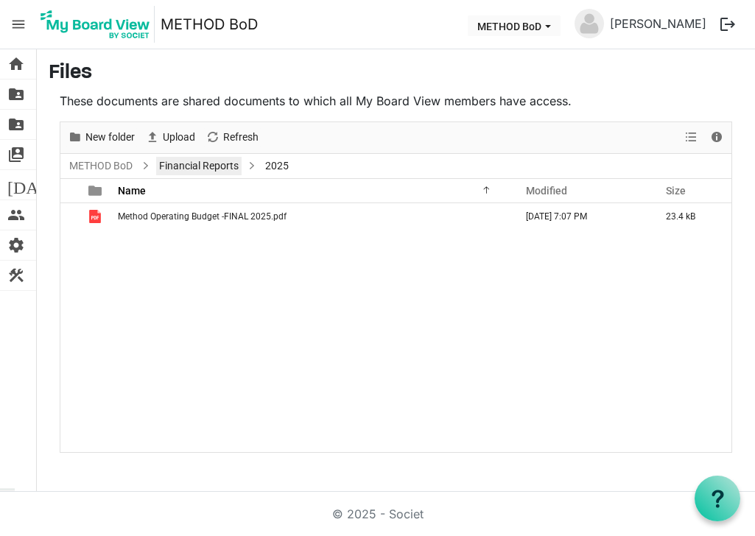
click at [229, 163] on link "Financial Reports" at bounding box center [198, 166] width 85 height 18
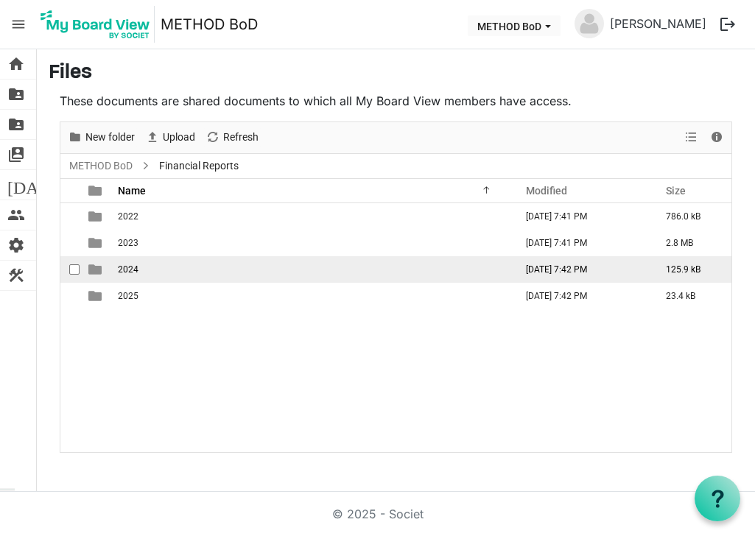
click at [129, 269] on span "2024" at bounding box center [128, 269] width 21 height 10
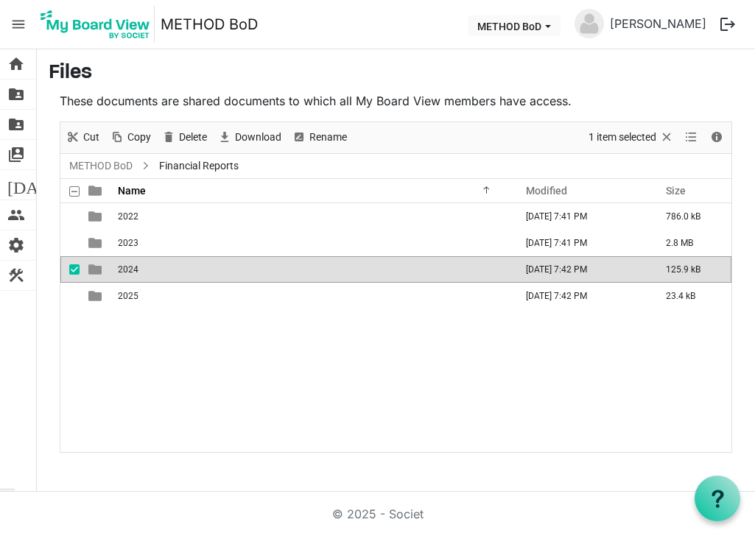
click at [129, 269] on span "2024" at bounding box center [128, 269] width 21 height 10
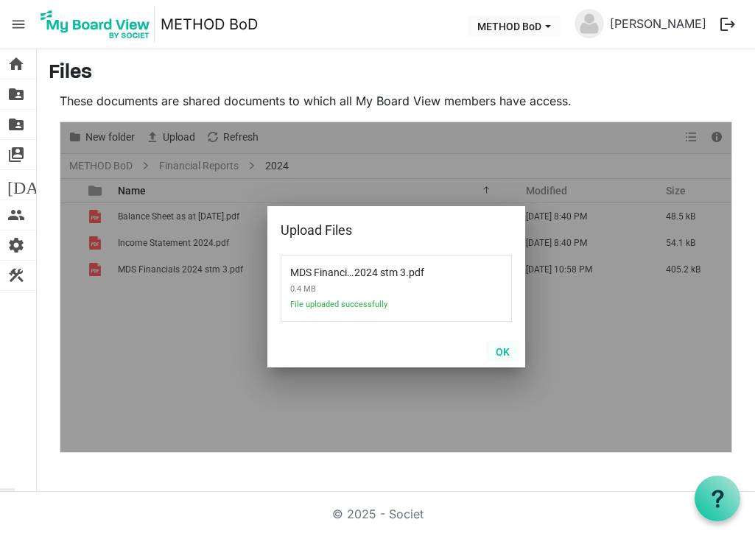
click at [504, 350] on button "OK" at bounding box center [502, 351] width 33 height 21
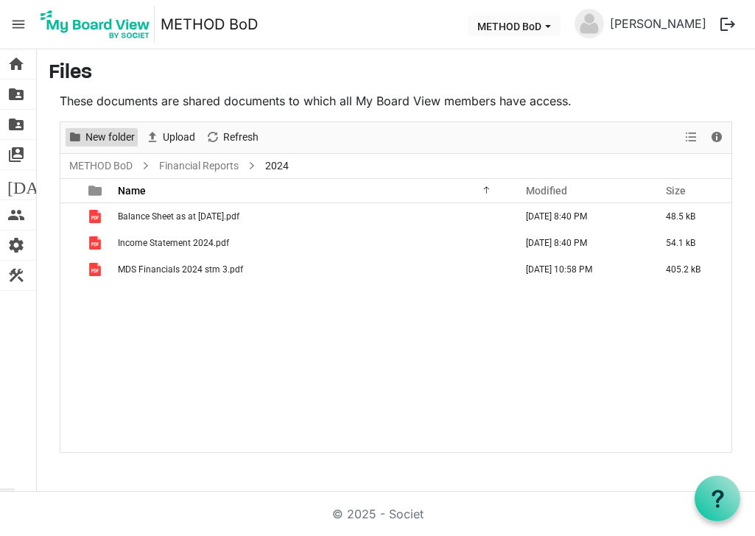
click at [116, 140] on span "New folder" at bounding box center [110, 137] width 52 height 18
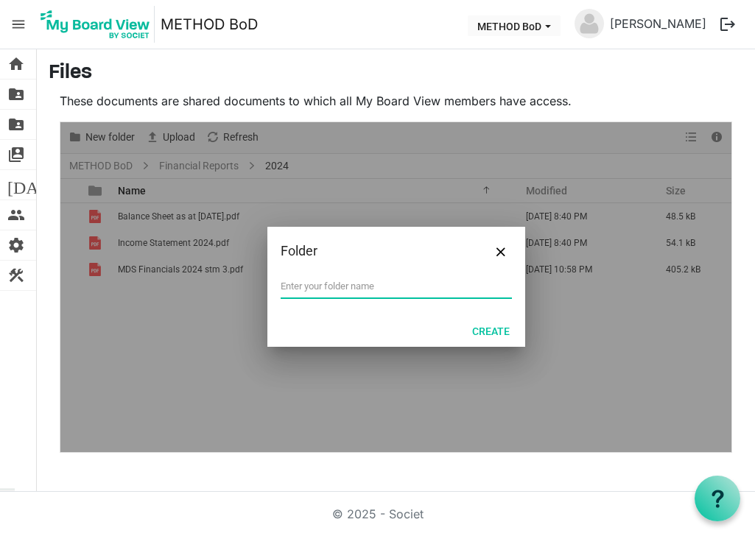
click at [507, 261] on div "Folder" at bounding box center [396, 251] width 258 height 49
click at [502, 252] on span "Close" at bounding box center [500, 251] width 9 height 9
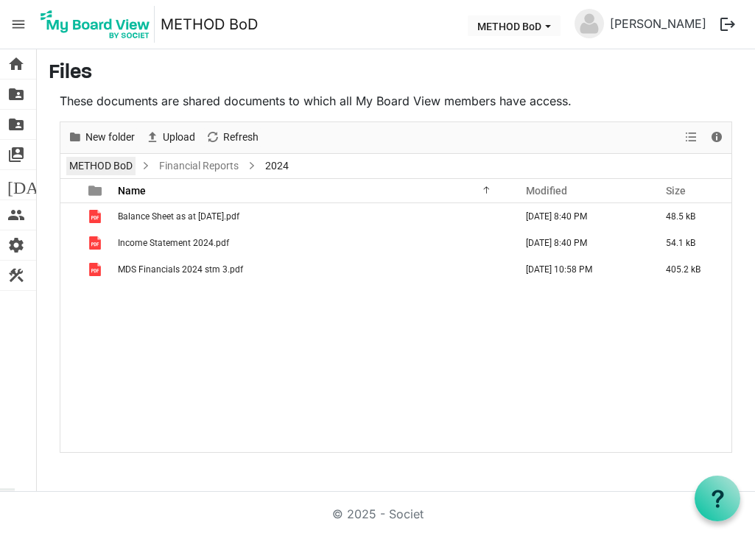
click at [110, 163] on link "METHOD BoD" at bounding box center [100, 166] width 69 height 18
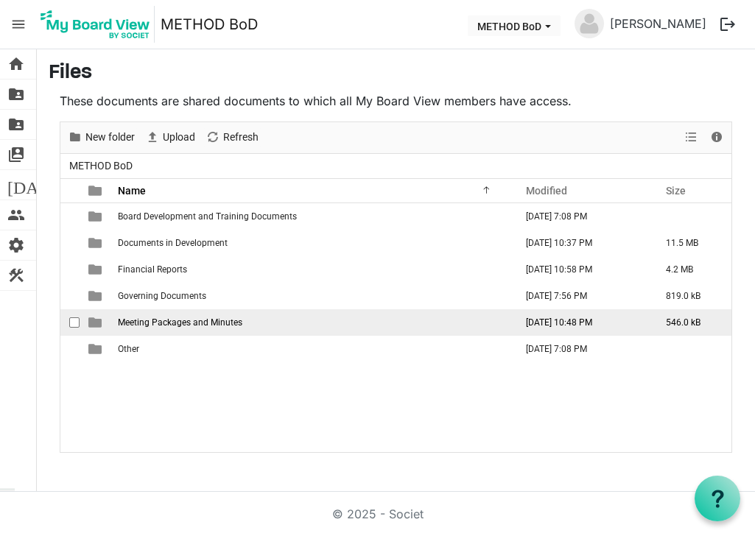
click at [102, 323] on td "is template cell column header type" at bounding box center [97, 322] width 34 height 27
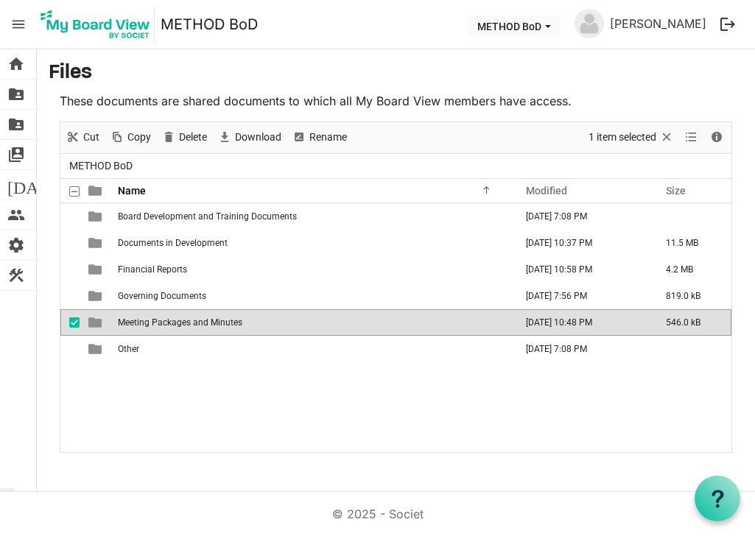
click at [102, 323] on td "is template cell column header type" at bounding box center [97, 322] width 34 height 27
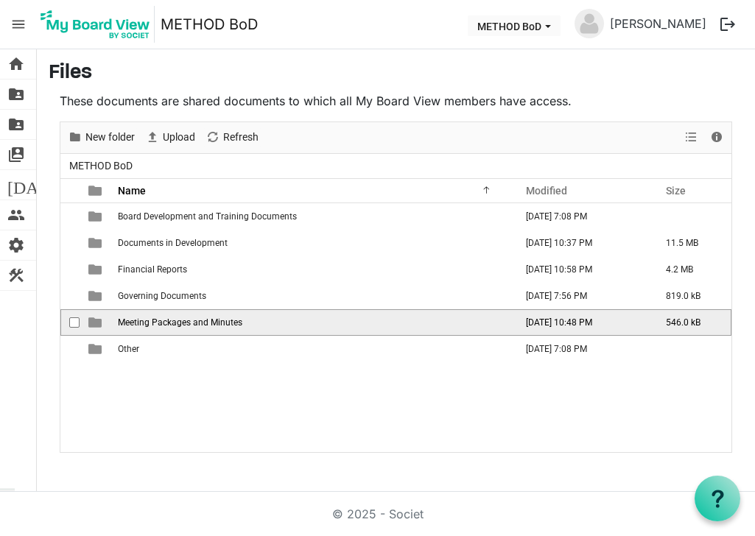
click at [102, 323] on td "is template cell column header type" at bounding box center [97, 322] width 34 height 27
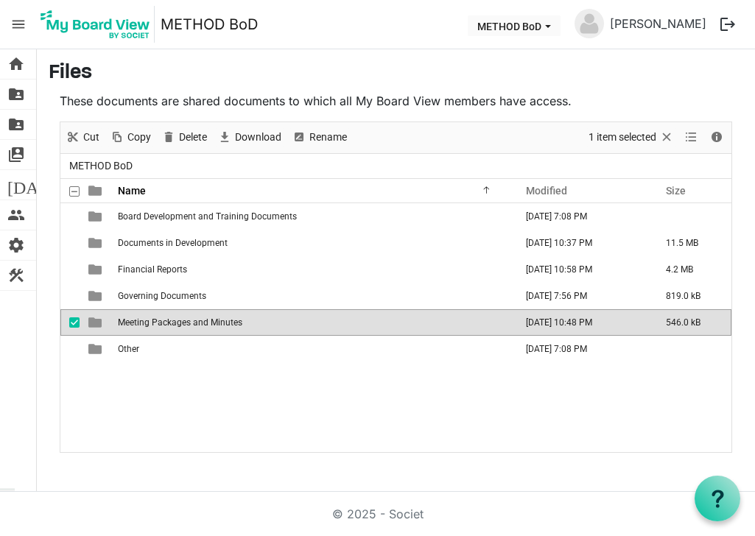
click at [102, 323] on td "is template cell column header type" at bounding box center [97, 322] width 34 height 27
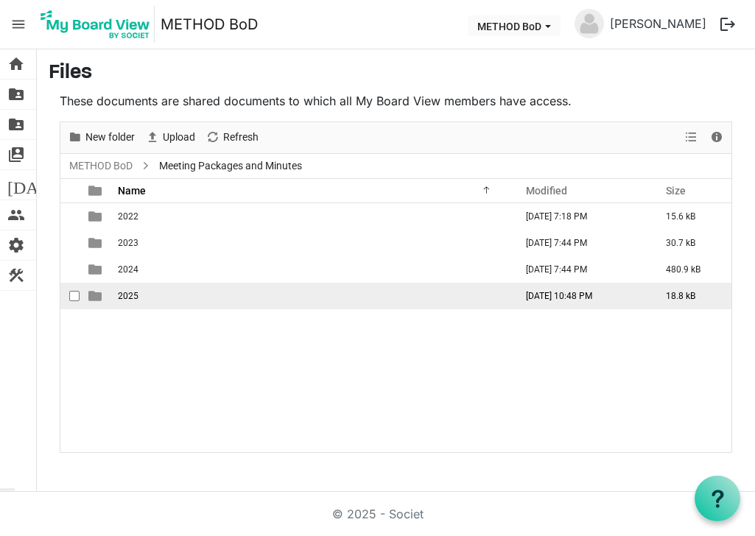
click at [91, 297] on span "is template cell column header type" at bounding box center [94, 295] width 13 height 13
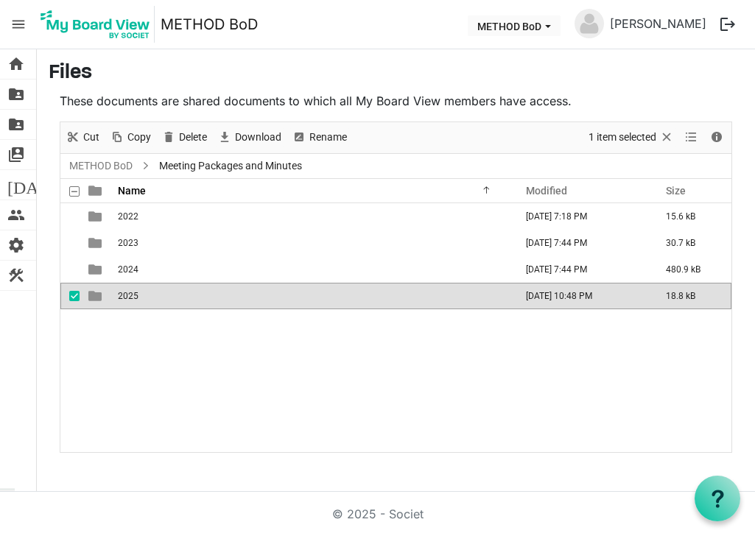
click at [91, 297] on span "is template cell column header type" at bounding box center [94, 295] width 13 height 13
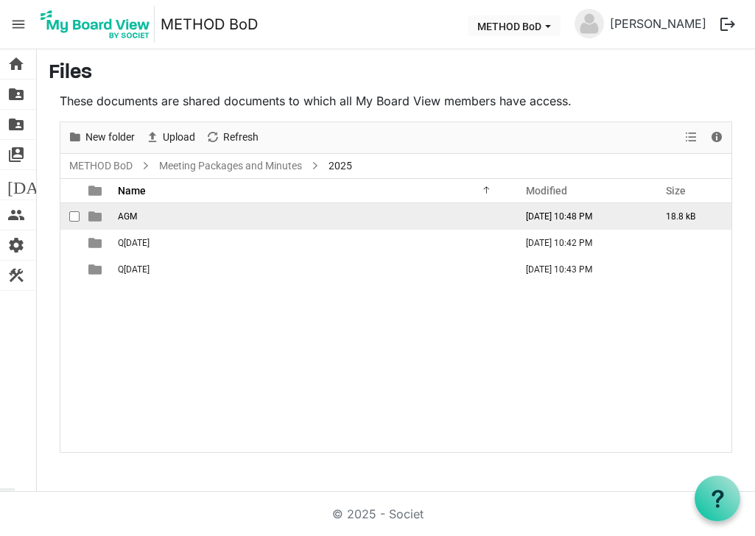
click at [92, 216] on span "is template cell column header type" at bounding box center [94, 216] width 13 height 13
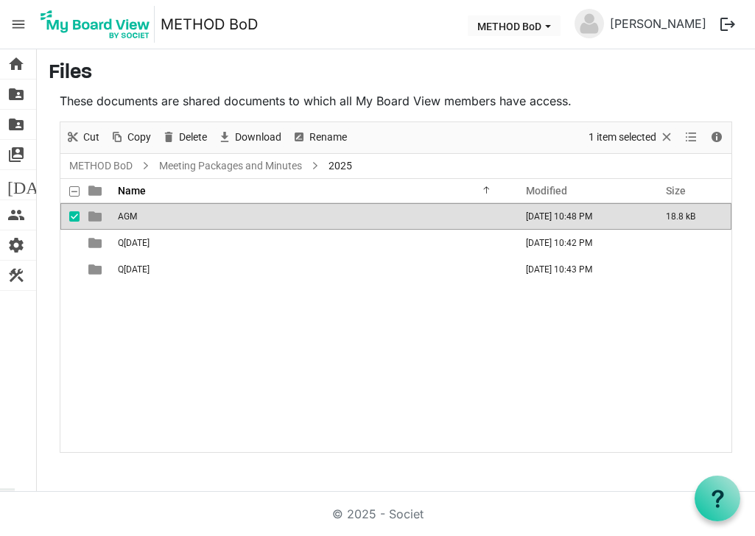
click at [92, 216] on span "is template cell column header type" at bounding box center [94, 216] width 13 height 13
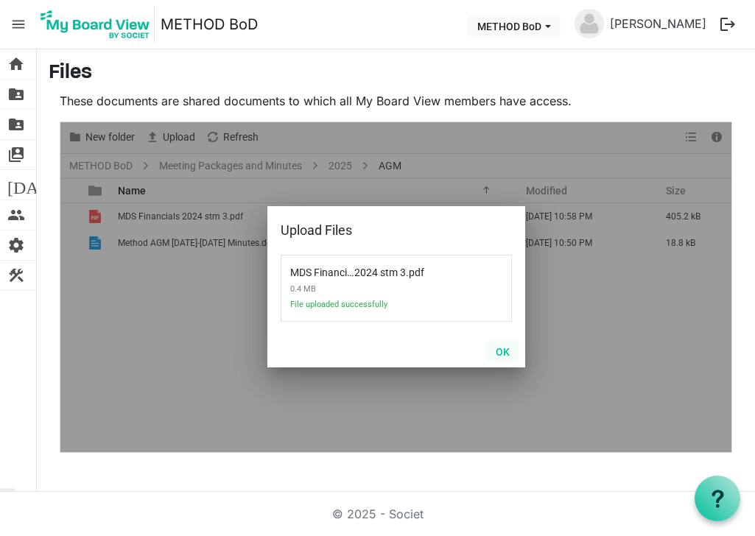
click at [499, 350] on button "OK" at bounding box center [502, 351] width 33 height 21
click at [511, 352] on button "OK" at bounding box center [502, 351] width 33 height 21
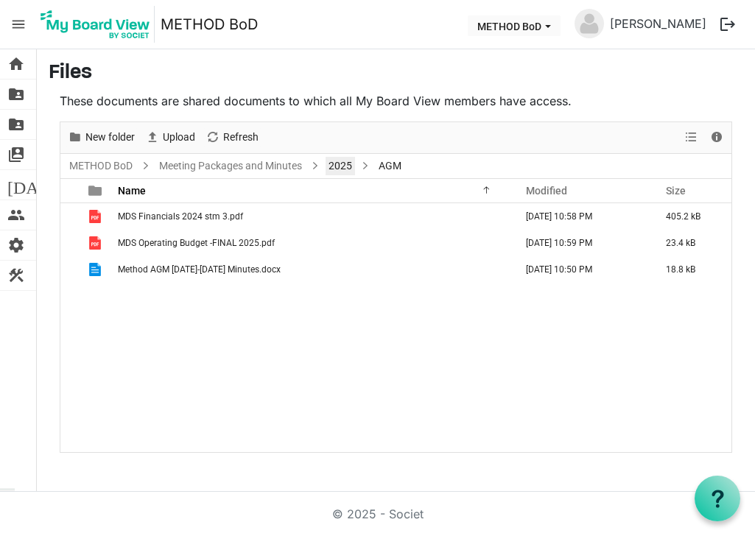
click at [345, 163] on link "2025" at bounding box center [339, 166] width 29 height 18
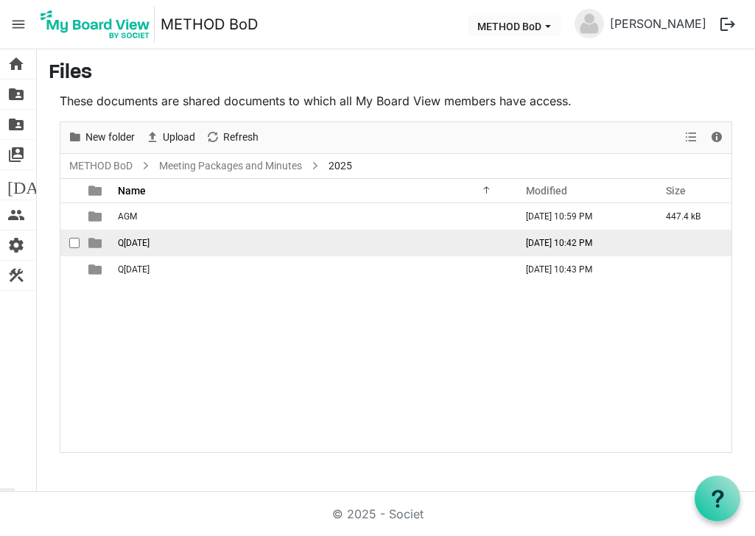
click at [148, 244] on span "Q[DATE]" at bounding box center [134, 243] width 32 height 10
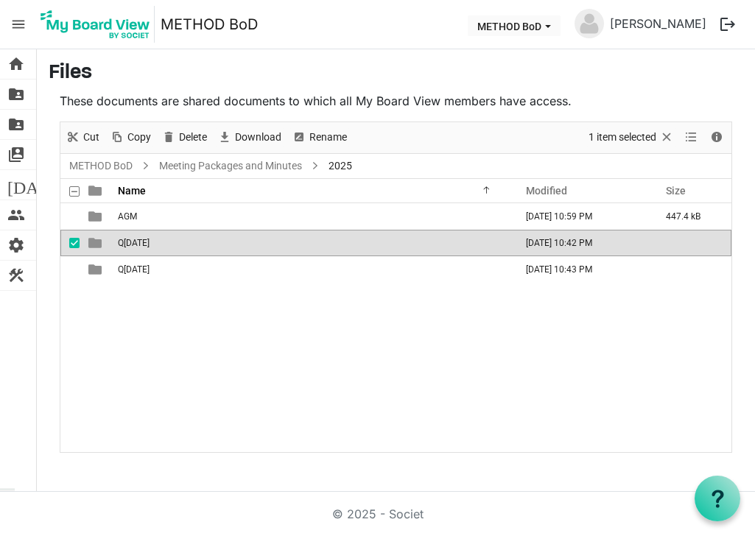
click at [148, 244] on span "Q[DATE]" at bounding box center [134, 243] width 32 height 10
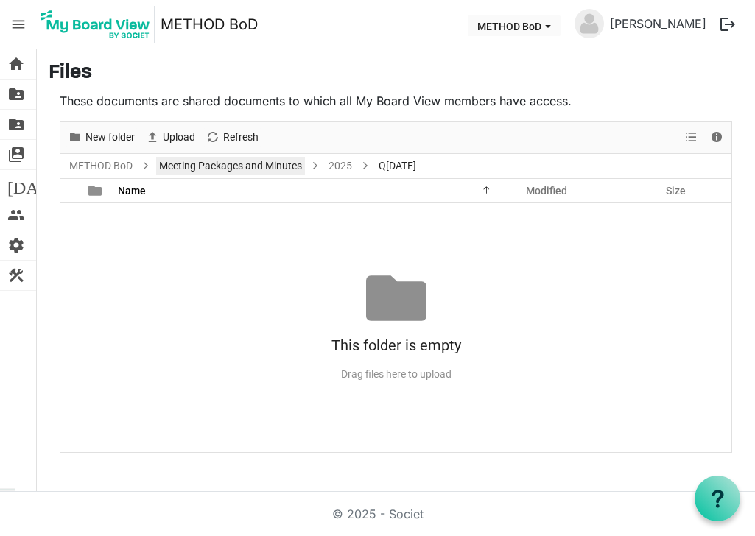
click at [255, 170] on link "Meeting Packages and Minutes" at bounding box center [230, 166] width 149 height 18
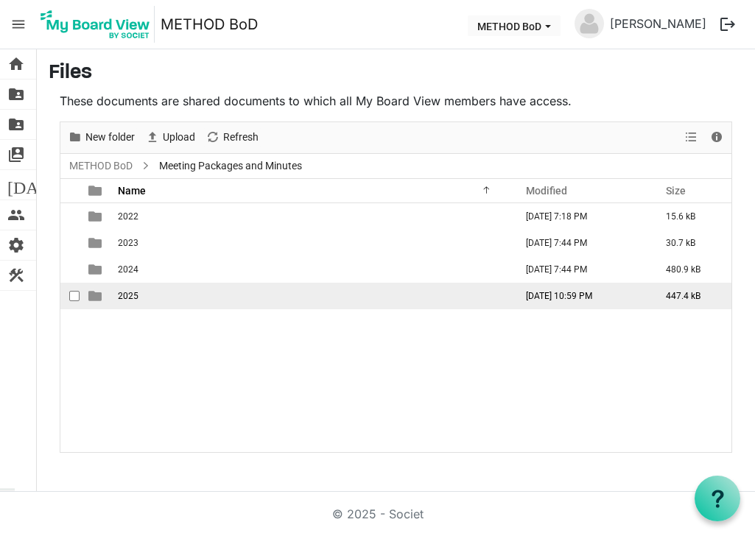
click at [94, 296] on span "is template cell column header type" at bounding box center [94, 295] width 13 height 13
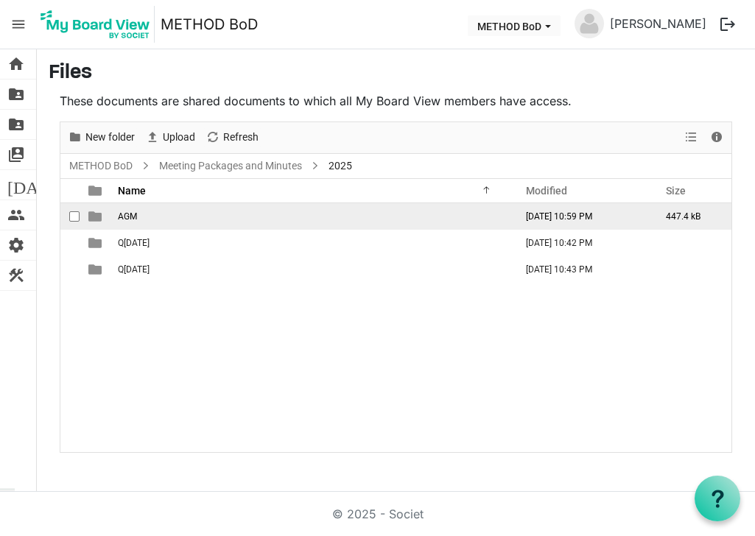
click at [96, 219] on span "is template cell column header type" at bounding box center [94, 216] width 13 height 13
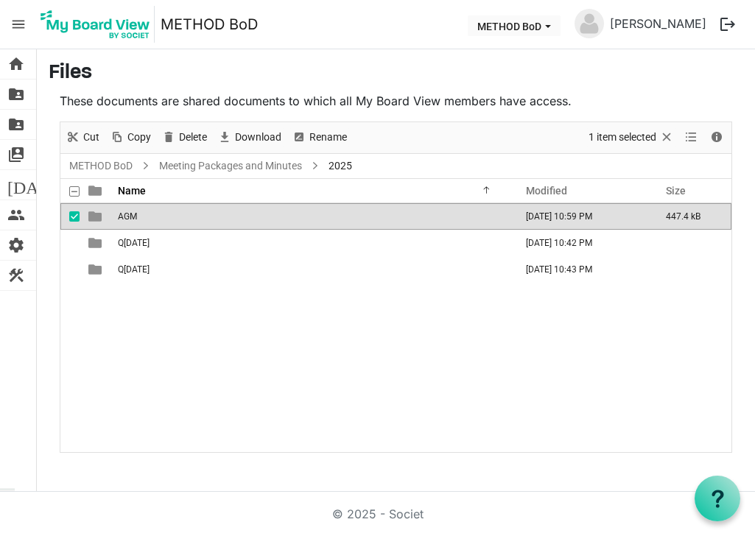
click at [96, 219] on span "is template cell column header type" at bounding box center [94, 216] width 13 height 13
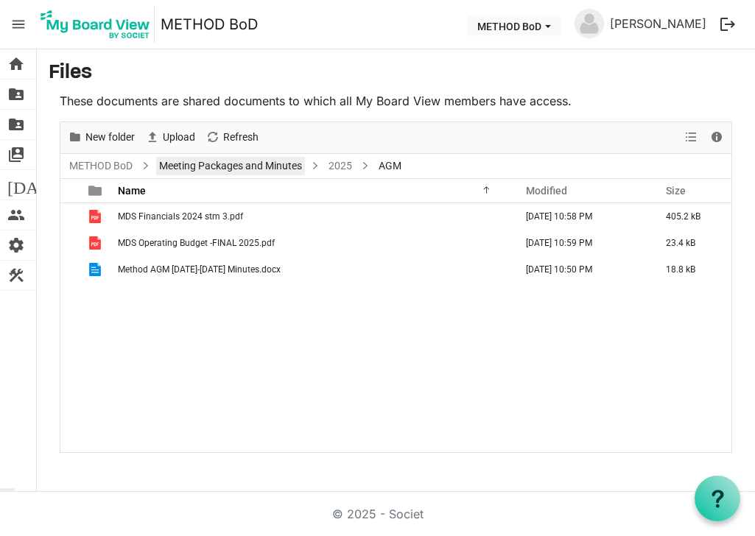
click at [237, 163] on link "Meeting Packages and Minutes" at bounding box center [230, 166] width 149 height 18
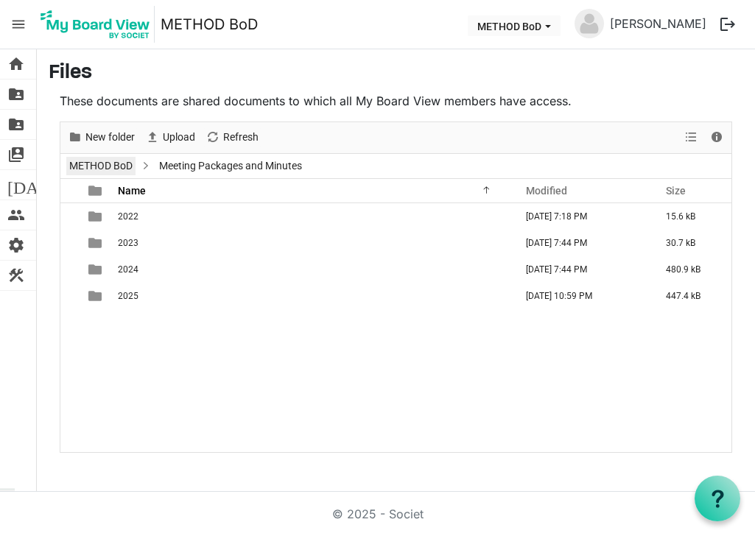
click at [120, 161] on link "METHOD BoD" at bounding box center [100, 166] width 69 height 18
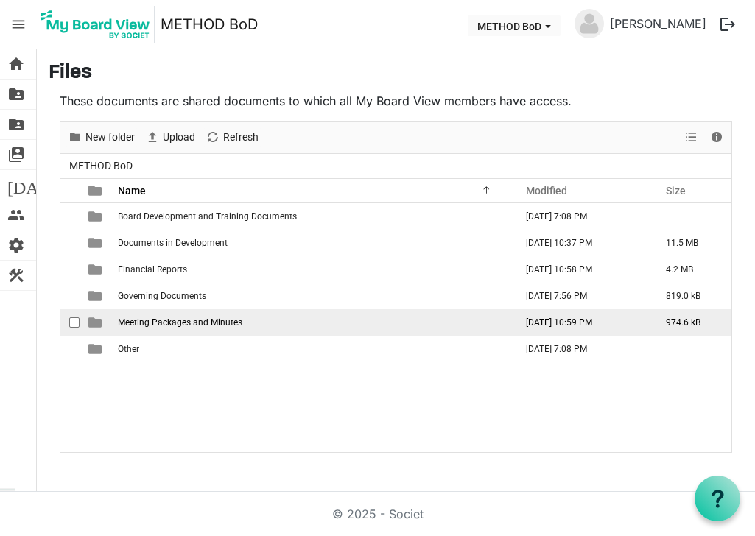
click at [98, 323] on span "is template cell column header type" at bounding box center [94, 322] width 13 height 13
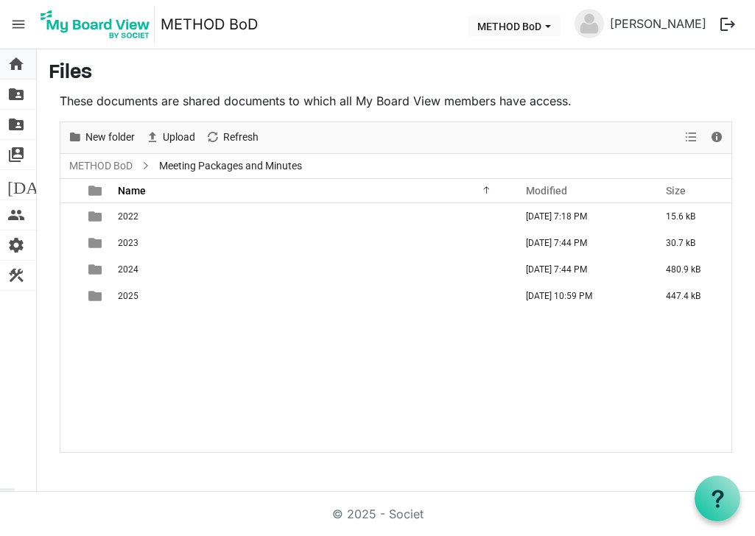
click at [15, 63] on span "home" at bounding box center [16, 63] width 18 height 29
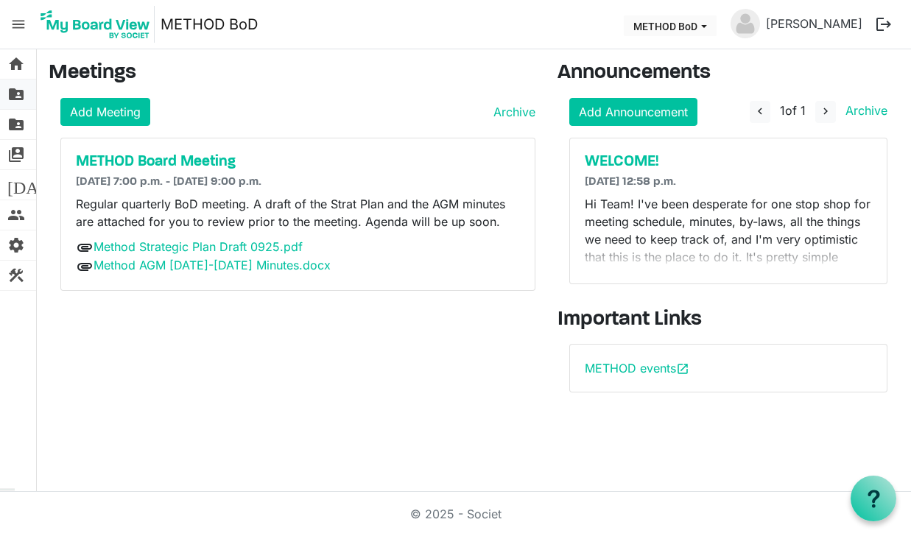
click at [15, 94] on span "folder_shared" at bounding box center [16, 94] width 18 height 29
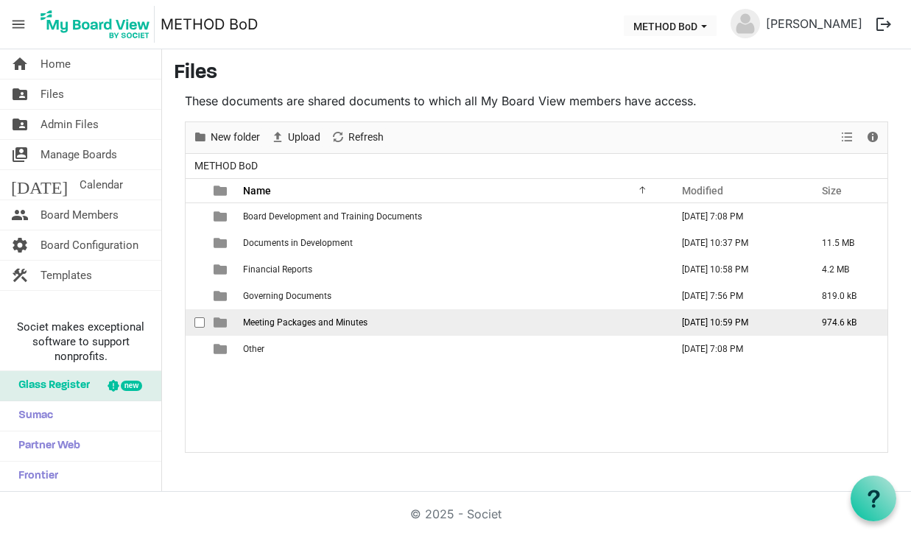
click at [277, 324] on span "Meeting Packages and Minutes" at bounding box center [305, 322] width 124 height 10
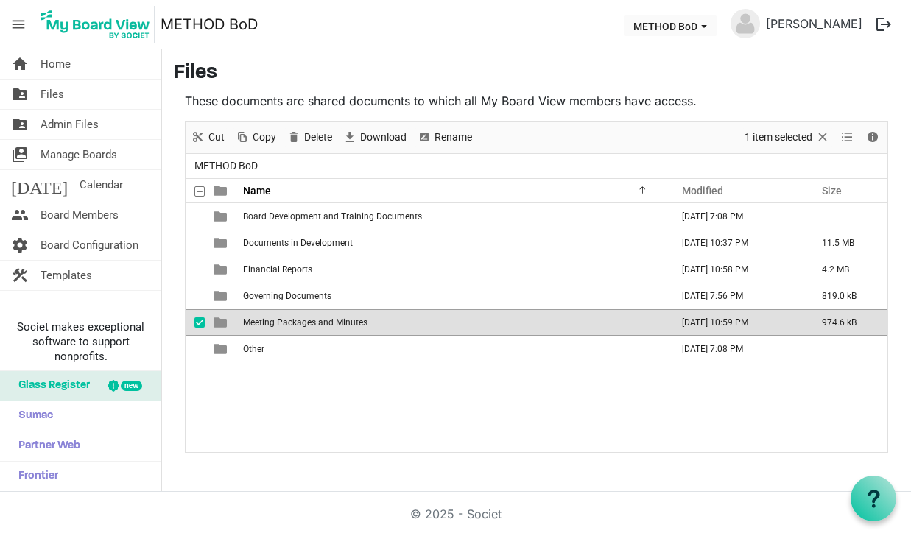
click at [277, 324] on span "Meeting Packages and Minutes" at bounding box center [305, 322] width 124 height 10
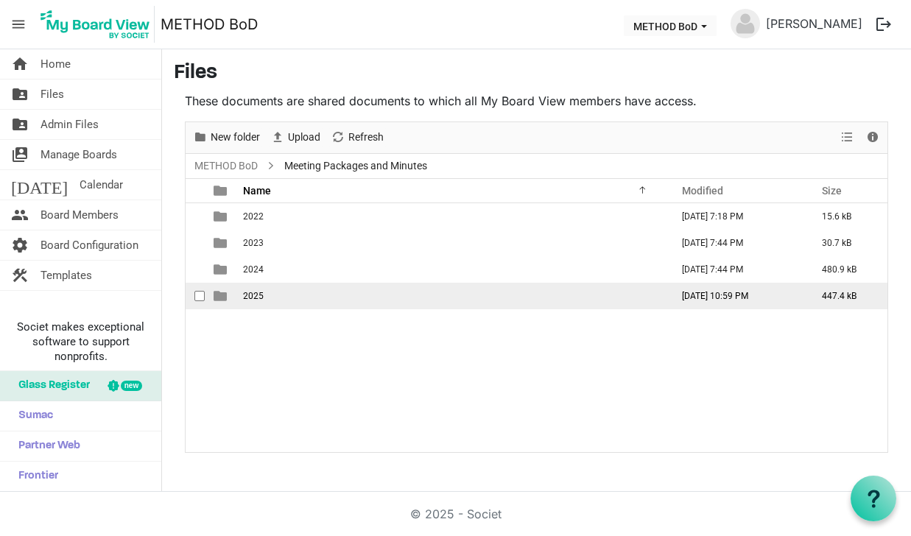
click at [259, 296] on span "2025" at bounding box center [253, 296] width 21 height 10
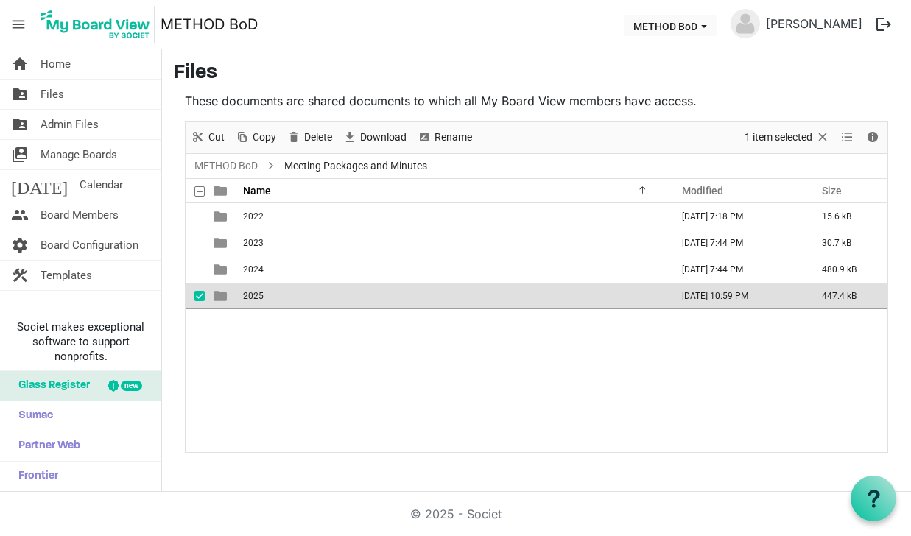
click at [259, 296] on span "2025" at bounding box center [253, 296] width 21 height 10
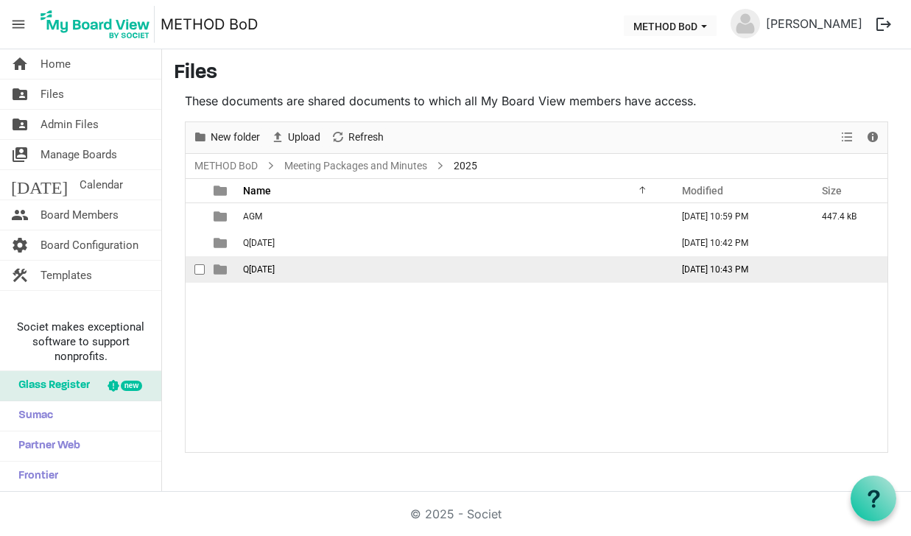
click at [266, 269] on span "Q4 December 2025" at bounding box center [259, 269] width 32 height 10
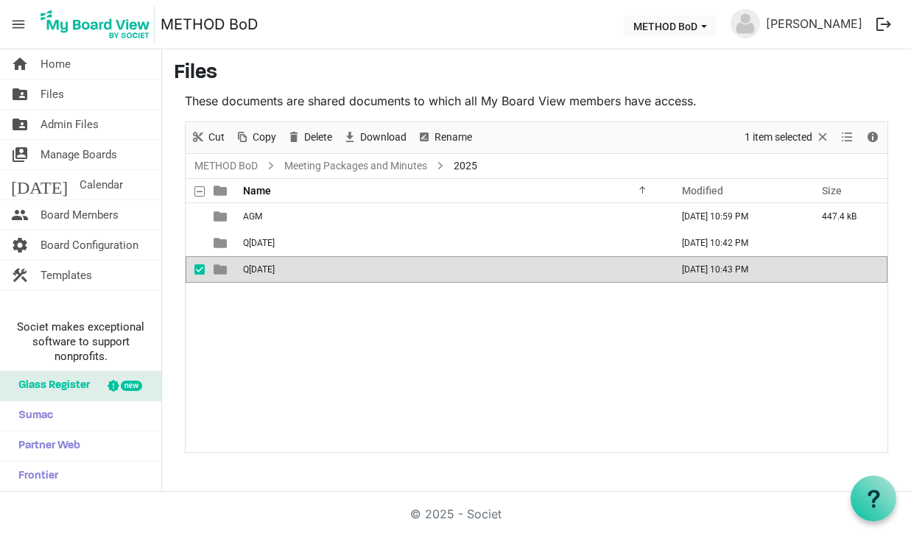
click at [266, 269] on span "Q4 December 2025" at bounding box center [259, 269] width 32 height 10
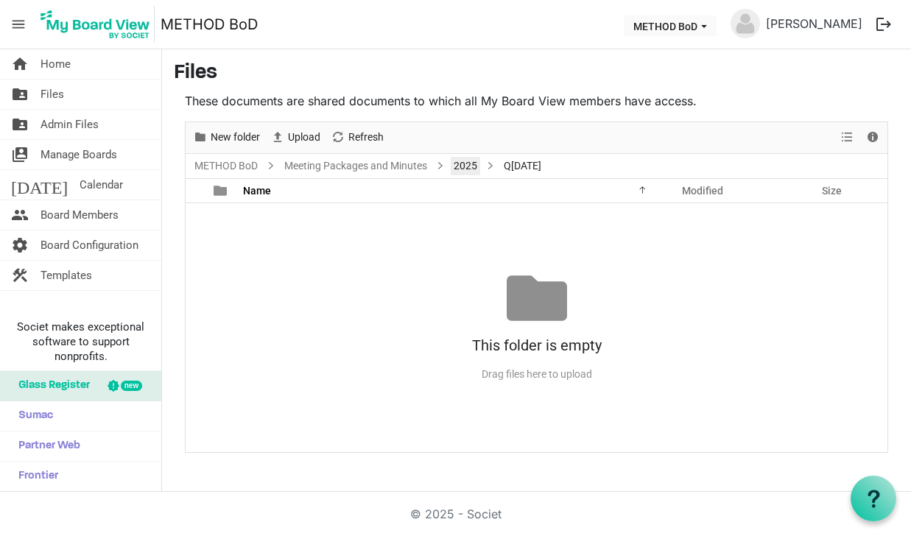
click at [465, 157] on link "2025" at bounding box center [465, 166] width 29 height 18
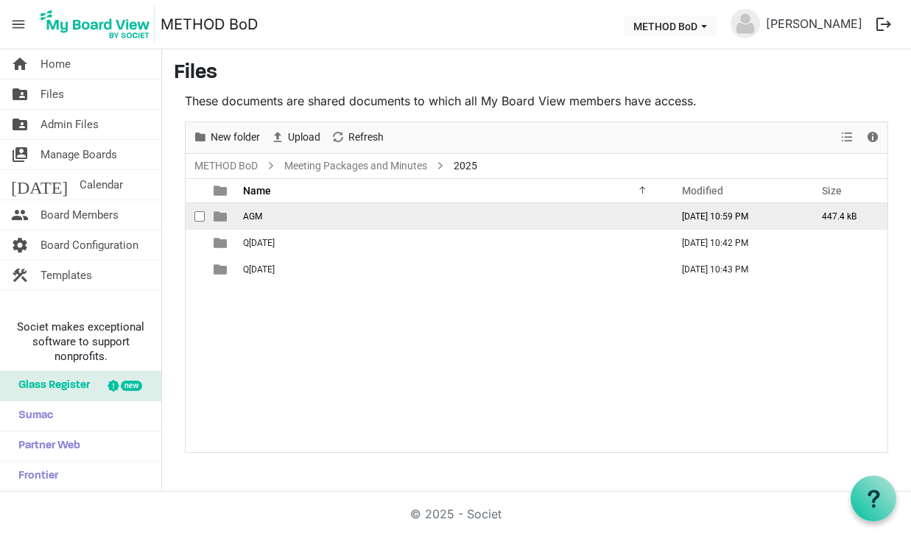
click at [253, 216] on span "AGM" at bounding box center [252, 216] width 19 height 10
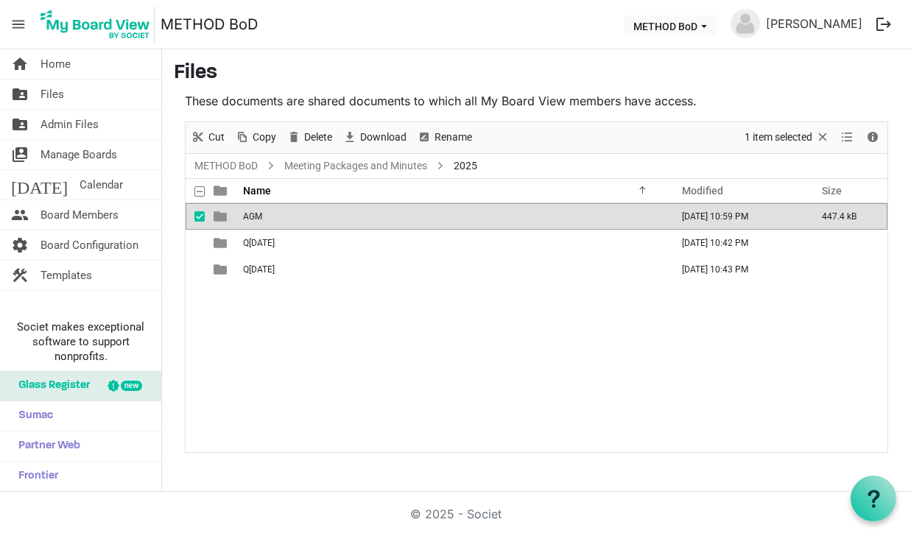
click at [251, 215] on span "AGM" at bounding box center [252, 216] width 19 height 10
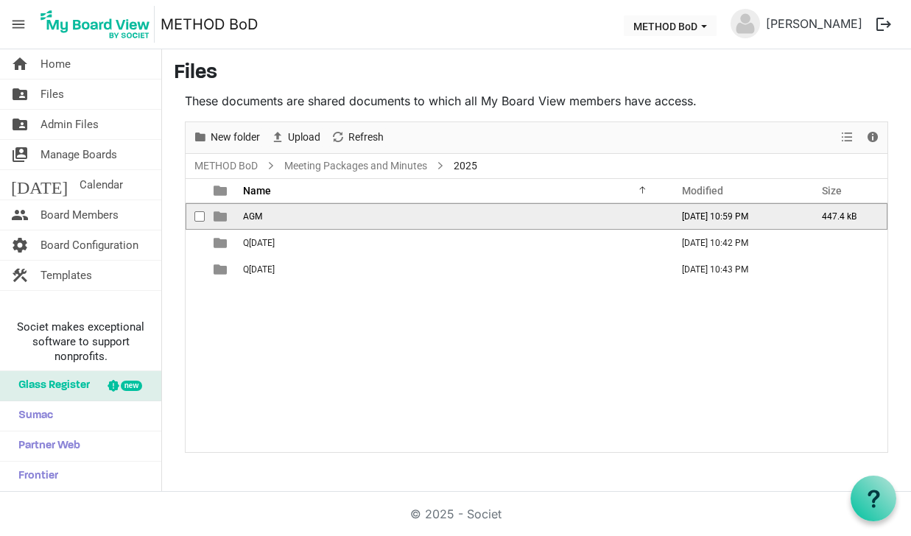
click at [251, 215] on span "AGM" at bounding box center [252, 216] width 19 height 10
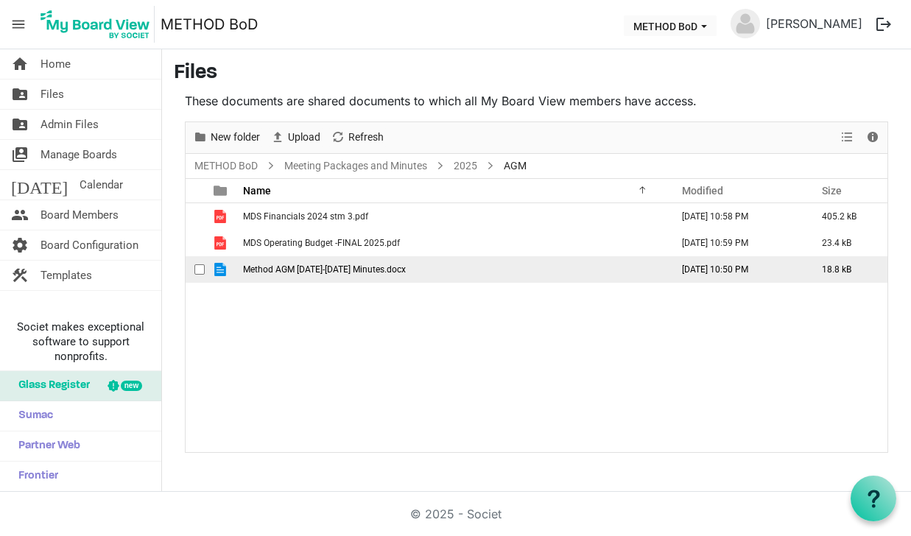
click at [250, 272] on span "Method AGM 2024-2025 Minutes.docx" at bounding box center [324, 269] width 163 height 10
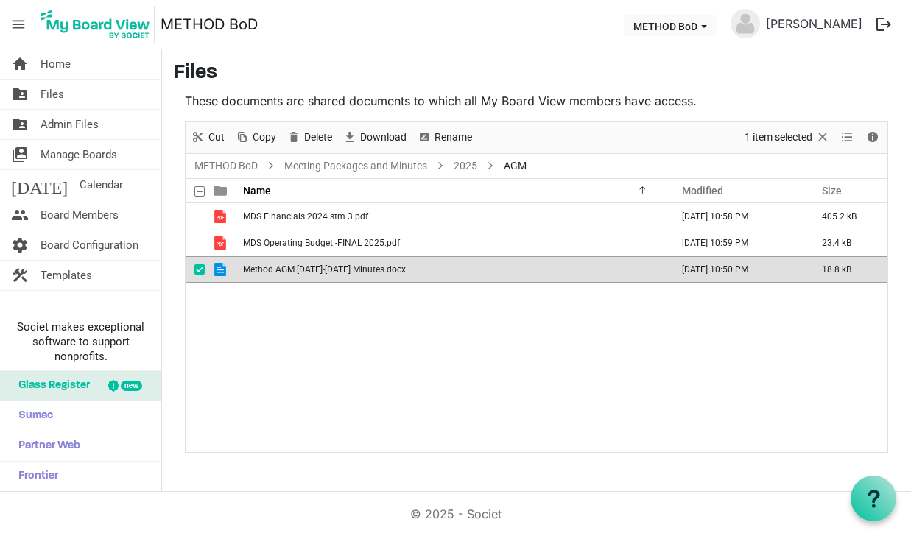
click at [250, 272] on span "Method AGM [DATE]-[DATE] Minutes.docx" at bounding box center [324, 269] width 163 height 10
click at [819, 138] on span "Selection" at bounding box center [823, 137] width 18 height 18
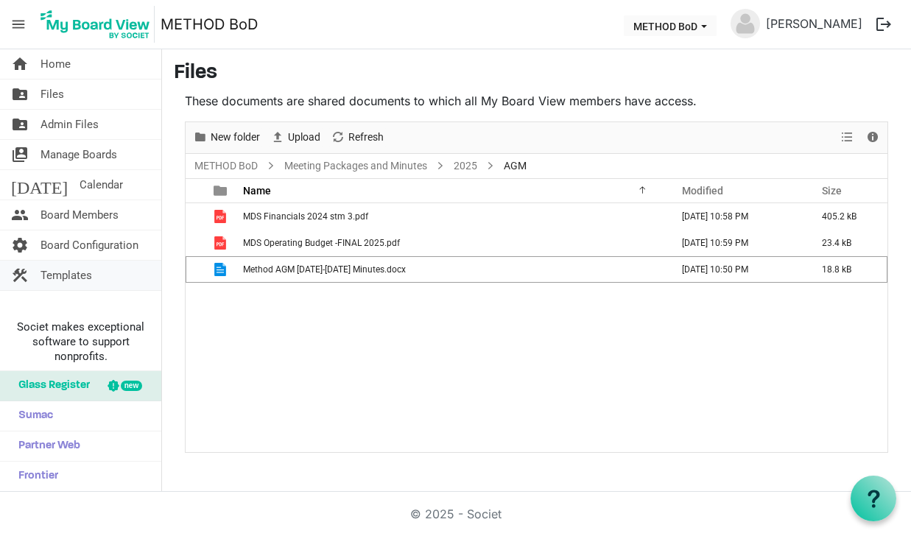
click at [71, 272] on span "Templates" at bounding box center [66, 275] width 52 height 29
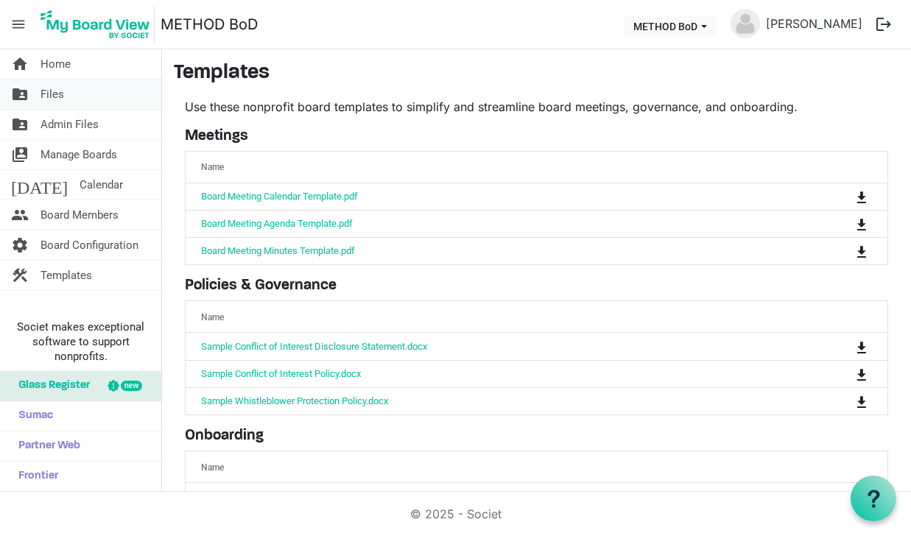
click at [52, 91] on span "Files" at bounding box center [52, 94] width 24 height 29
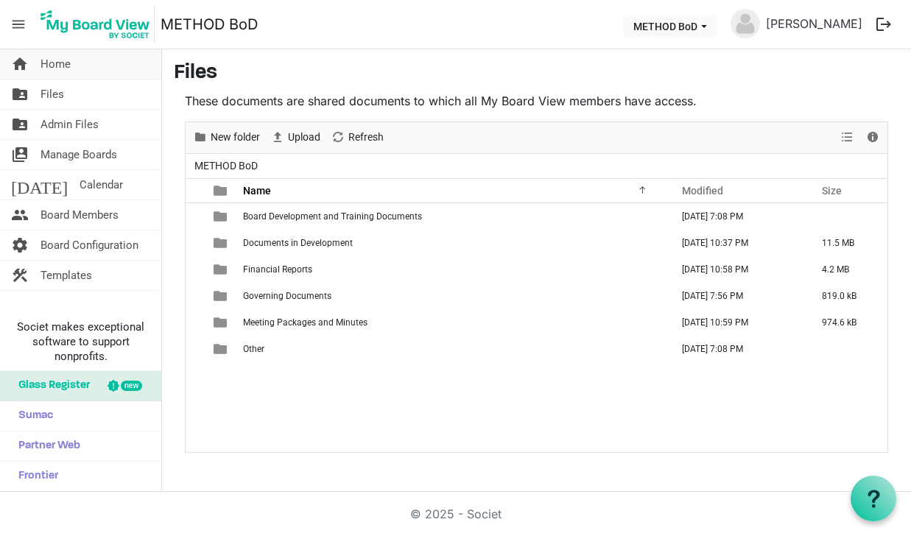
click at [54, 66] on span "Home" at bounding box center [55, 63] width 30 height 29
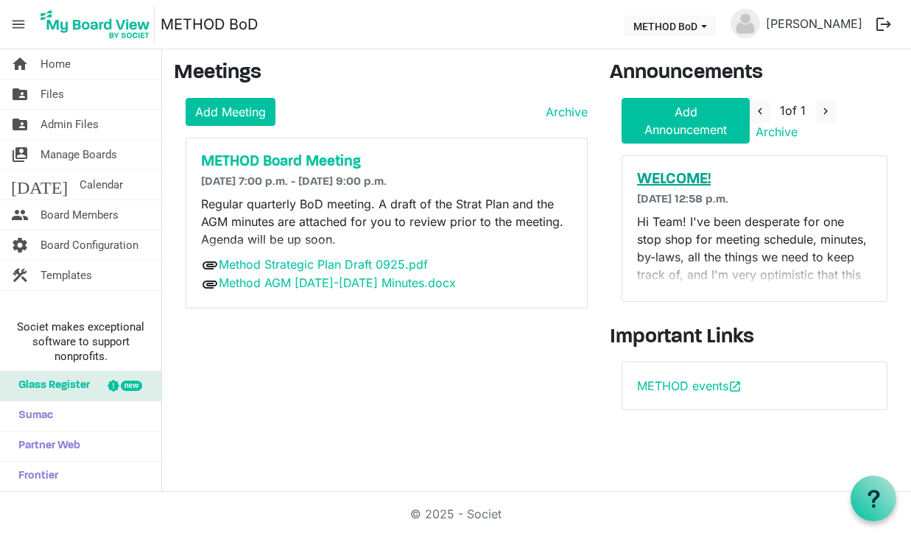
click at [669, 173] on h5 "WELCOME!" at bounding box center [754, 180] width 235 height 18
click at [89, 214] on span "Board Members" at bounding box center [79, 214] width 78 height 29
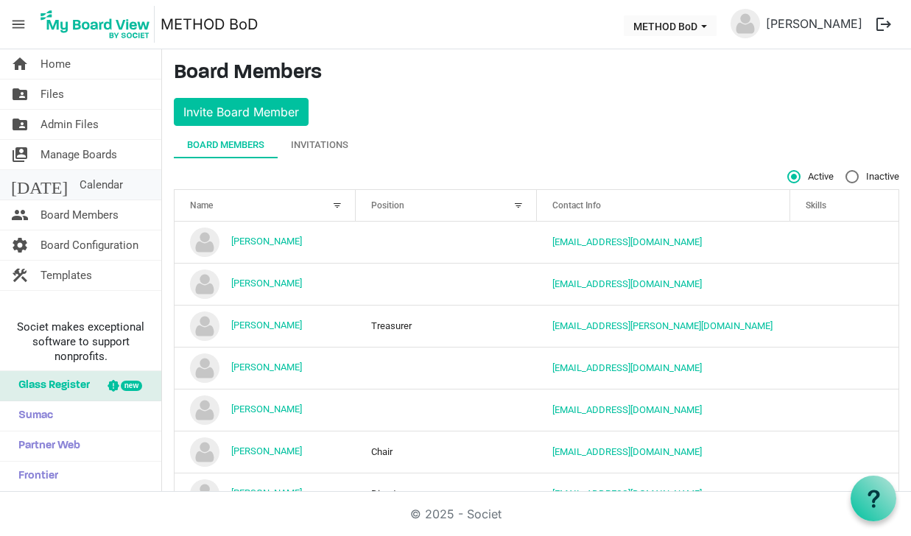
click at [80, 184] on span "Calendar" at bounding box center [101, 184] width 43 height 29
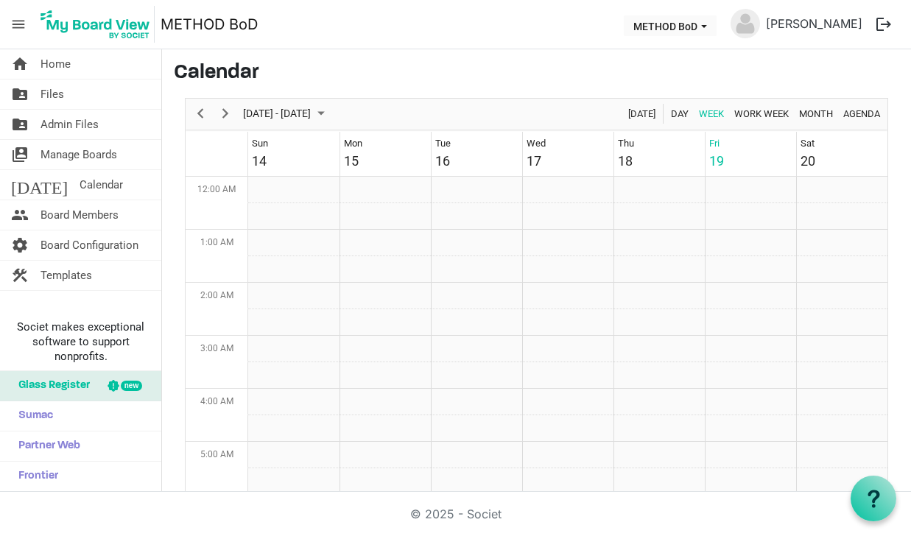
scroll to position [477, 0]
click at [85, 59] on link "home Home" at bounding box center [80, 63] width 161 height 29
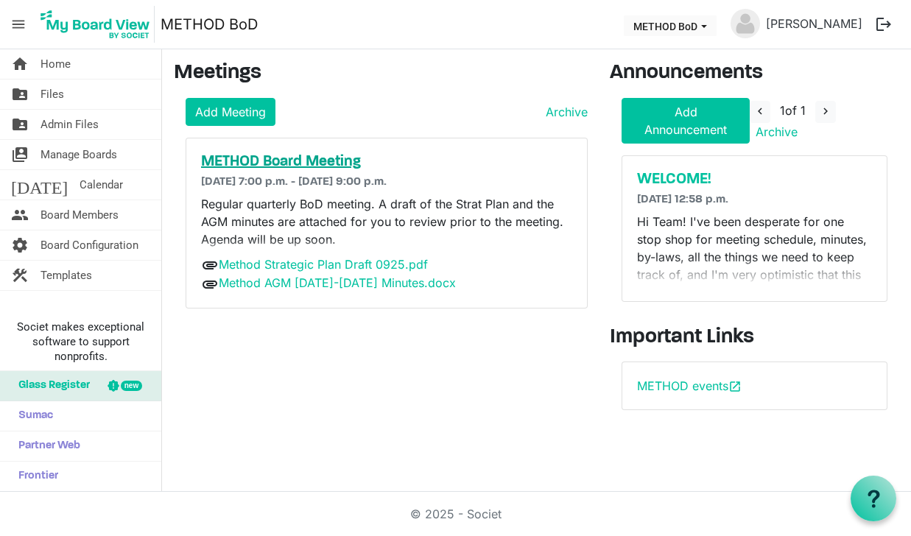
click at [297, 158] on h5 "METHOD Board Meeting" at bounding box center [386, 162] width 371 height 18
click at [282, 175] on h6 "[DATE] 7:00 p.m. - [DATE] 9:00 p.m." at bounding box center [386, 182] width 371 height 14
click at [283, 160] on h5 "METHOD Board Meeting" at bounding box center [386, 162] width 371 height 18
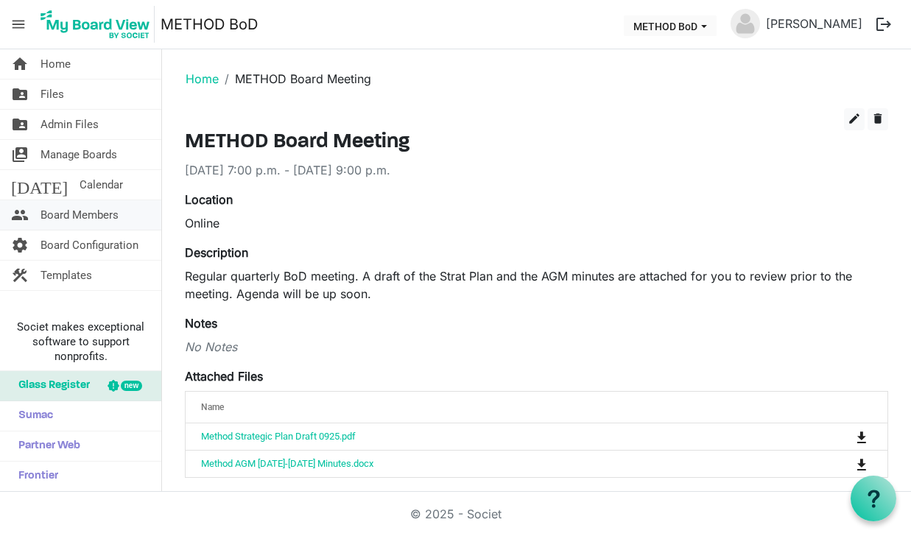
click at [85, 211] on span "Board Members" at bounding box center [79, 214] width 78 height 29
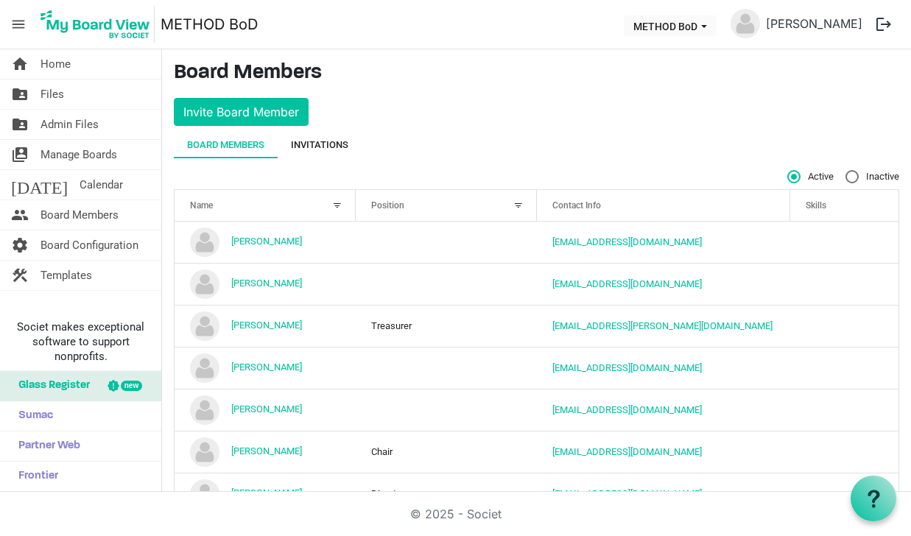
click at [311, 143] on div "Invitations" at bounding box center [319, 145] width 57 height 15
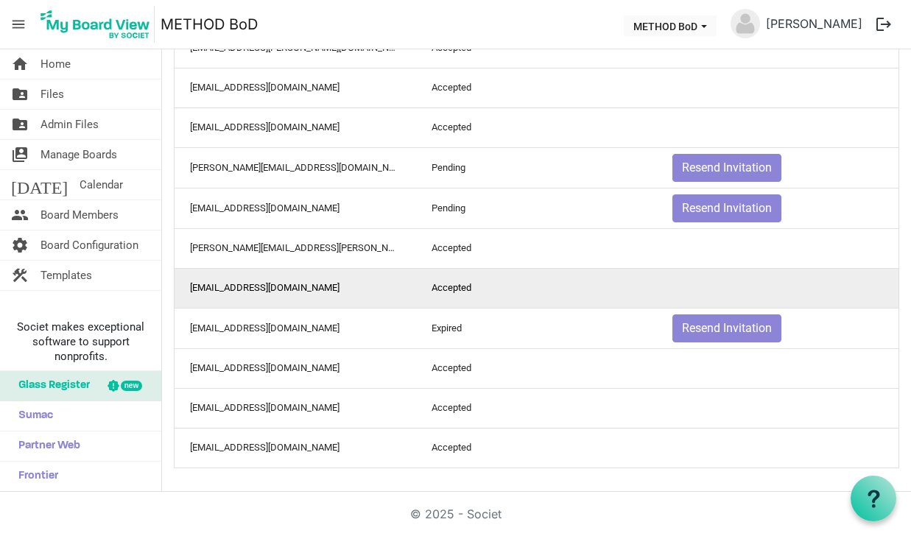
scroll to position [216, 0]
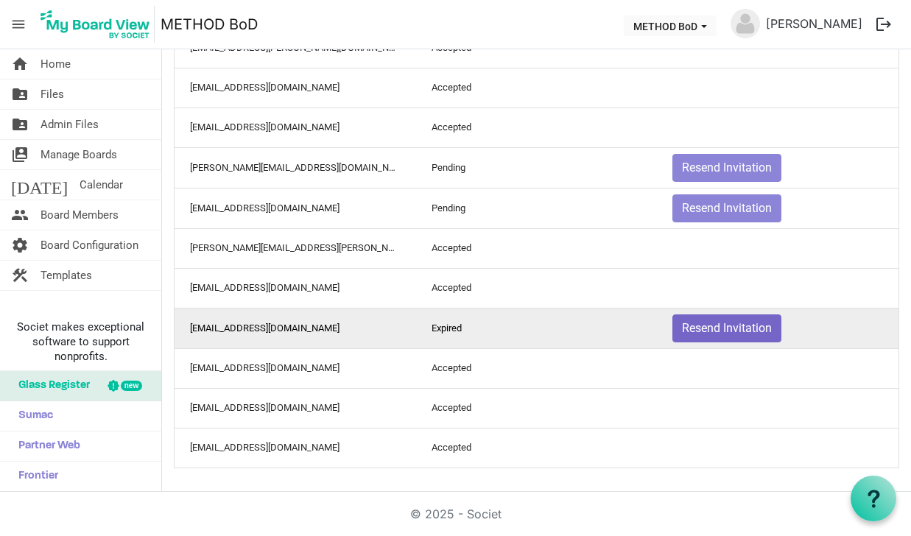
click at [725, 330] on button "Resend Invitation" at bounding box center [726, 328] width 109 height 28
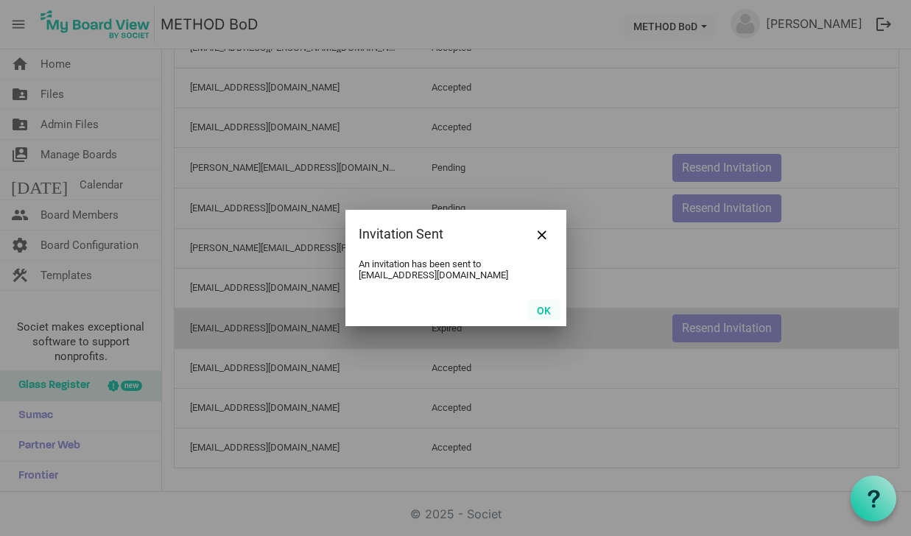
click at [542, 308] on button "OK" at bounding box center [543, 310] width 33 height 21
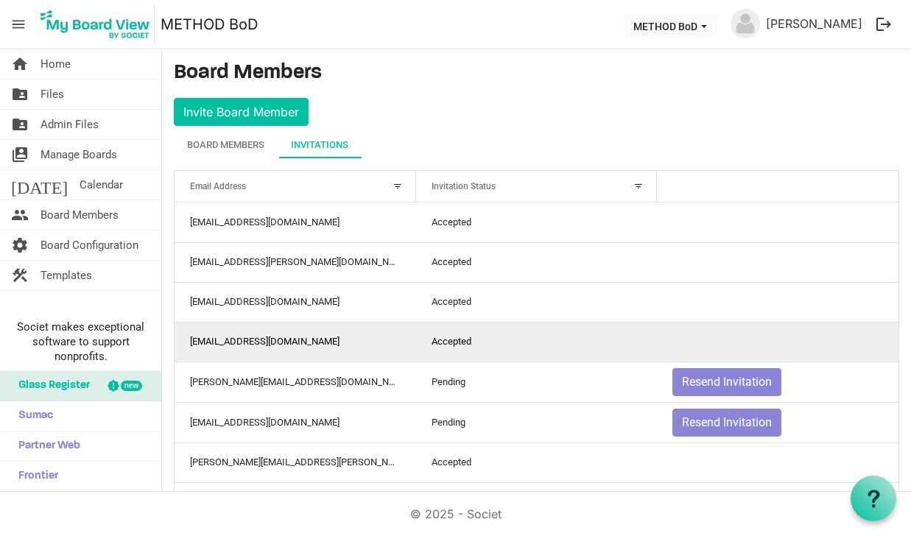
scroll to position [0, 0]
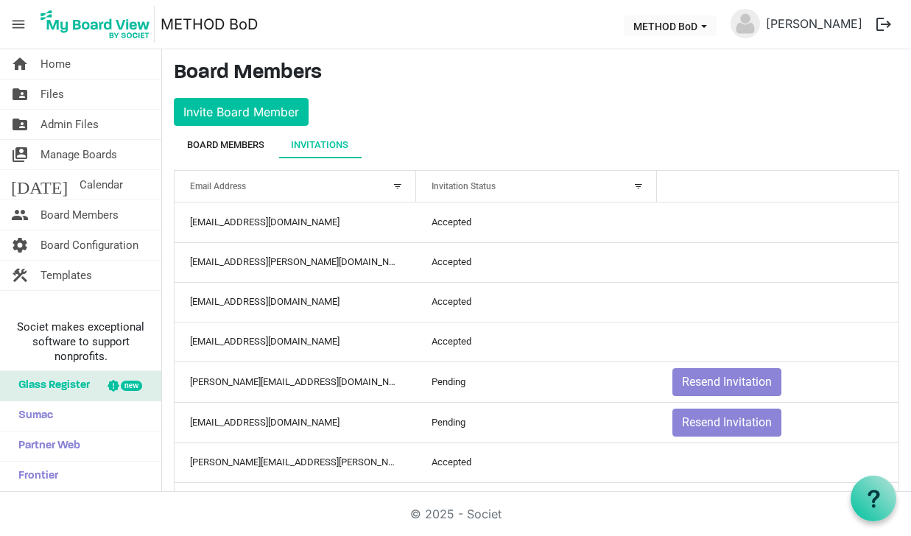
click at [253, 135] on div "Board Members" at bounding box center [225, 145] width 77 height 27
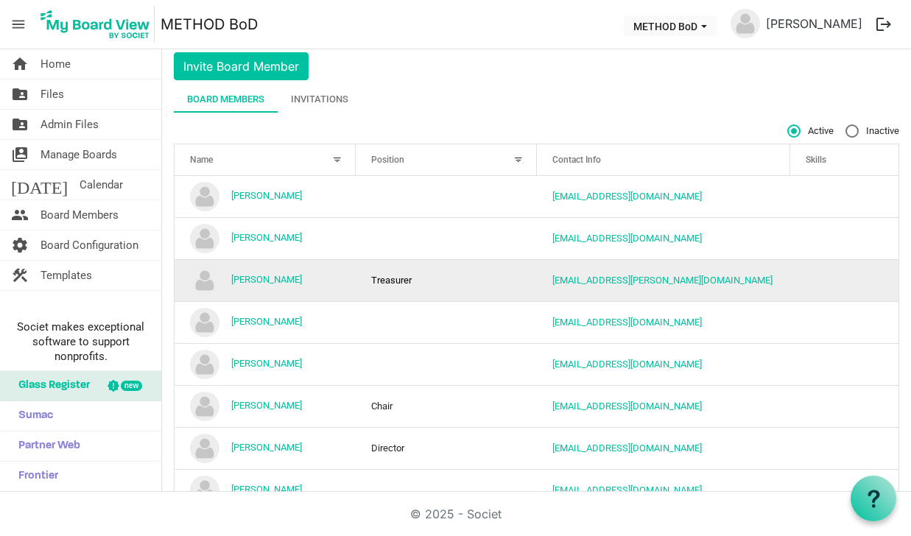
scroll to position [44, 0]
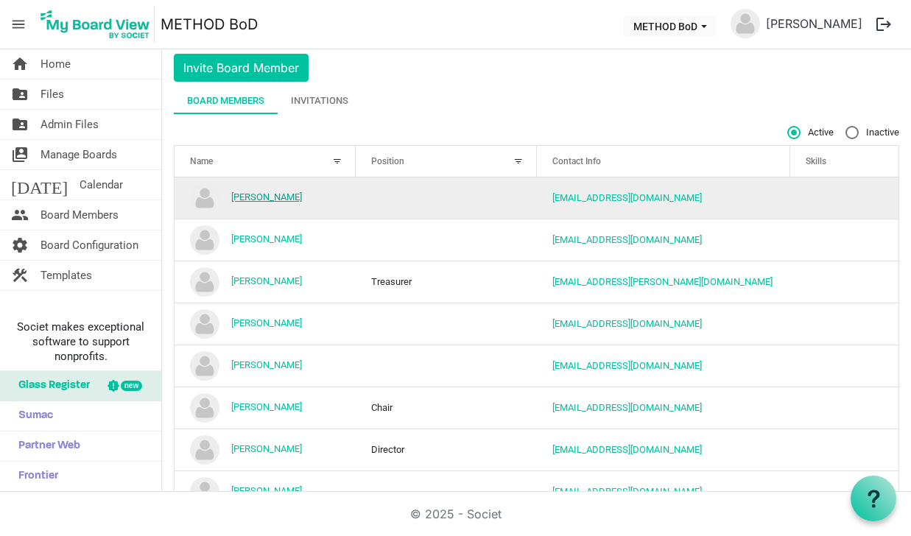
click at [247, 197] on link "[PERSON_NAME]" at bounding box center [266, 196] width 71 height 11
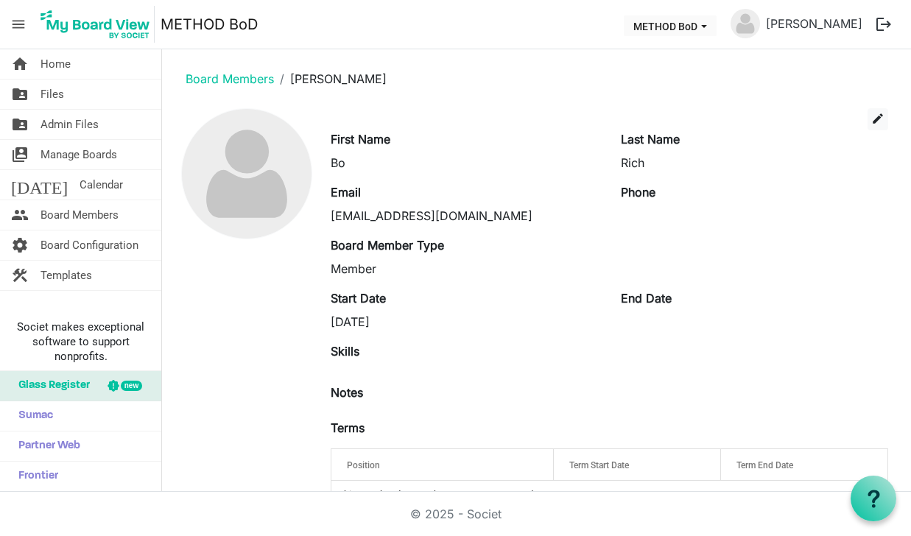
click at [872, 135] on div "Last Name Rich" at bounding box center [754, 150] width 289 height 41
click at [874, 119] on span "edit" at bounding box center [877, 118] width 13 height 13
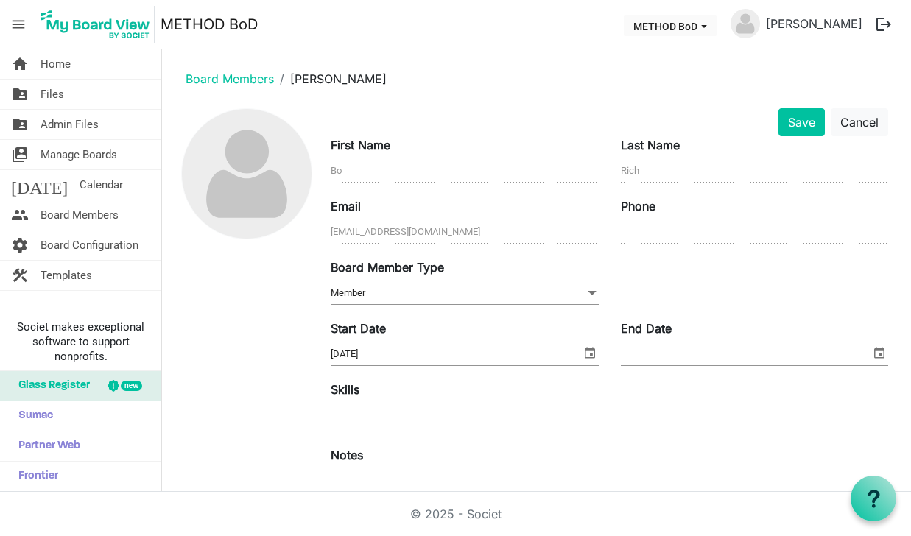
click at [585, 292] on span at bounding box center [591, 293] width 13 height 16
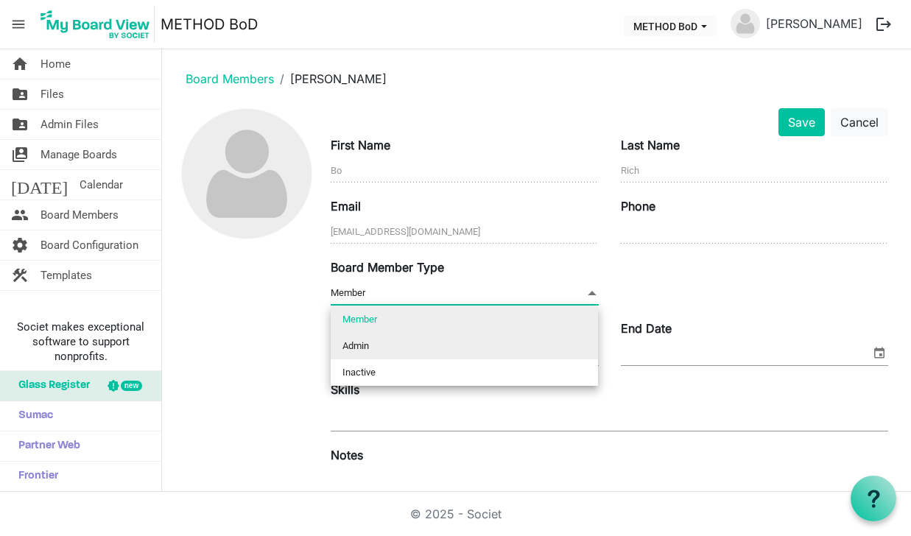
click at [540, 339] on li "Admin" at bounding box center [464, 346] width 267 height 27
type input "Admin"
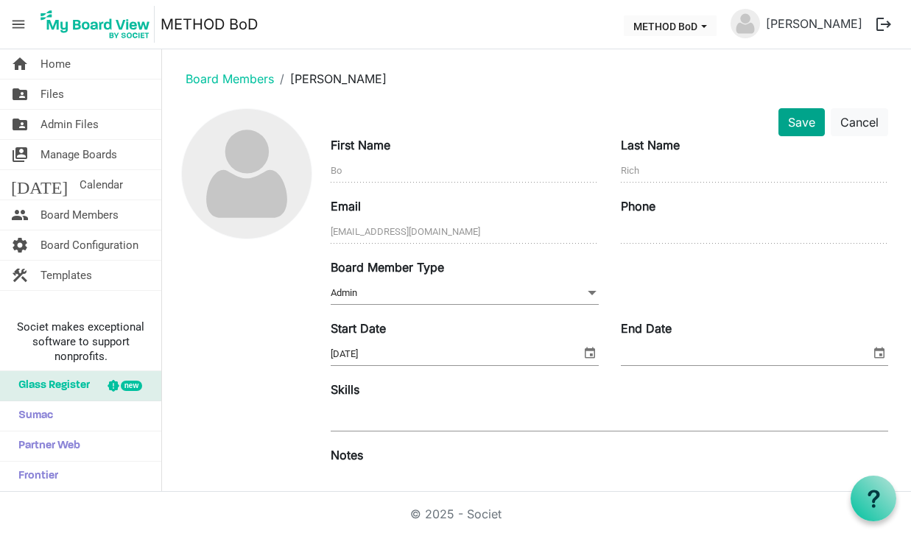
click at [792, 121] on button "Save" at bounding box center [801, 122] width 46 height 28
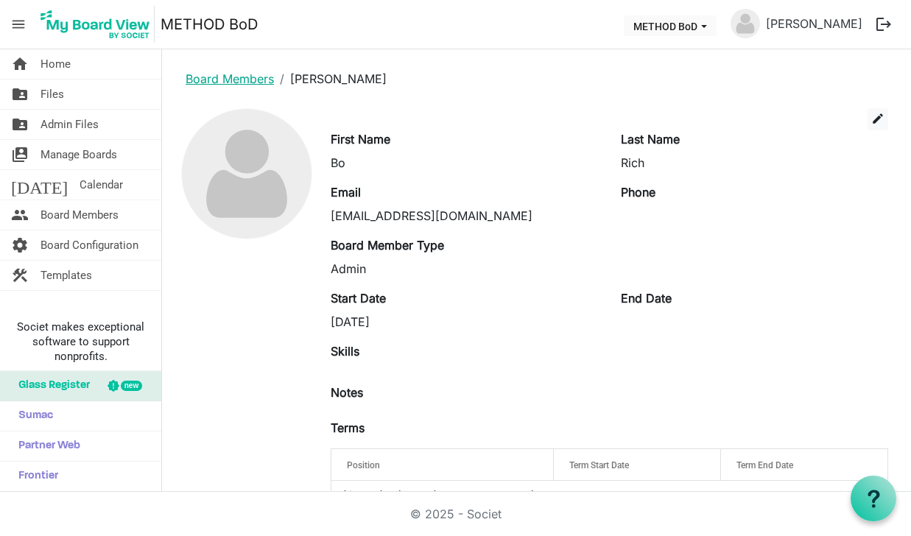
click at [255, 82] on link "Board Members" at bounding box center [230, 78] width 88 height 15
